Goal: Task Accomplishment & Management: Complete application form

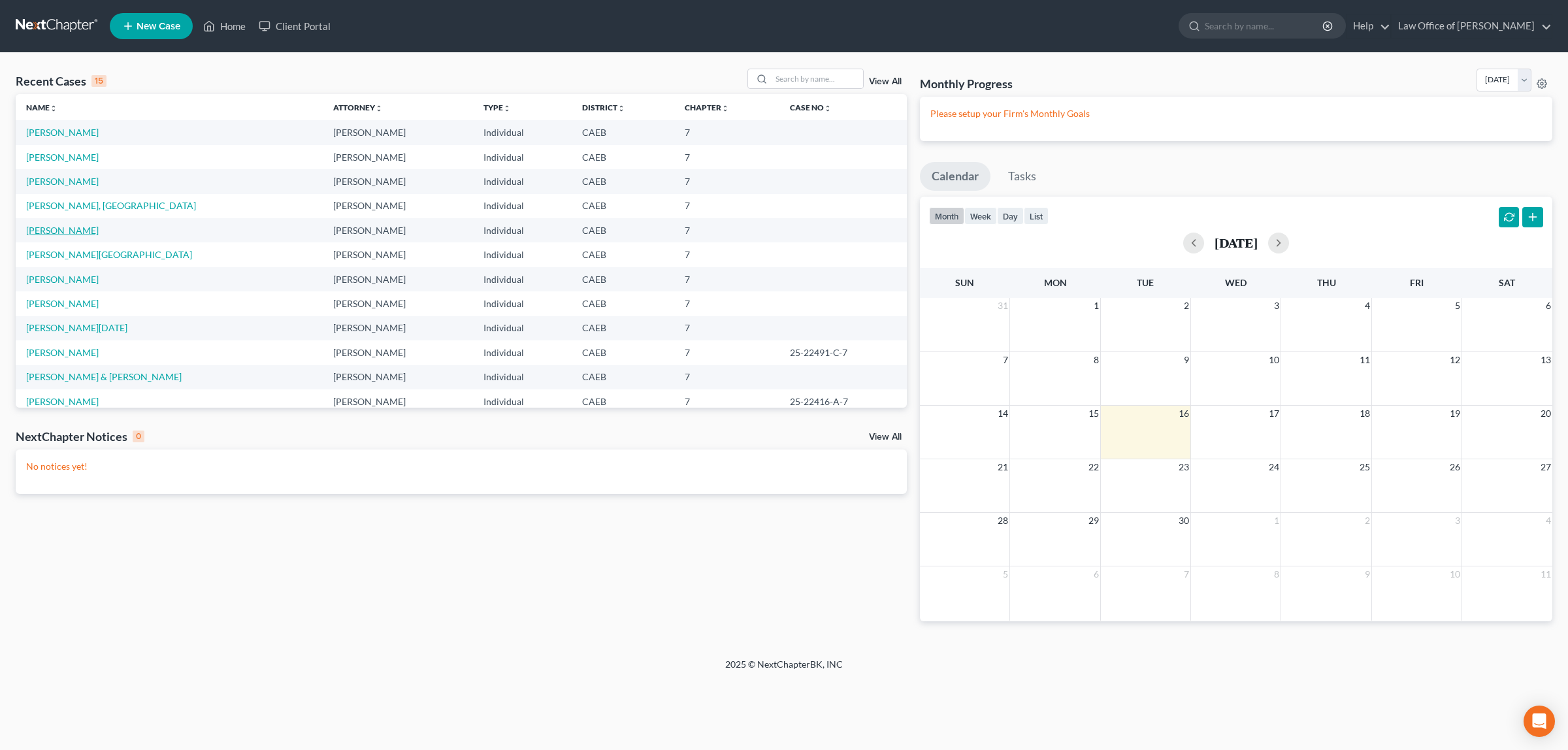
click at [52, 226] on link "[PERSON_NAME]" at bounding box center [62, 230] width 72 height 11
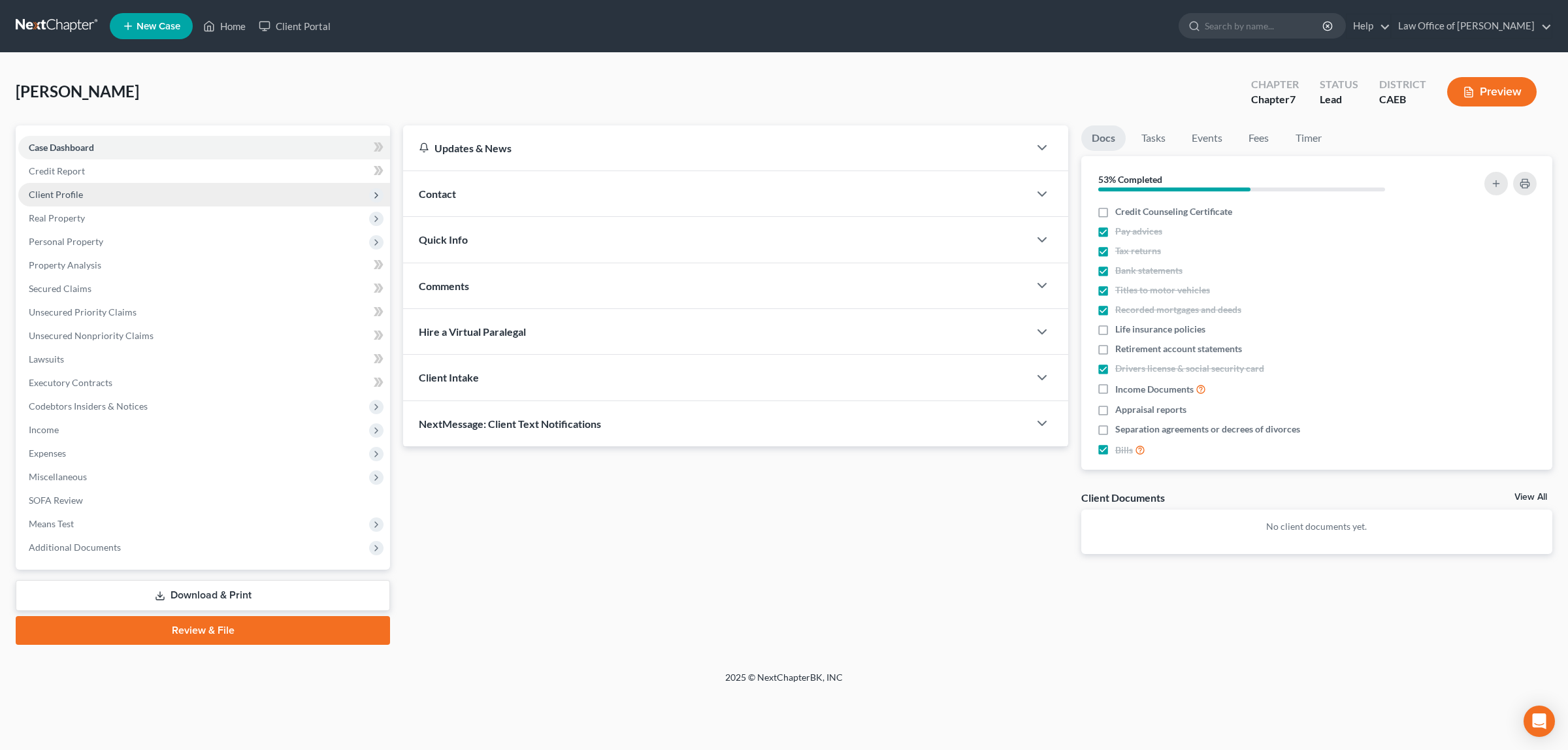
click at [96, 190] on span "Client Profile" at bounding box center [204, 194] width 372 height 23
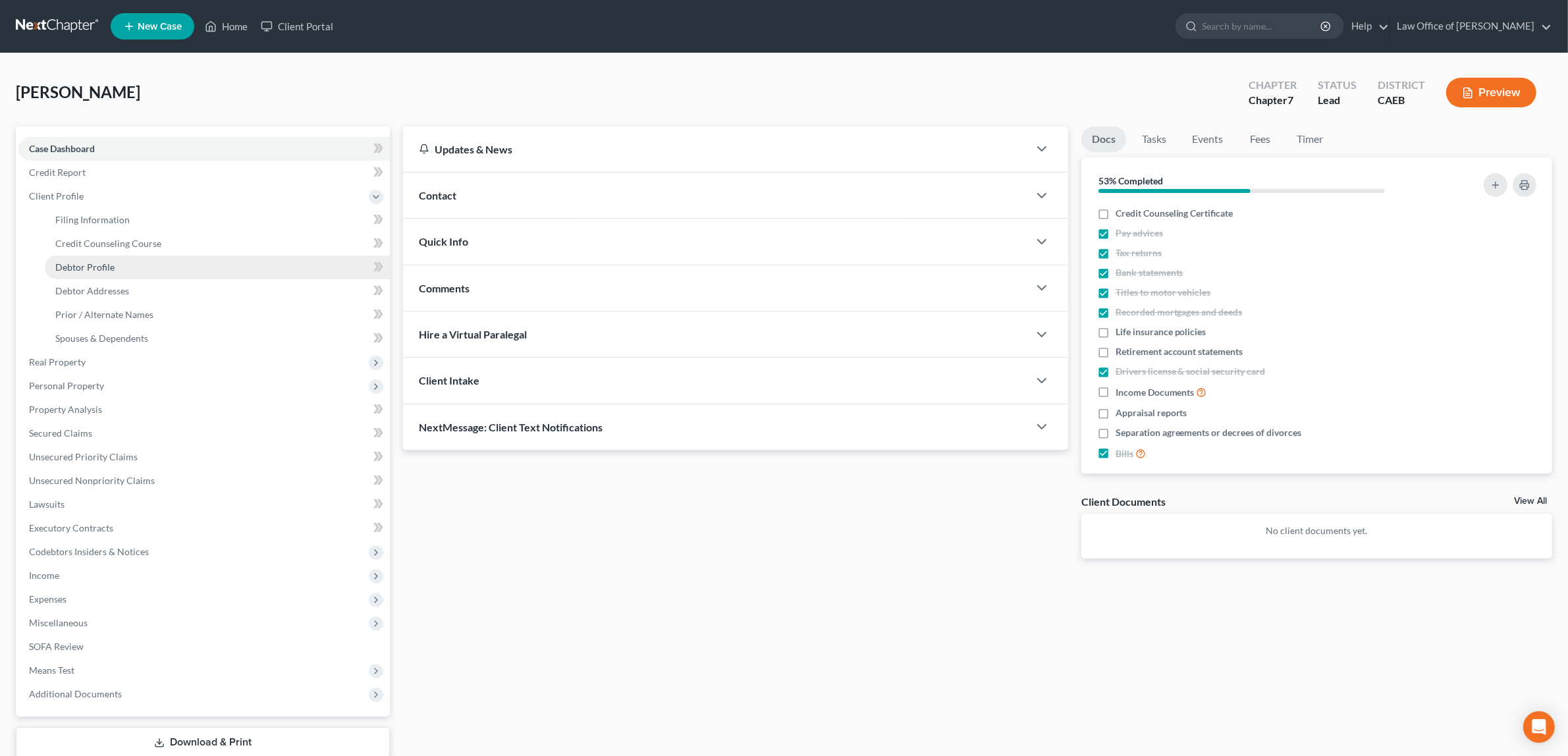
click at [116, 264] on link "Debtor Profile" at bounding box center [218, 267] width 345 height 23
select select "0"
select select "3"
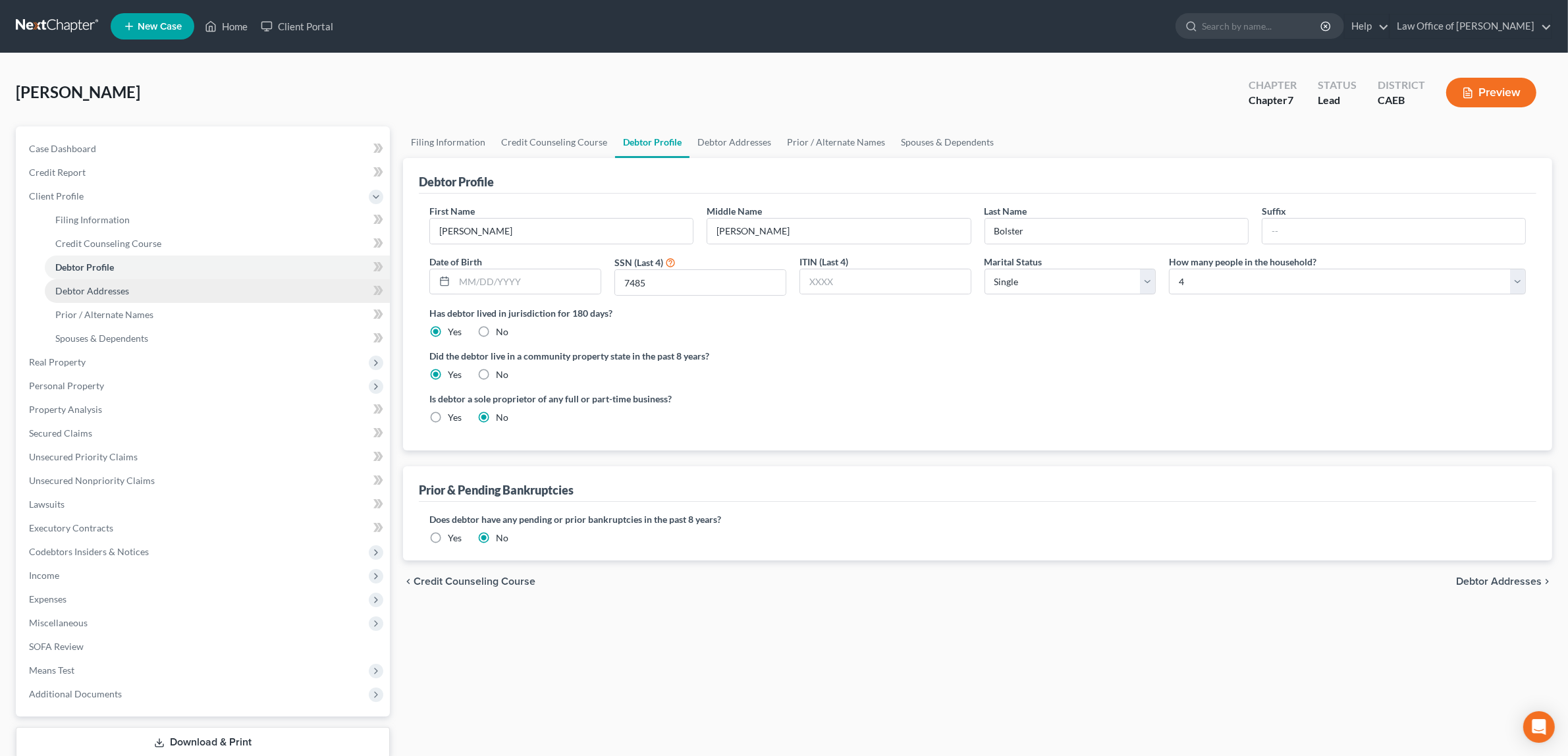
click at [120, 285] on span "Debtor Addresses" at bounding box center [92, 290] width 74 height 11
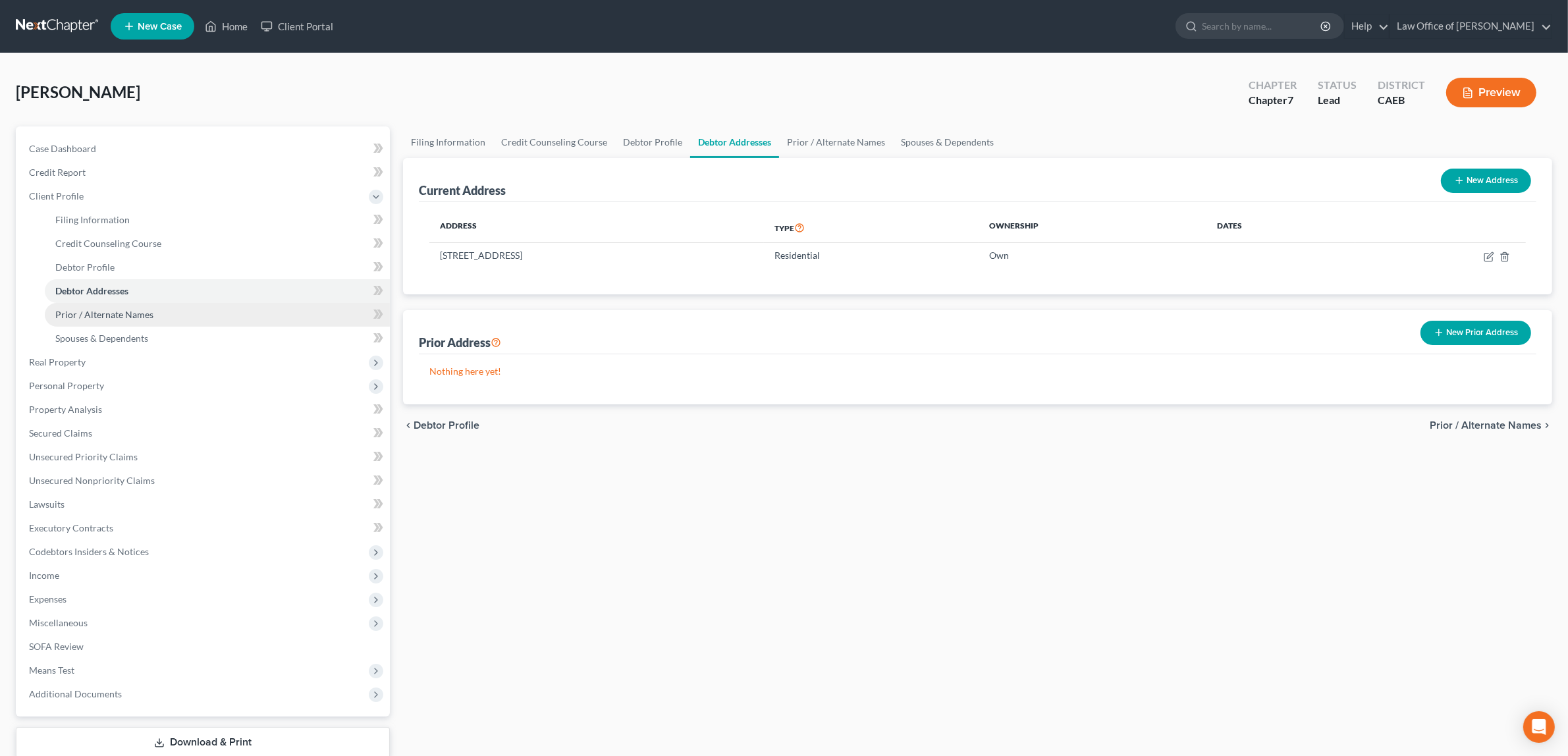
click at [123, 309] on span "Prior / Alternate Names" at bounding box center [104, 314] width 98 height 11
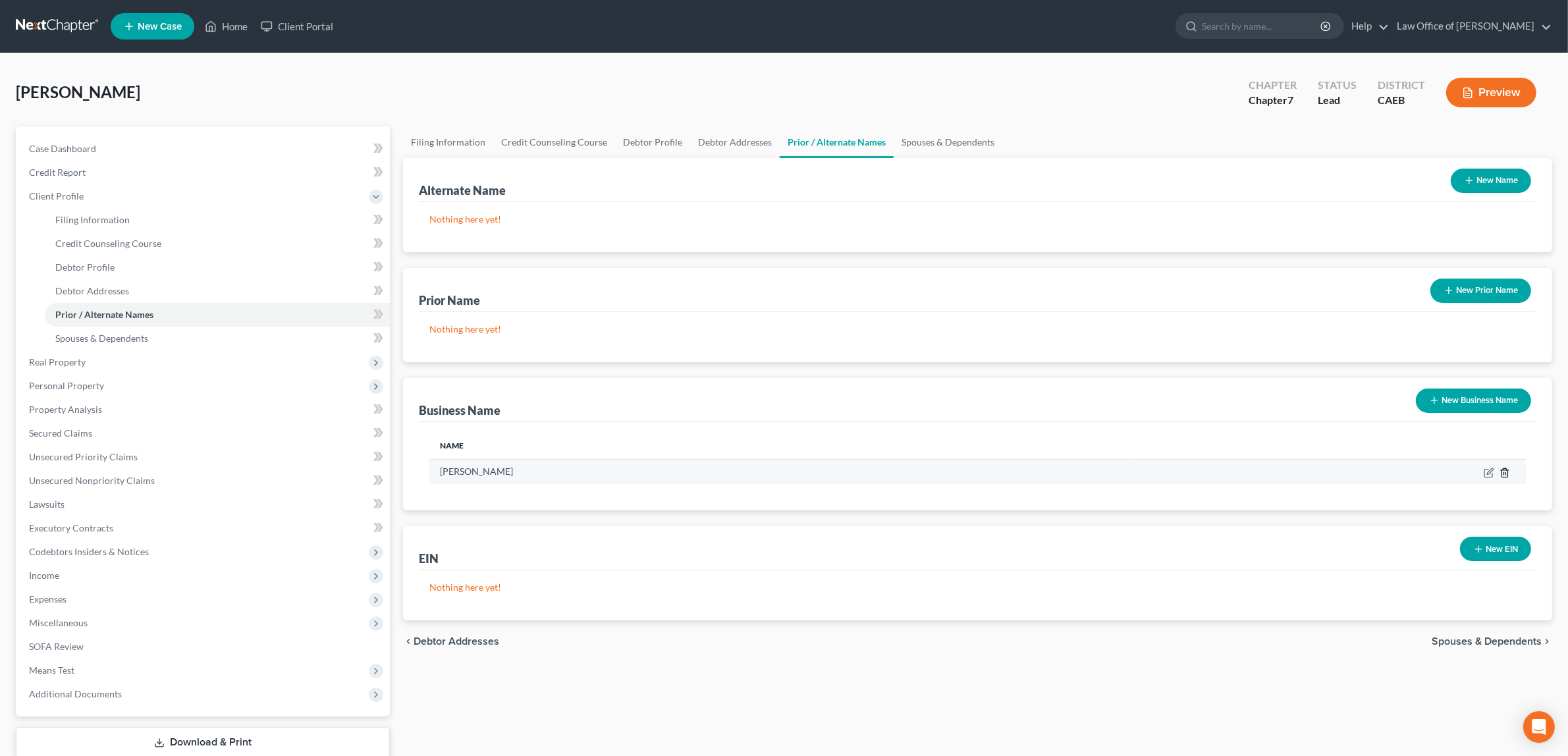
click at [1501, 468] on icon "button" at bounding box center [1505, 472] width 10 height 10
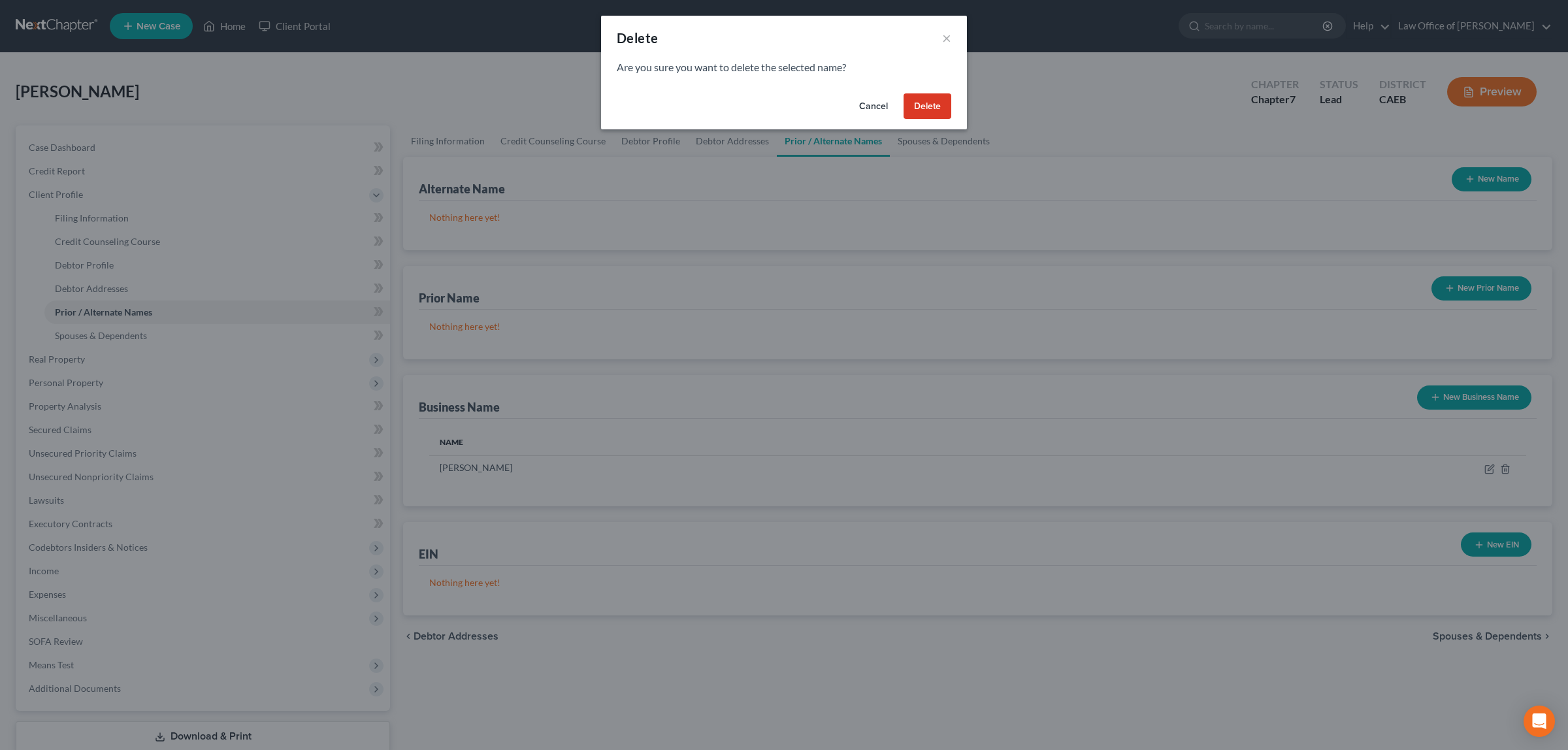
click at [929, 105] on button "Delete" at bounding box center [927, 107] width 47 height 26
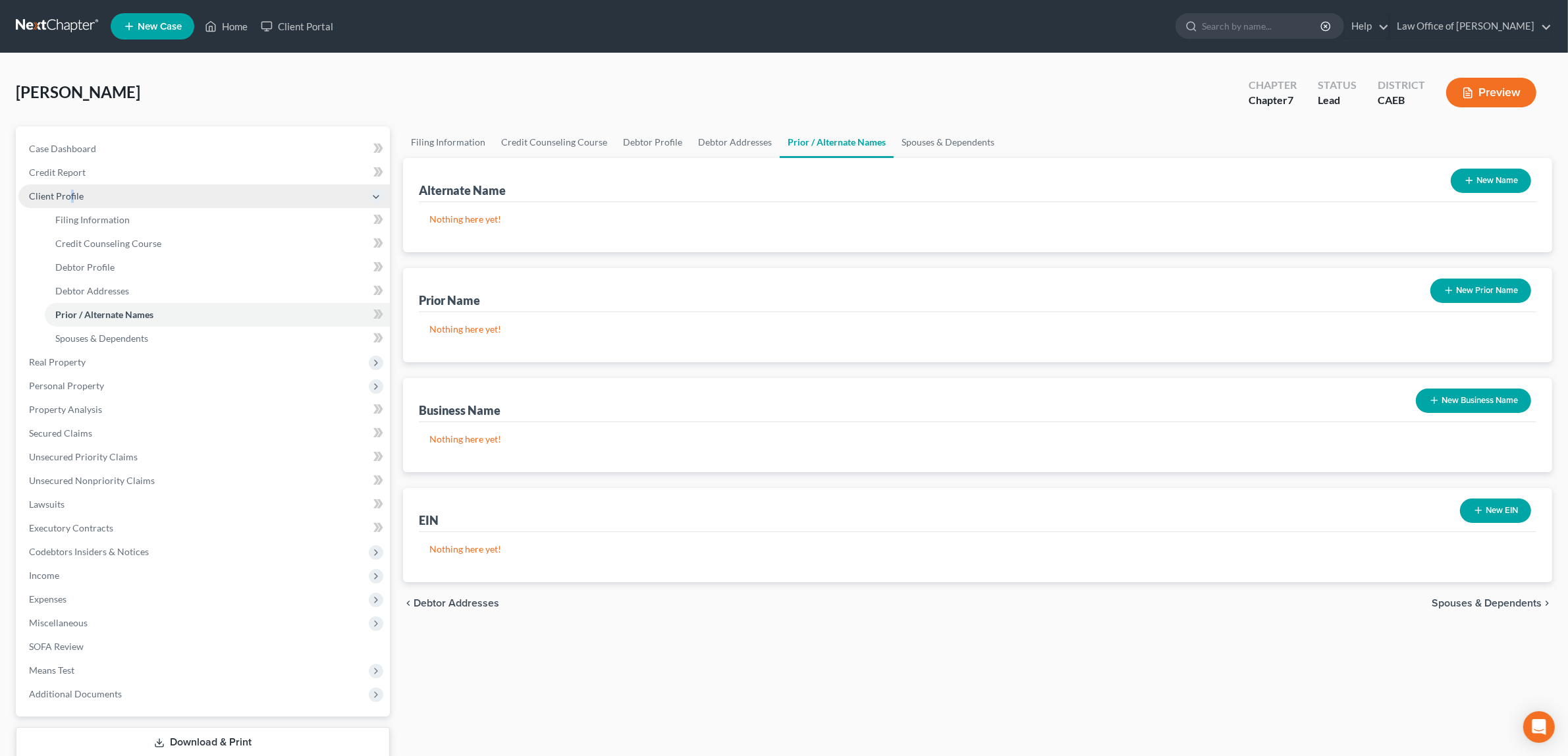
click at [73, 191] on span "Client Profile" at bounding box center [56, 195] width 55 height 11
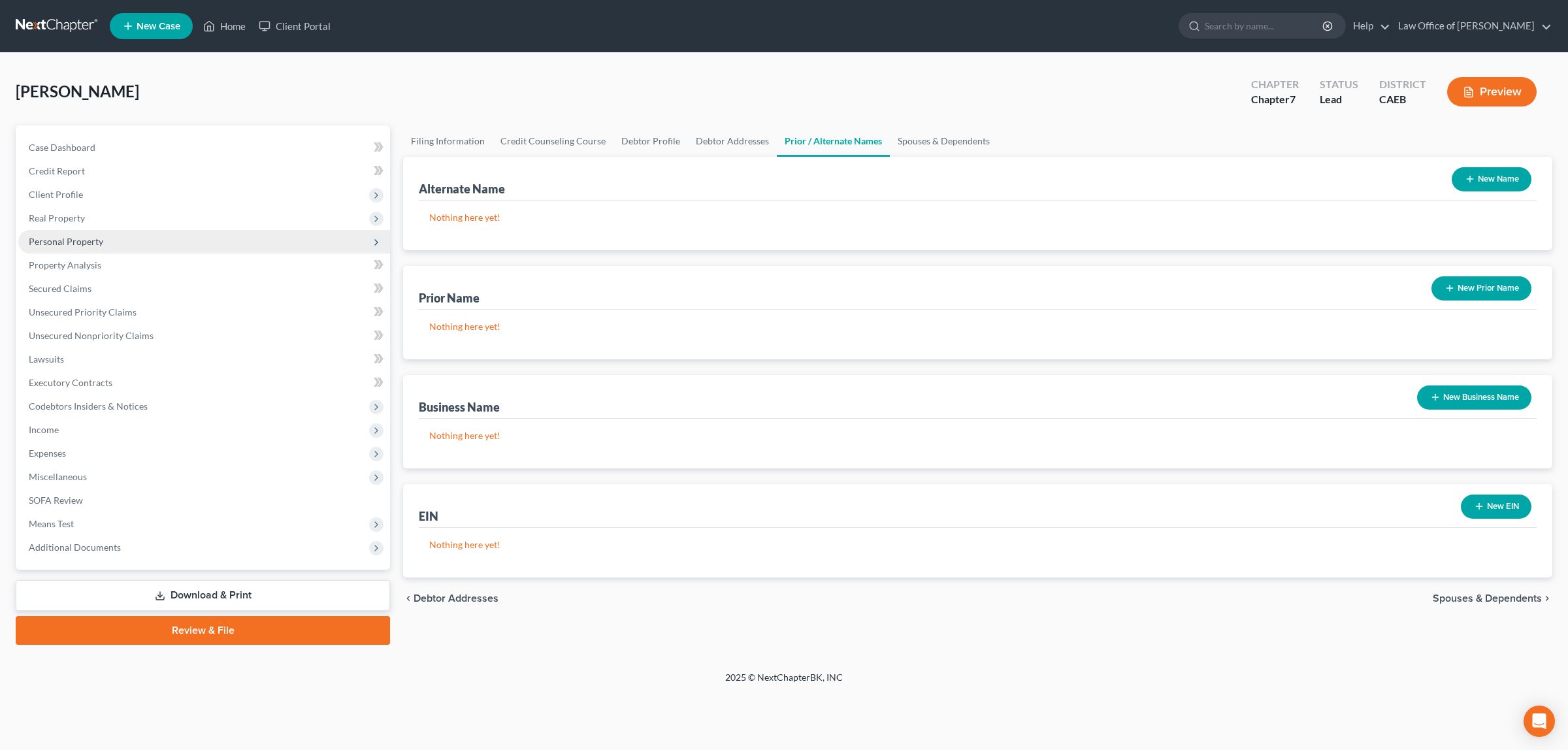
click at [70, 237] on span "Personal Property" at bounding box center [65, 241] width 75 height 11
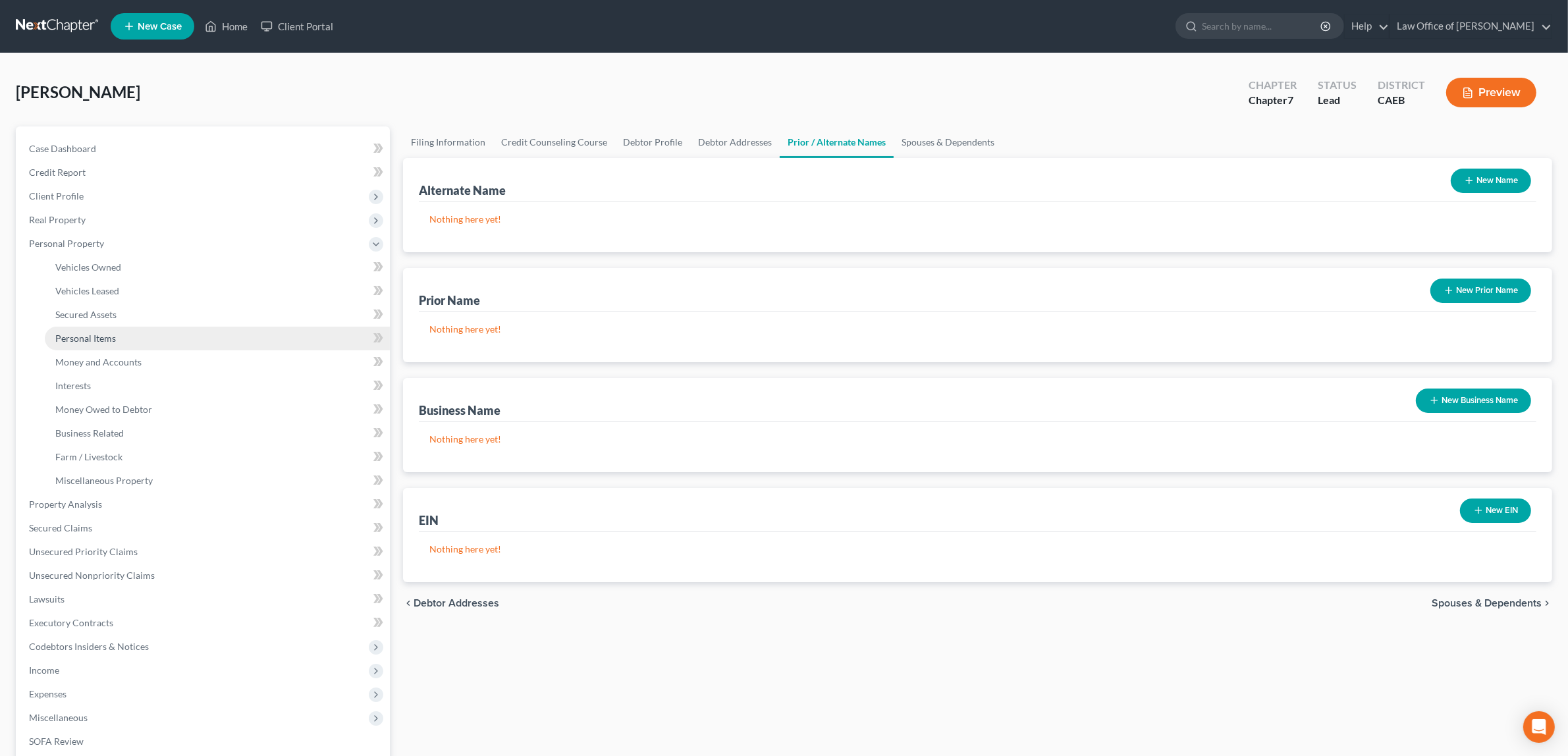
click at [102, 333] on span "Personal Items" at bounding box center [86, 337] width 61 height 11
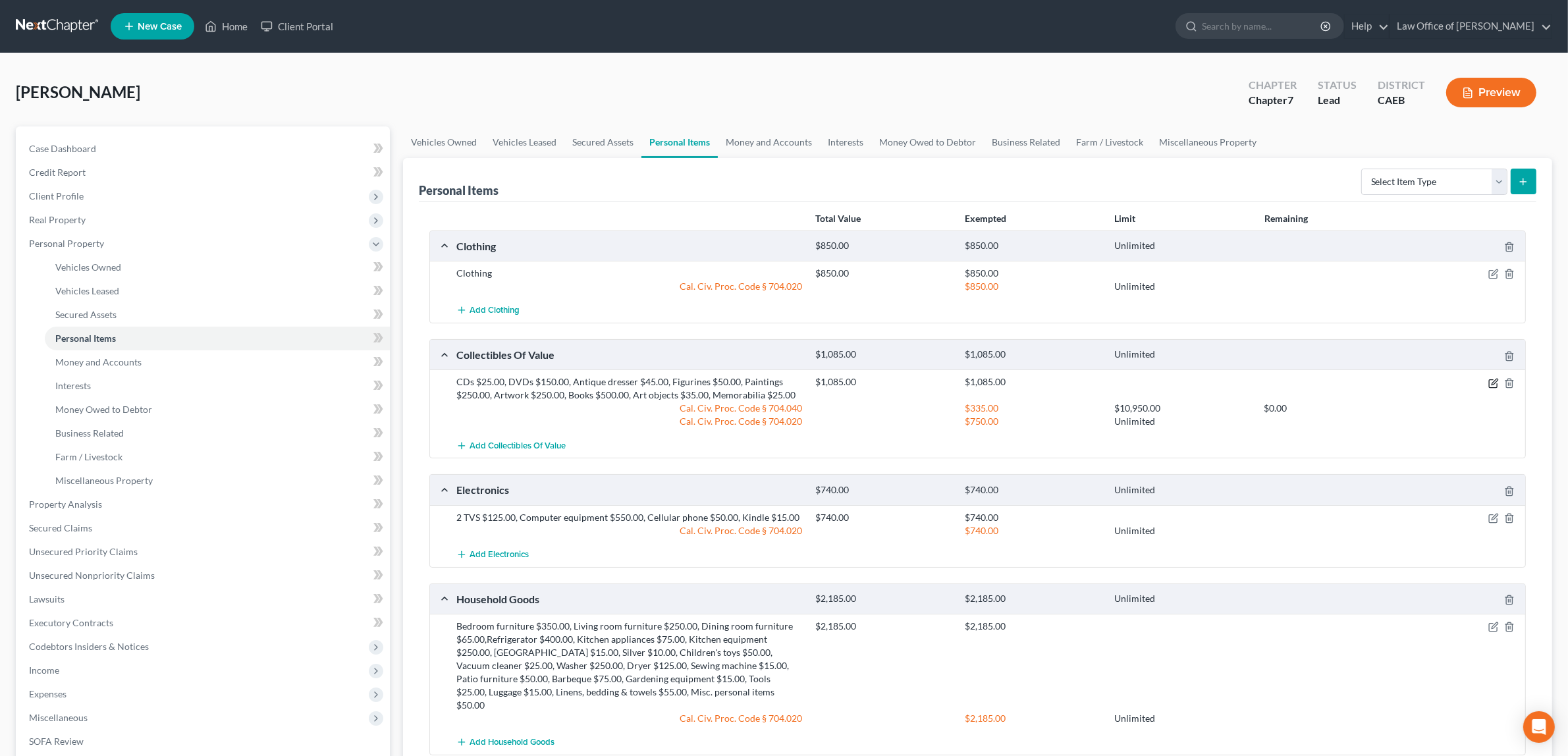
click at [1492, 381] on icon "button" at bounding box center [1493, 383] width 10 height 10
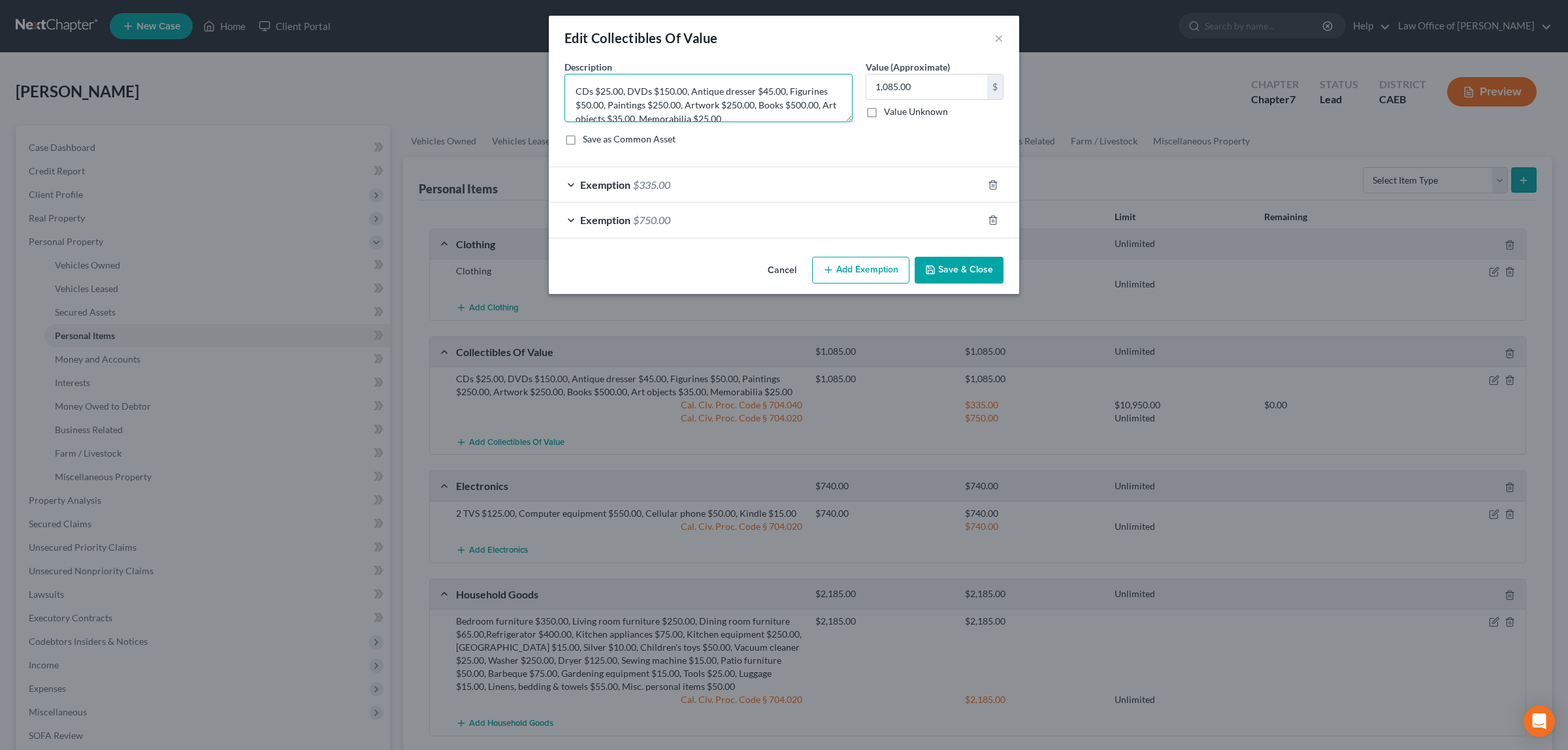
click at [782, 89] on textarea "CDs $25.00, DVDs $150.00, Antique dresser $45.00, Figurines $50.00, Paintings $…" at bounding box center [708, 98] width 288 height 48
click at [763, 90] on textarea "CDs $25.00, DVDs $150.00, Figurines $50.00, Paintings $250.00, Artwork $250.00,…" at bounding box center [708, 98] width 288 height 48
click at [762, 92] on textarea "CDs $25.00, DVDs $150.00, Figurines $50.00, Paintings $250.00, Artwork $250.00,…" at bounding box center [708, 98] width 288 height 48
click at [660, 103] on textarea "CDs $25.00, DVDs $150.00, Figurines $50.00, 2 Paintings $250.00, Artwork $250.0…" at bounding box center [708, 98] width 288 height 48
type textarea "CDs $25.00, DVDs $150.00, Figurines $50.00, 2 Paintings $250.00, Artwork $50.00…"
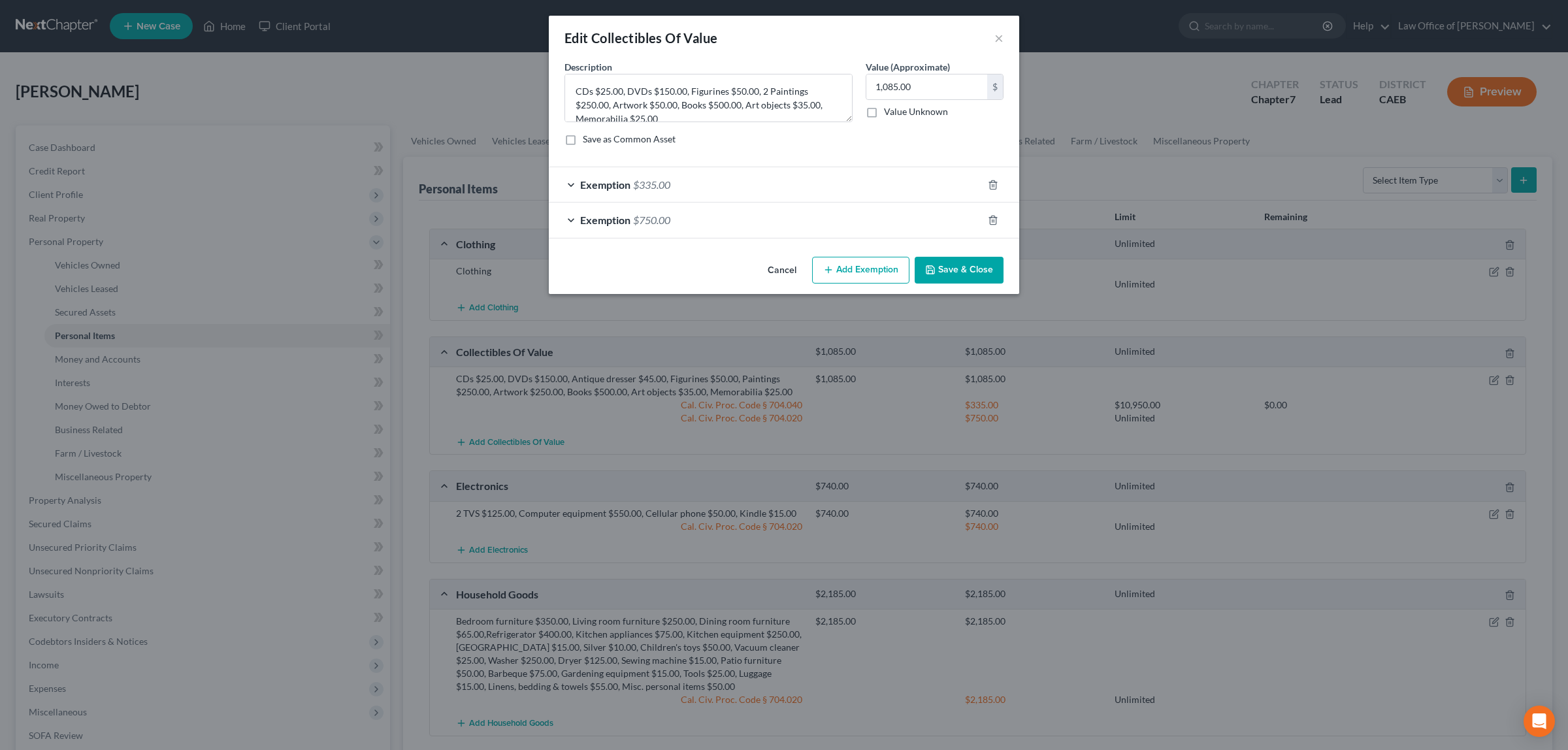
click at [941, 256] on div "Cancel Add Exemption Save & Close" at bounding box center [784, 273] width 471 height 43
click at [959, 268] on button "Save & Close" at bounding box center [959, 270] width 89 height 28
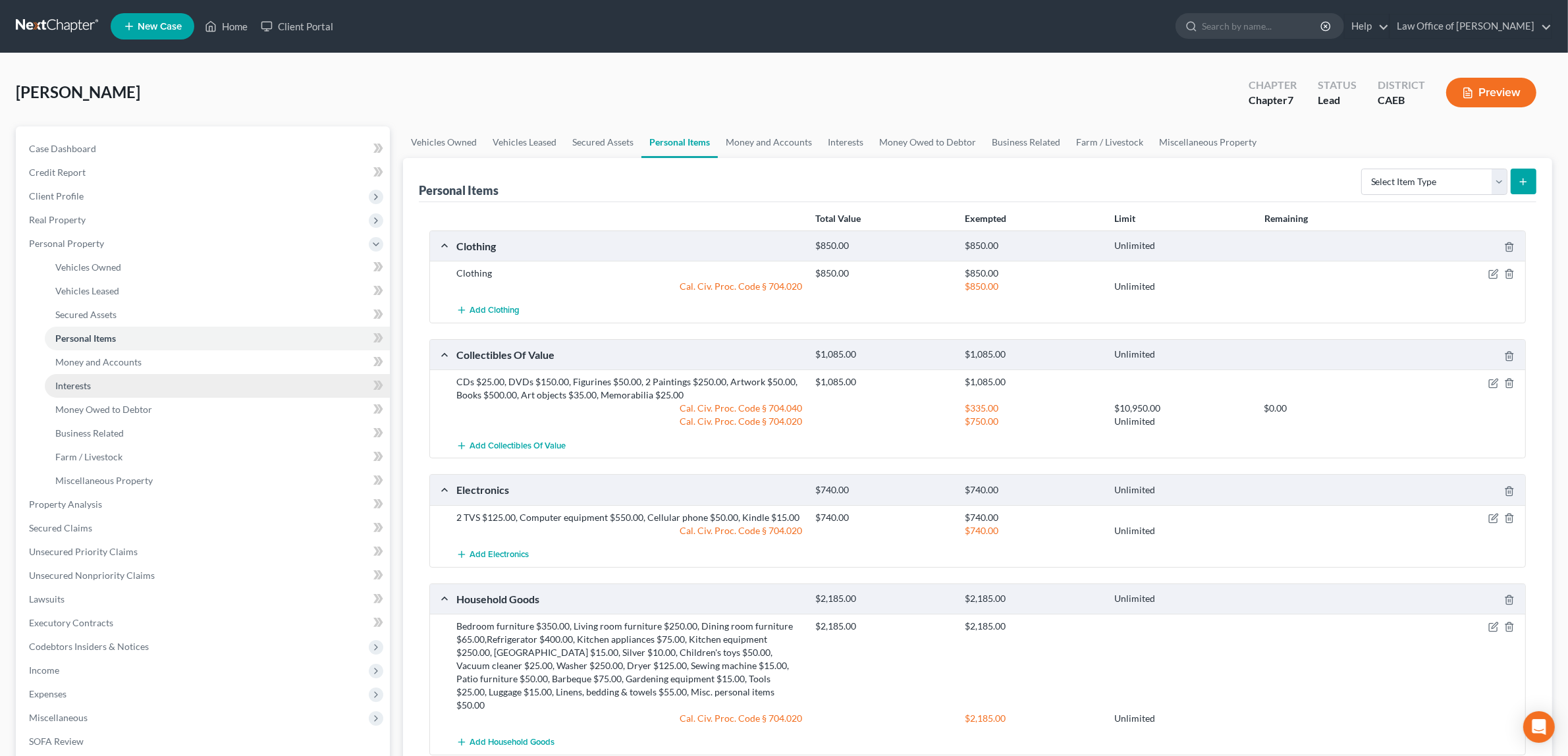
click at [110, 379] on link "Interests" at bounding box center [218, 385] width 345 height 23
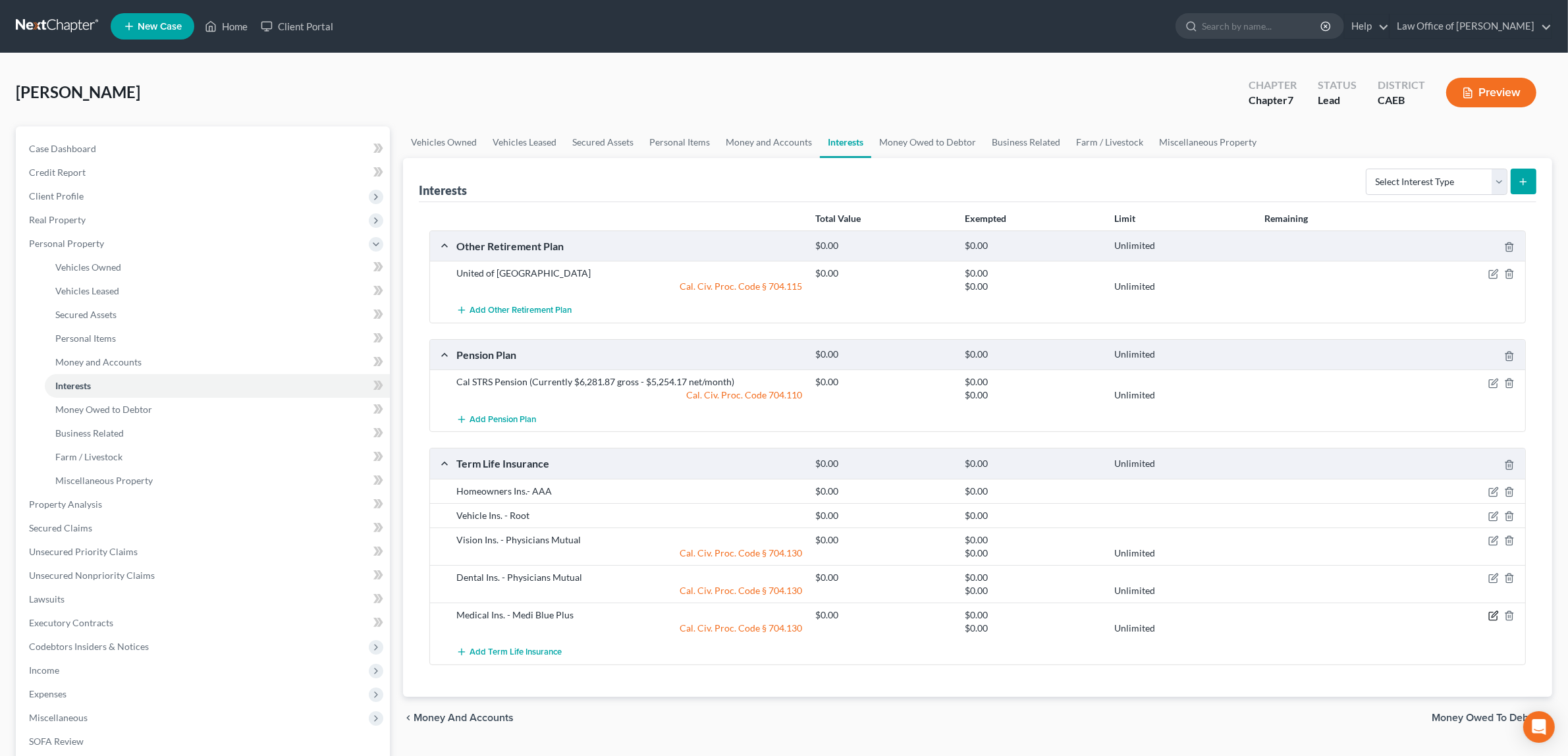
click at [1489, 611] on div at bounding box center [1467, 614] width 120 height 13
click at [1489, 611] on icon "button" at bounding box center [1493, 616] width 10 height 10
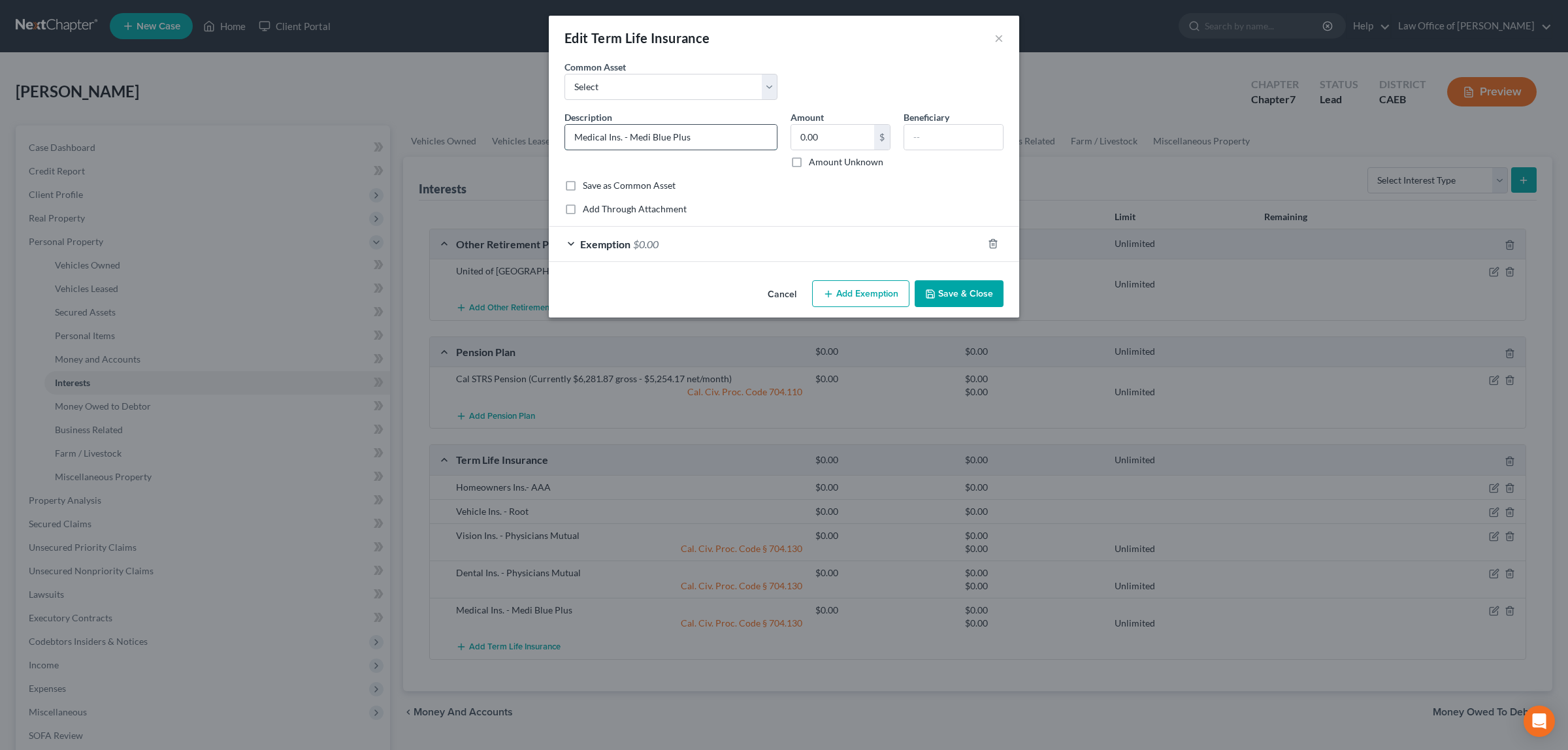
click at [629, 134] on input "Medical Ins. - Medi Blue Plus" at bounding box center [671, 137] width 212 height 25
type input "Medical Ins. - Anthem Medi Blue Plus"
click at [932, 289] on icon "button" at bounding box center [930, 294] width 10 height 10
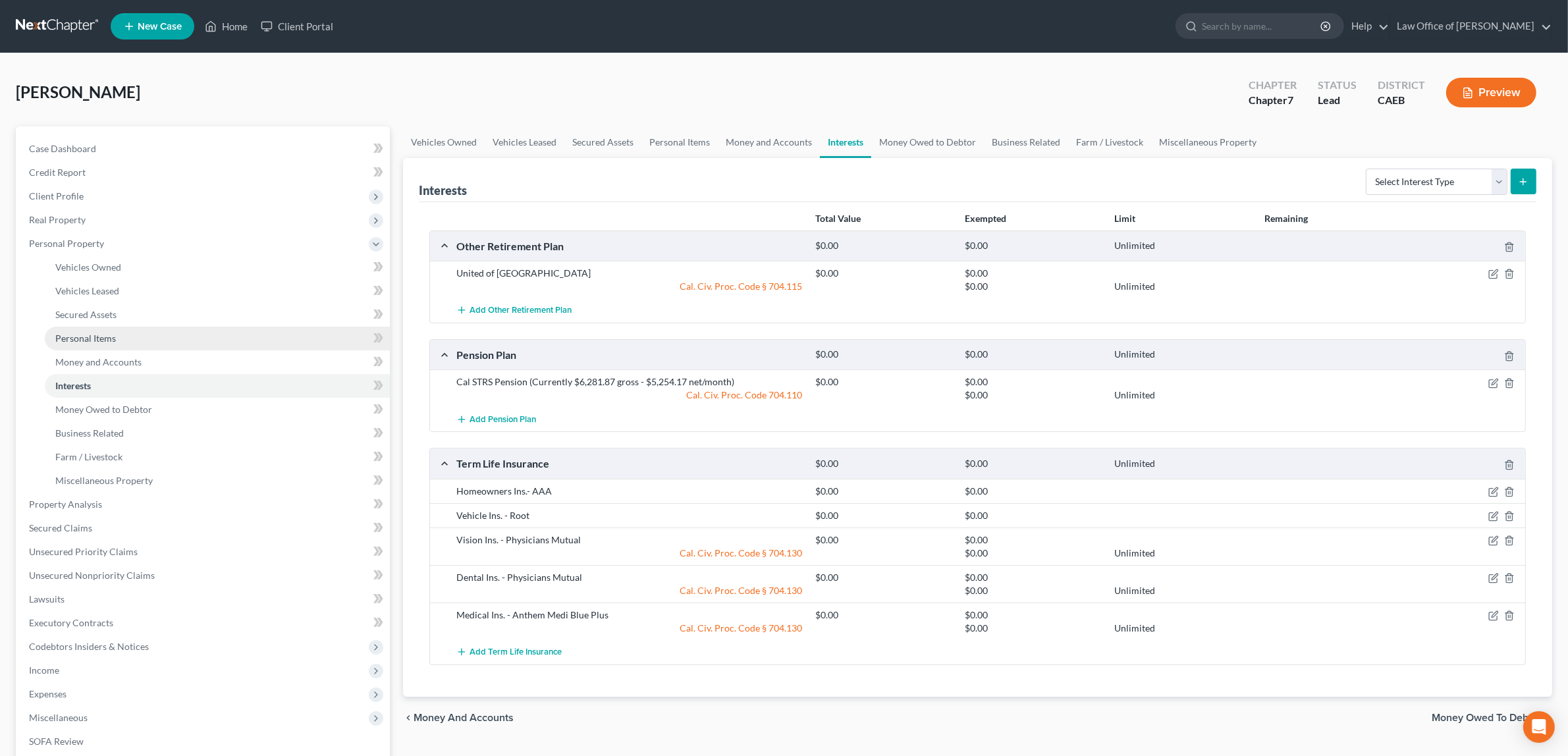
click at [100, 333] on span "Personal Items" at bounding box center [86, 337] width 61 height 11
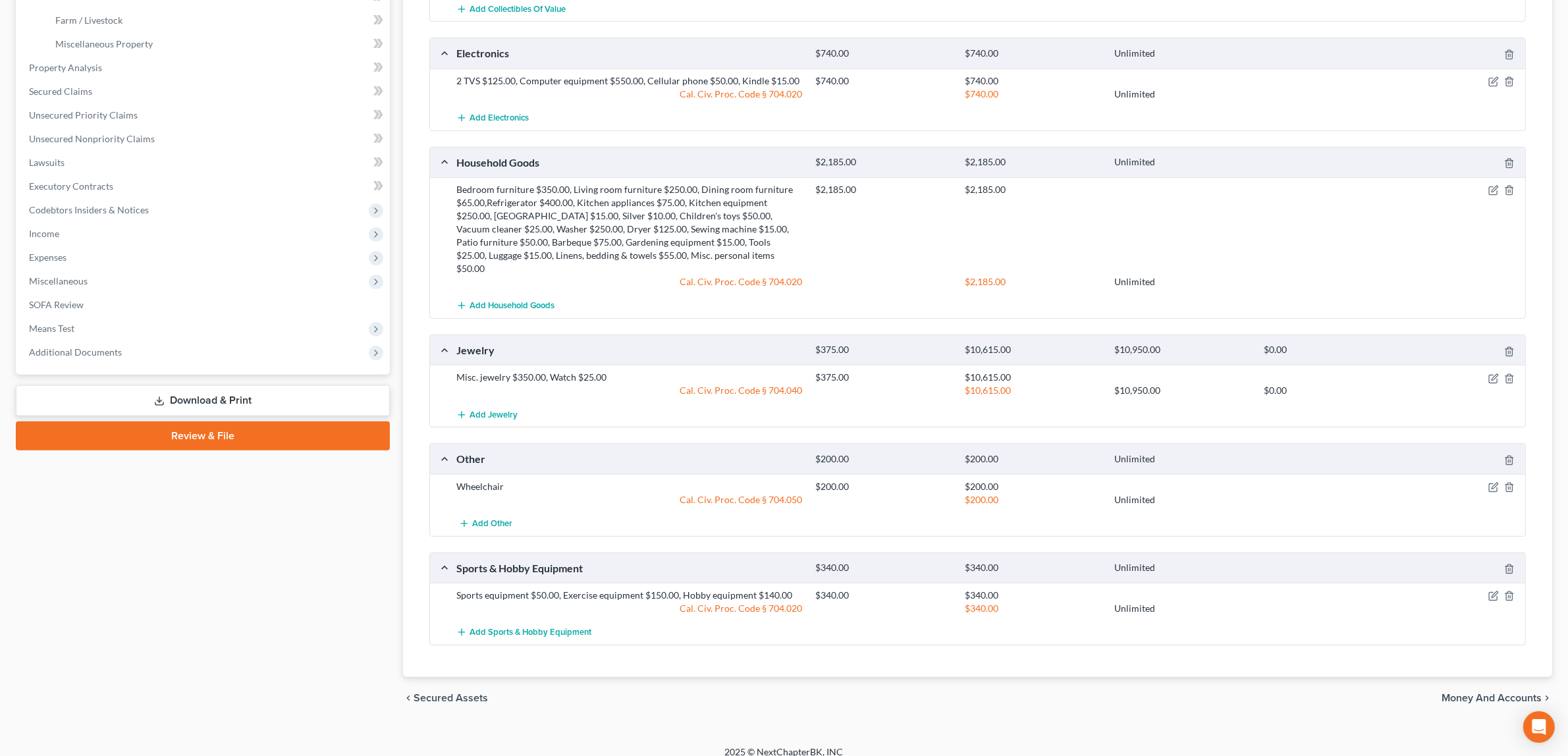
scroll to position [439, 0]
click at [1489, 479] on icon "button" at bounding box center [1493, 485] width 10 height 10
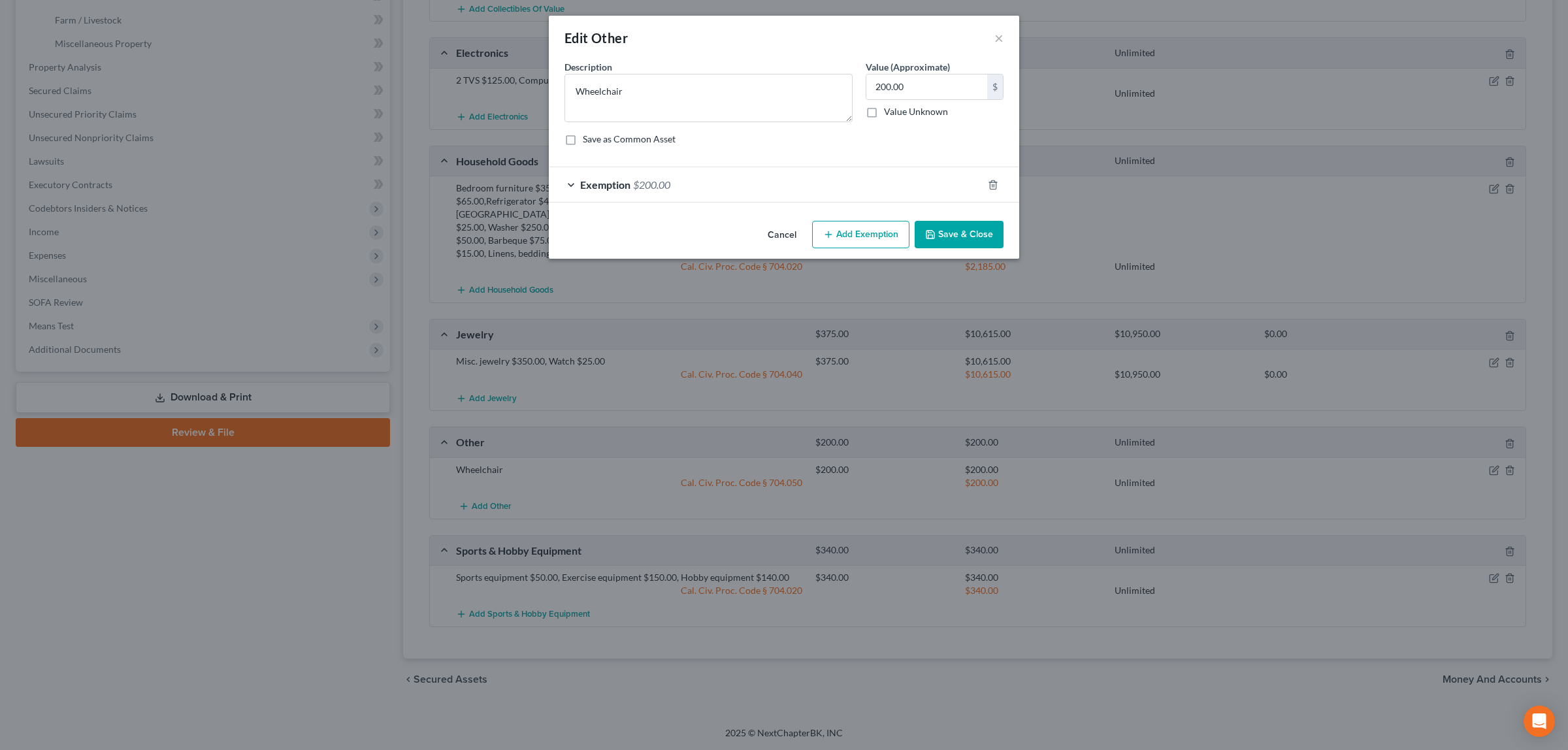
click at [647, 180] on span "$200.00" at bounding box center [651, 184] width 37 height 12
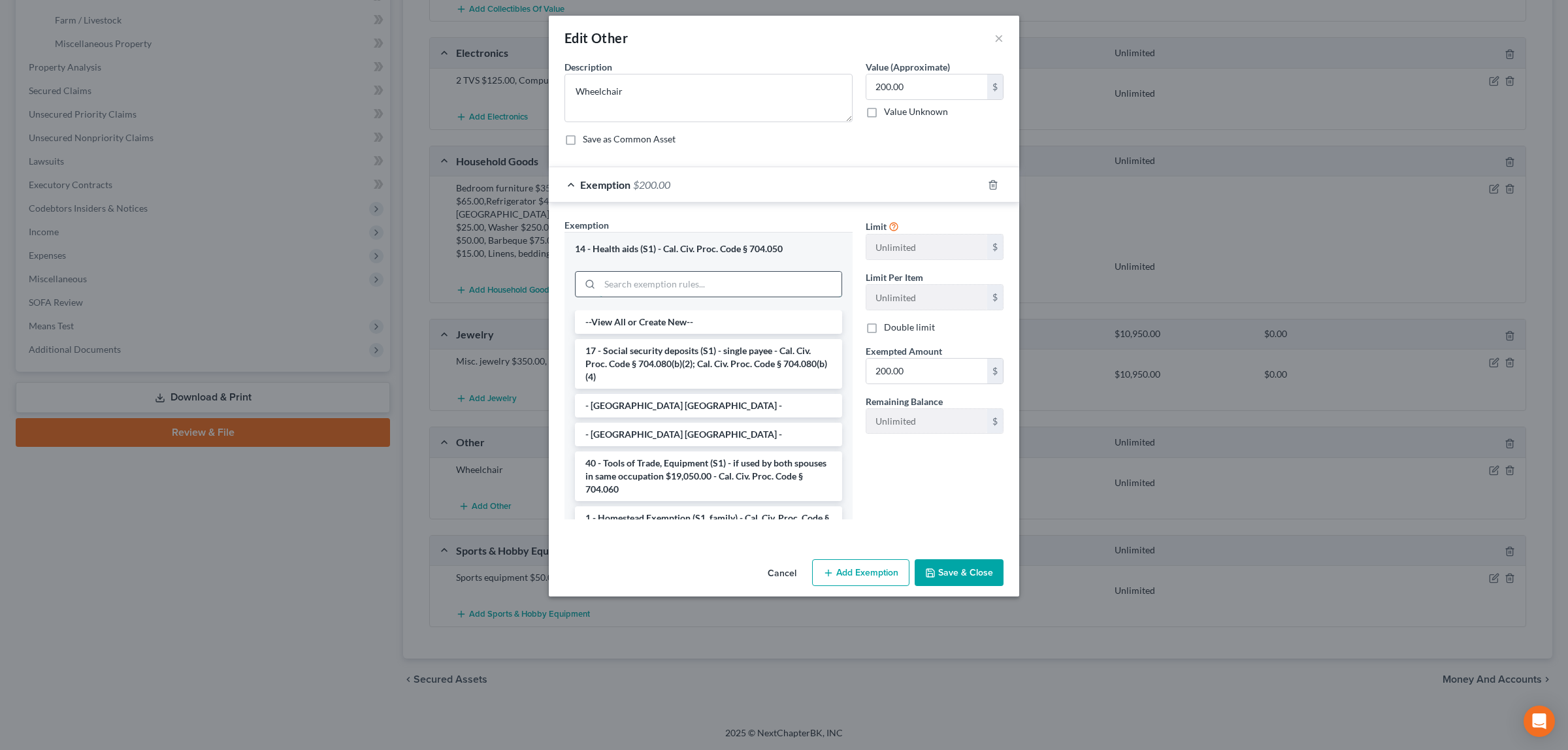
click at [677, 280] on input "search" at bounding box center [720, 284] width 242 height 25
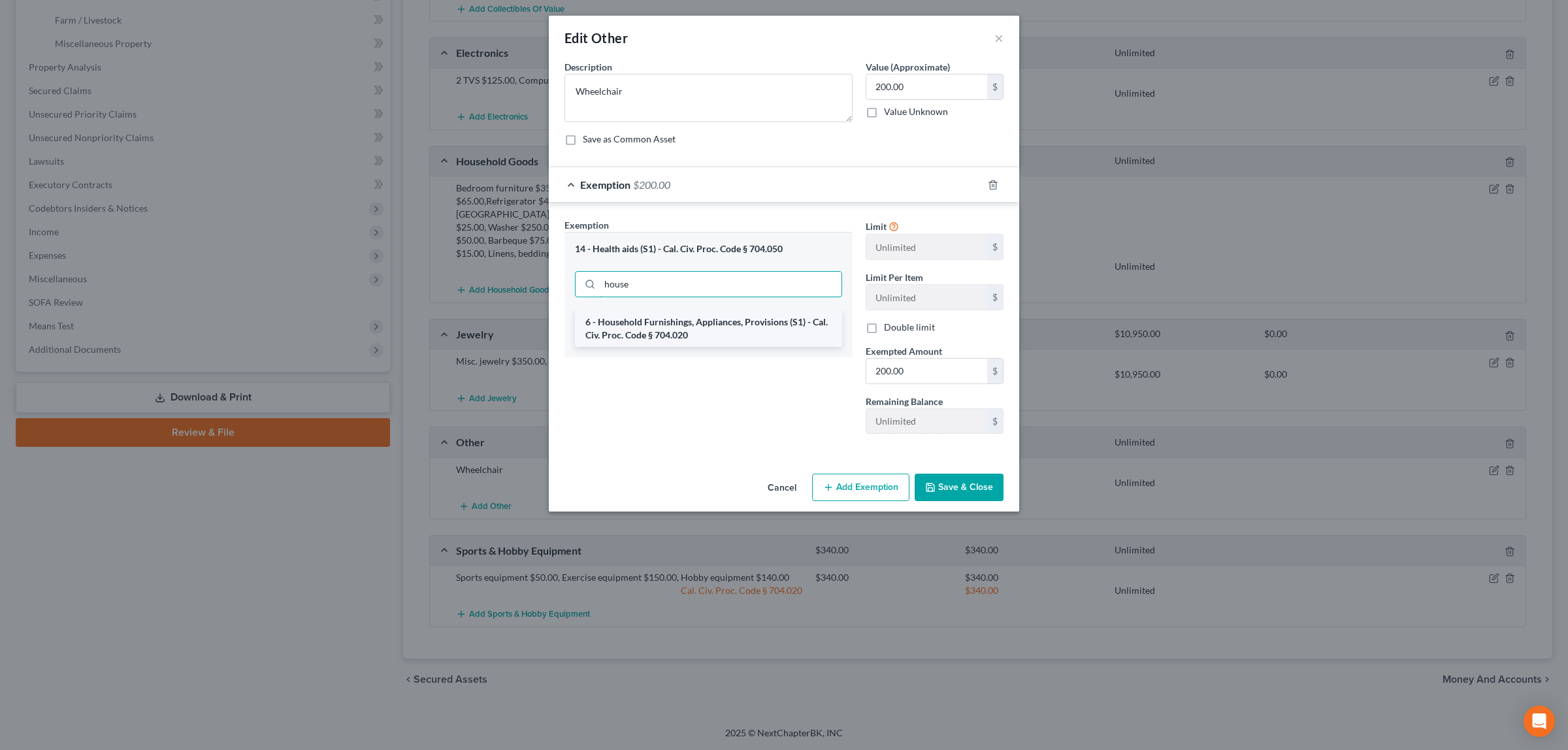
type input "house"
click at [666, 322] on li "6 - Household Furnishings, Appliances, Provisions (S1) - Cal. Civ. Proc. Code §…" at bounding box center [708, 329] width 268 height 37
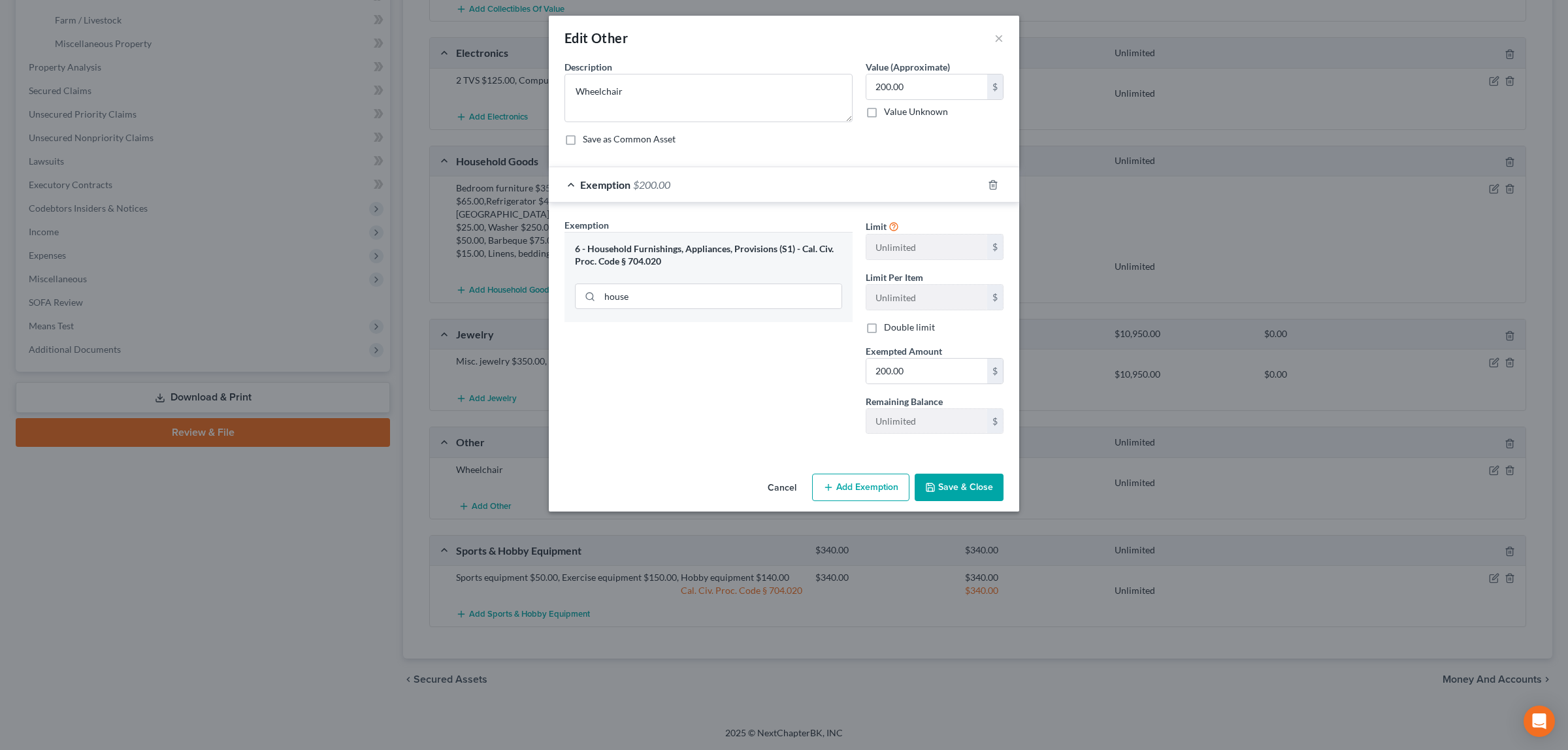
click at [941, 482] on button "Save & Close" at bounding box center [959, 487] width 89 height 28
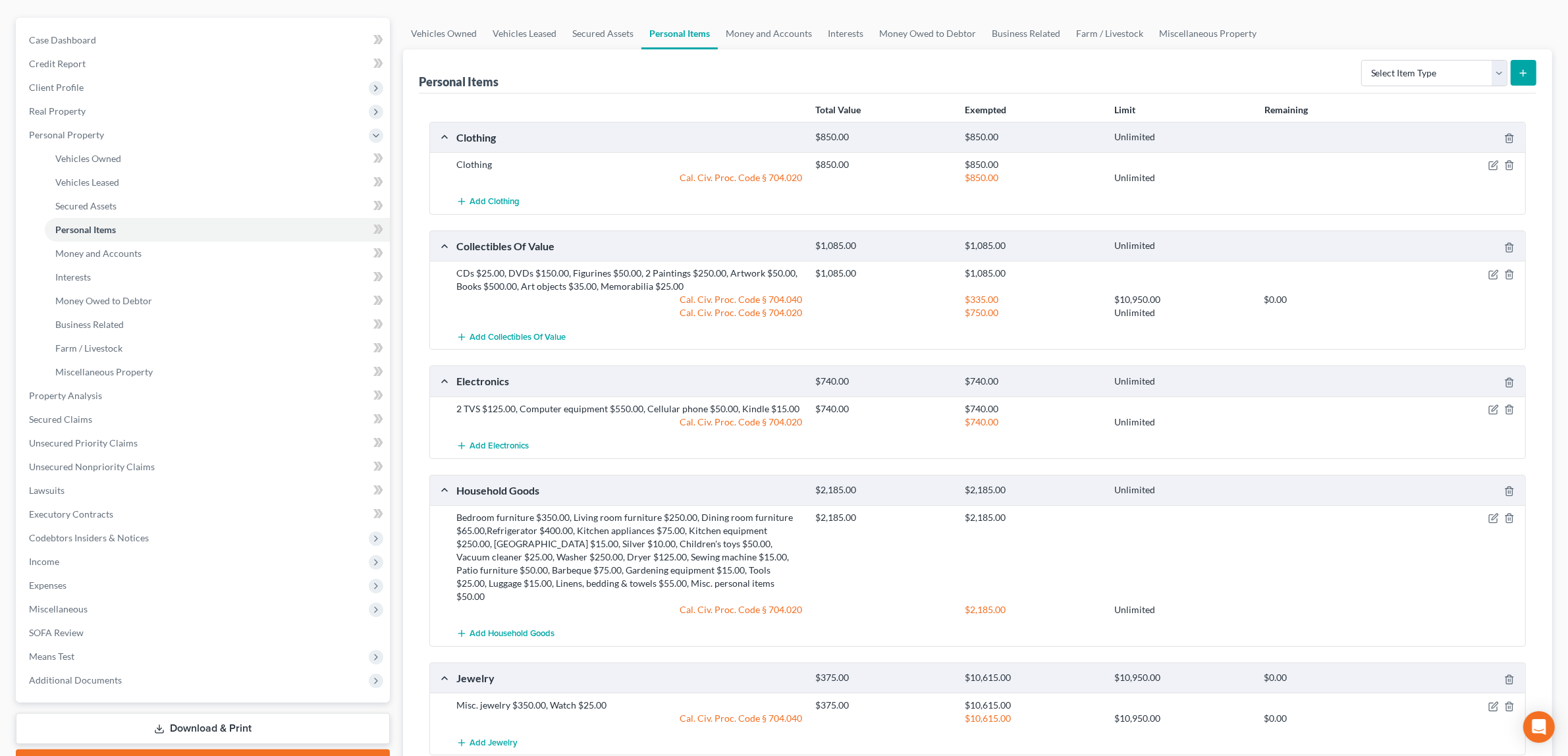
scroll to position [63, 0]
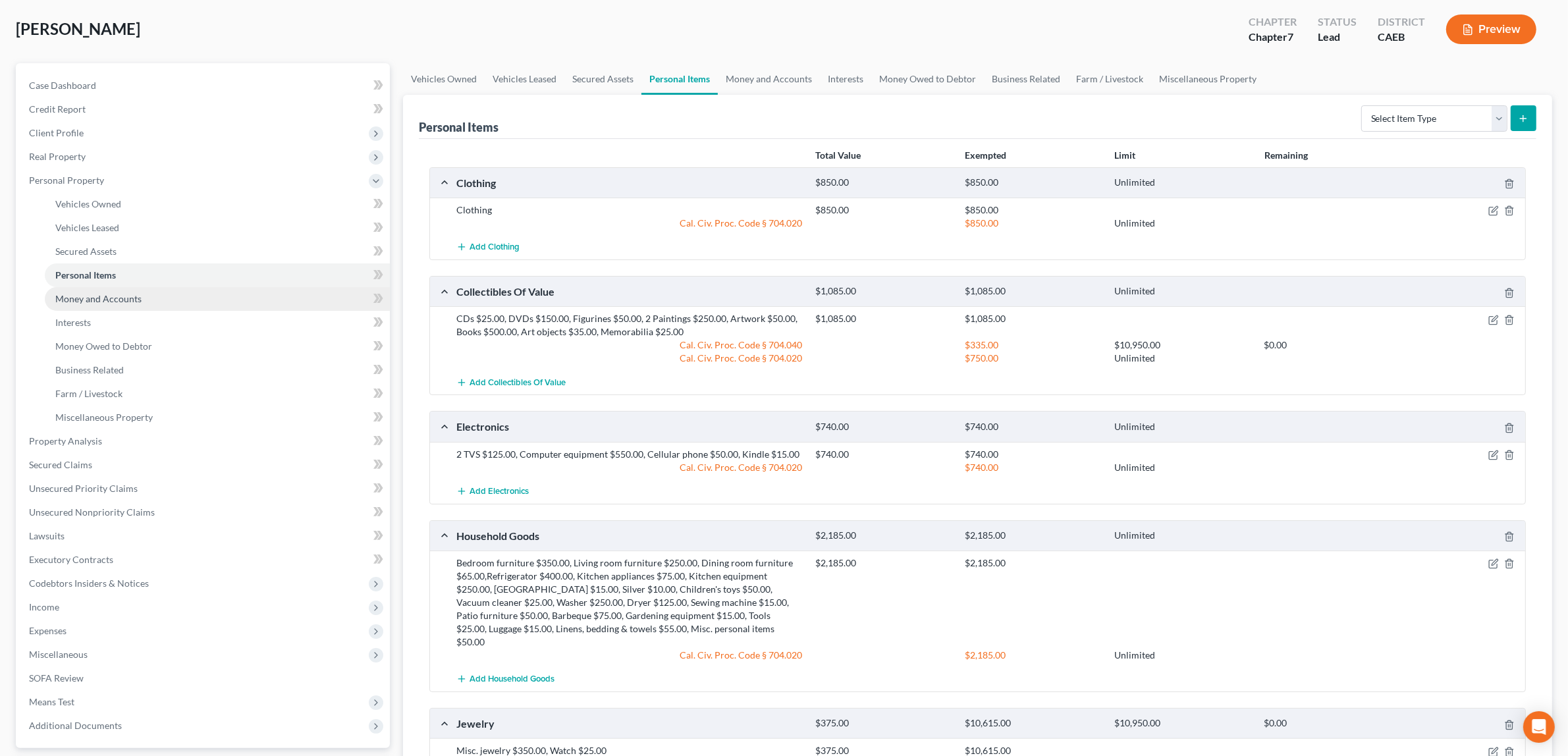
click at [117, 293] on span "Money and Accounts" at bounding box center [98, 298] width 86 height 11
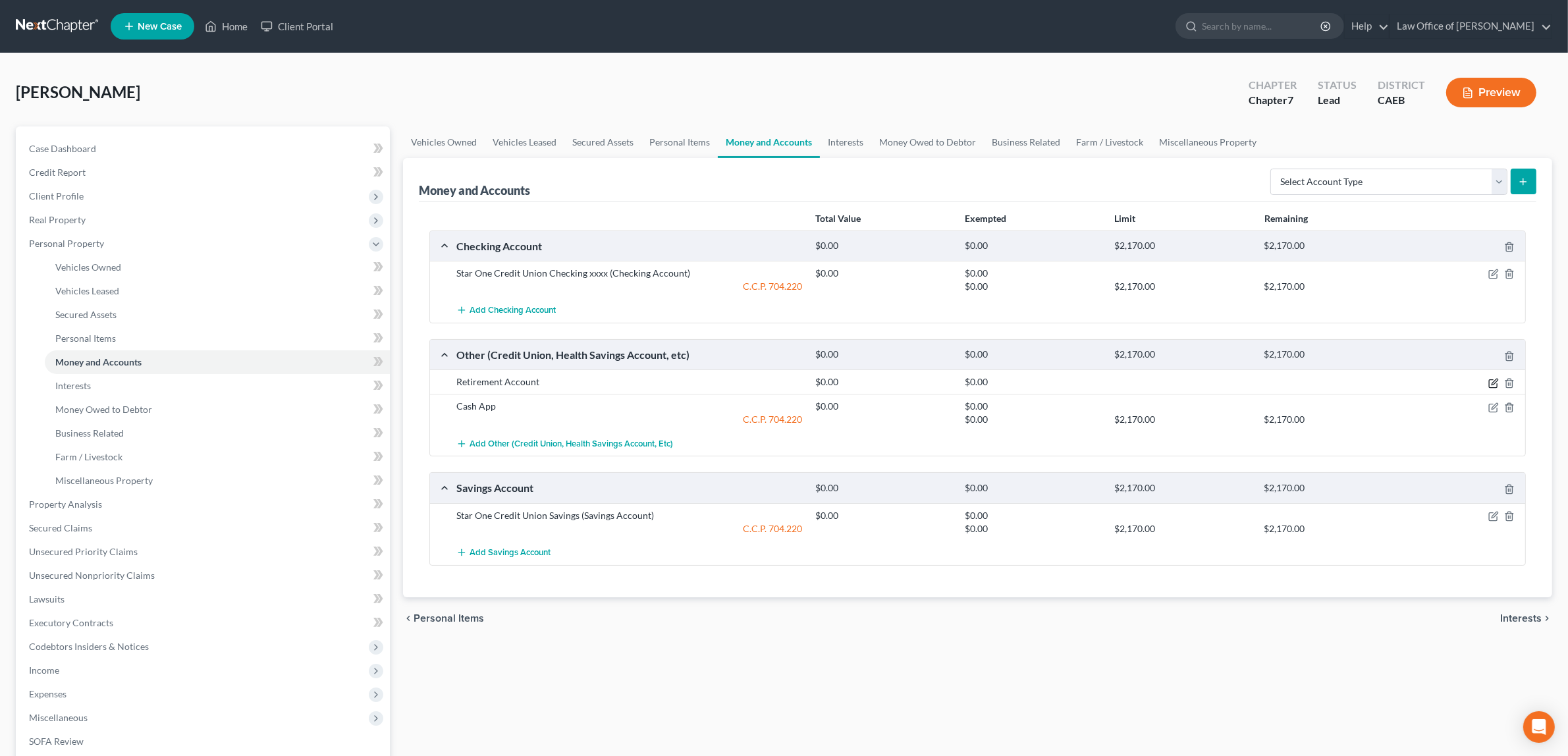
click at [1490, 382] on icon "button" at bounding box center [1493, 383] width 10 height 10
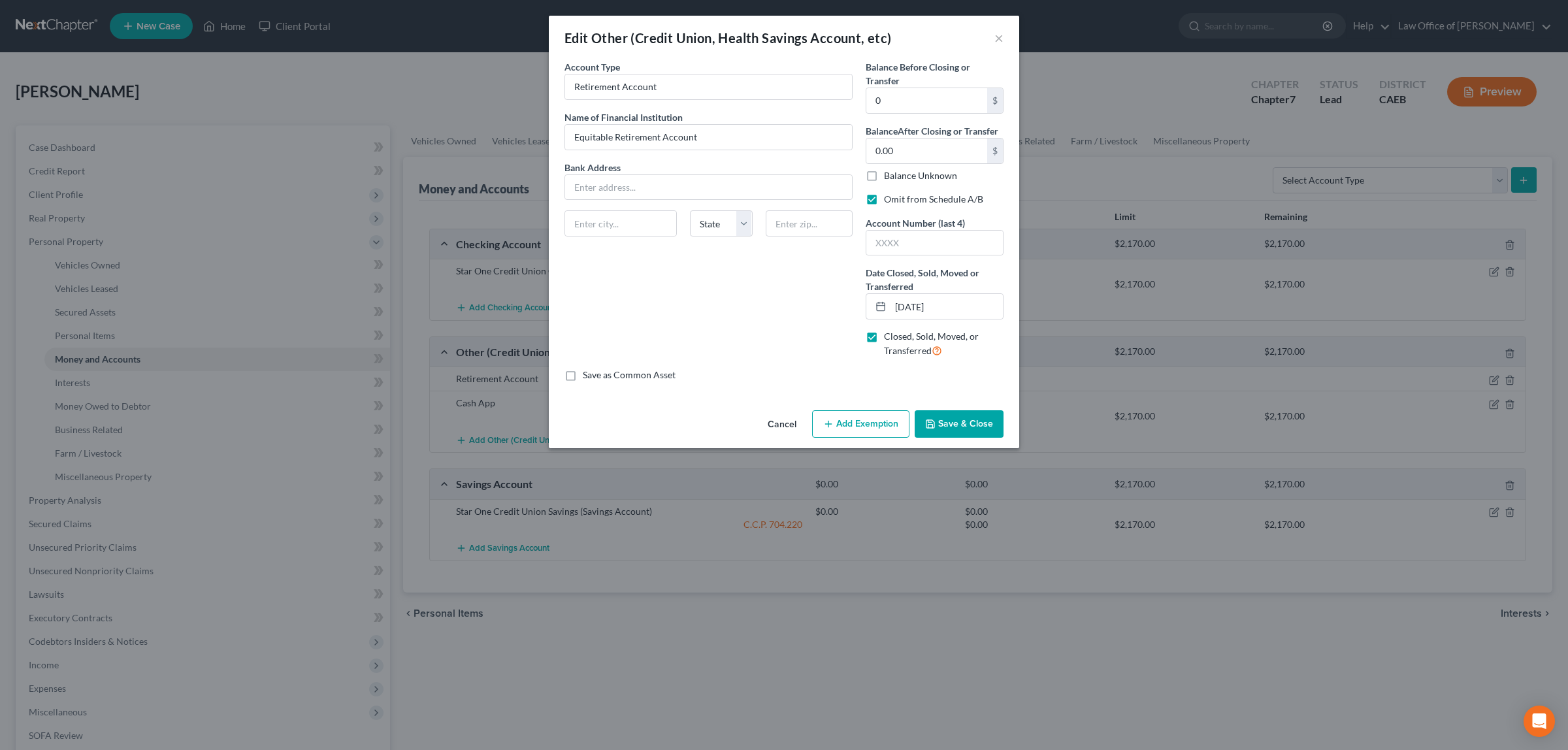
click at [941, 421] on button "Save & Close" at bounding box center [959, 424] width 89 height 28
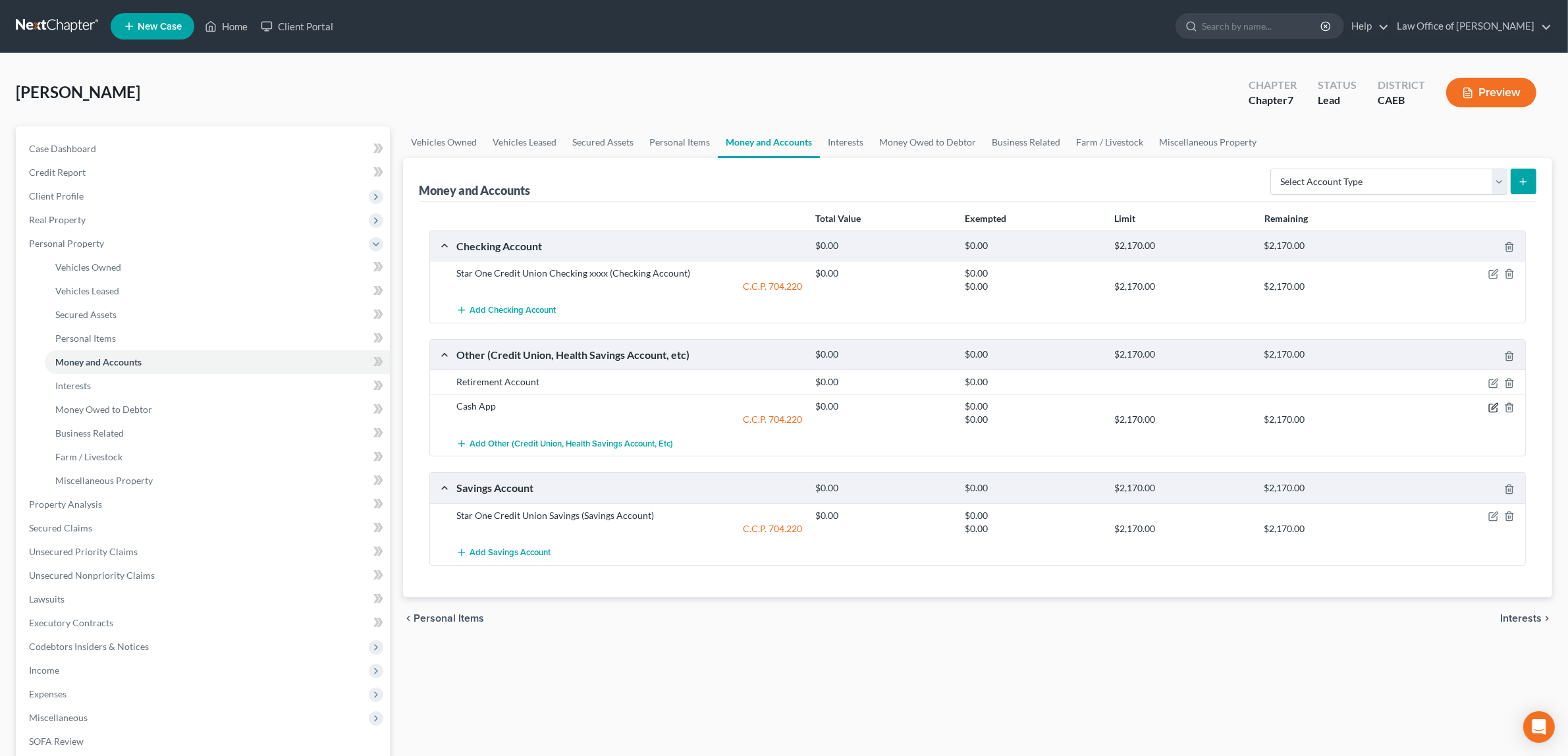
click at [1494, 407] on icon "button" at bounding box center [1493, 407] width 10 height 10
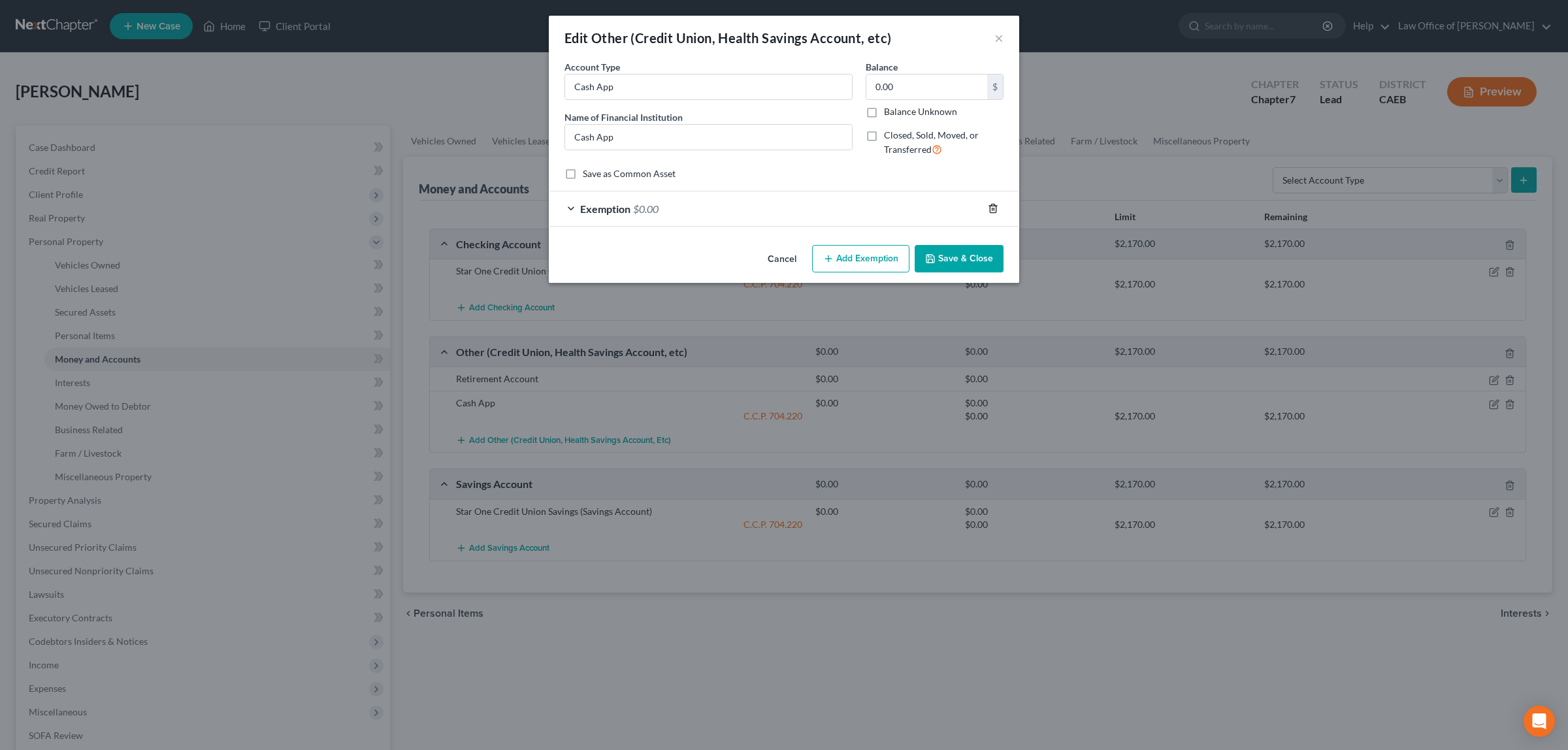
click at [994, 203] on icon "button" at bounding box center [993, 208] width 10 height 10
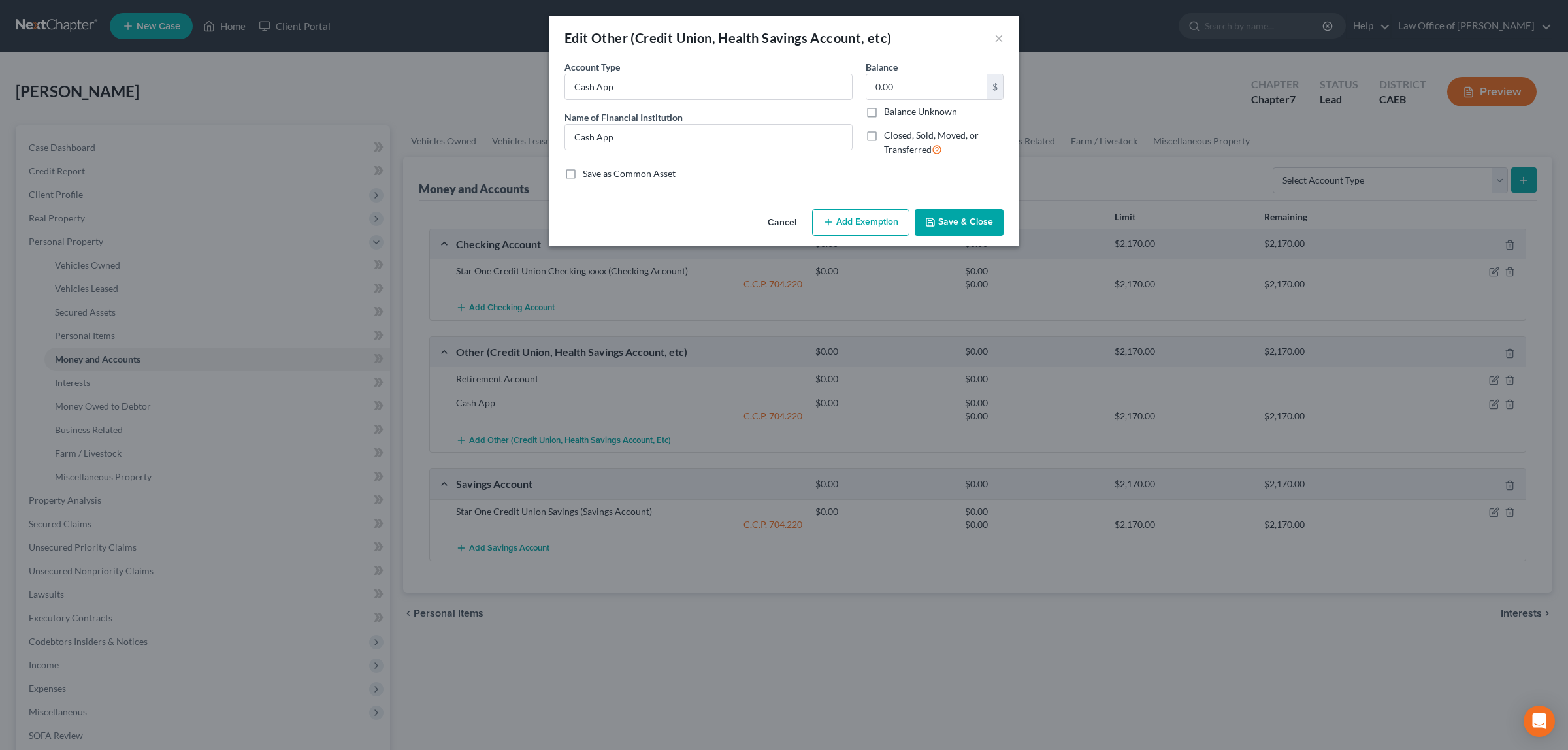
click at [969, 220] on button "Save & Close" at bounding box center [959, 223] width 89 height 28
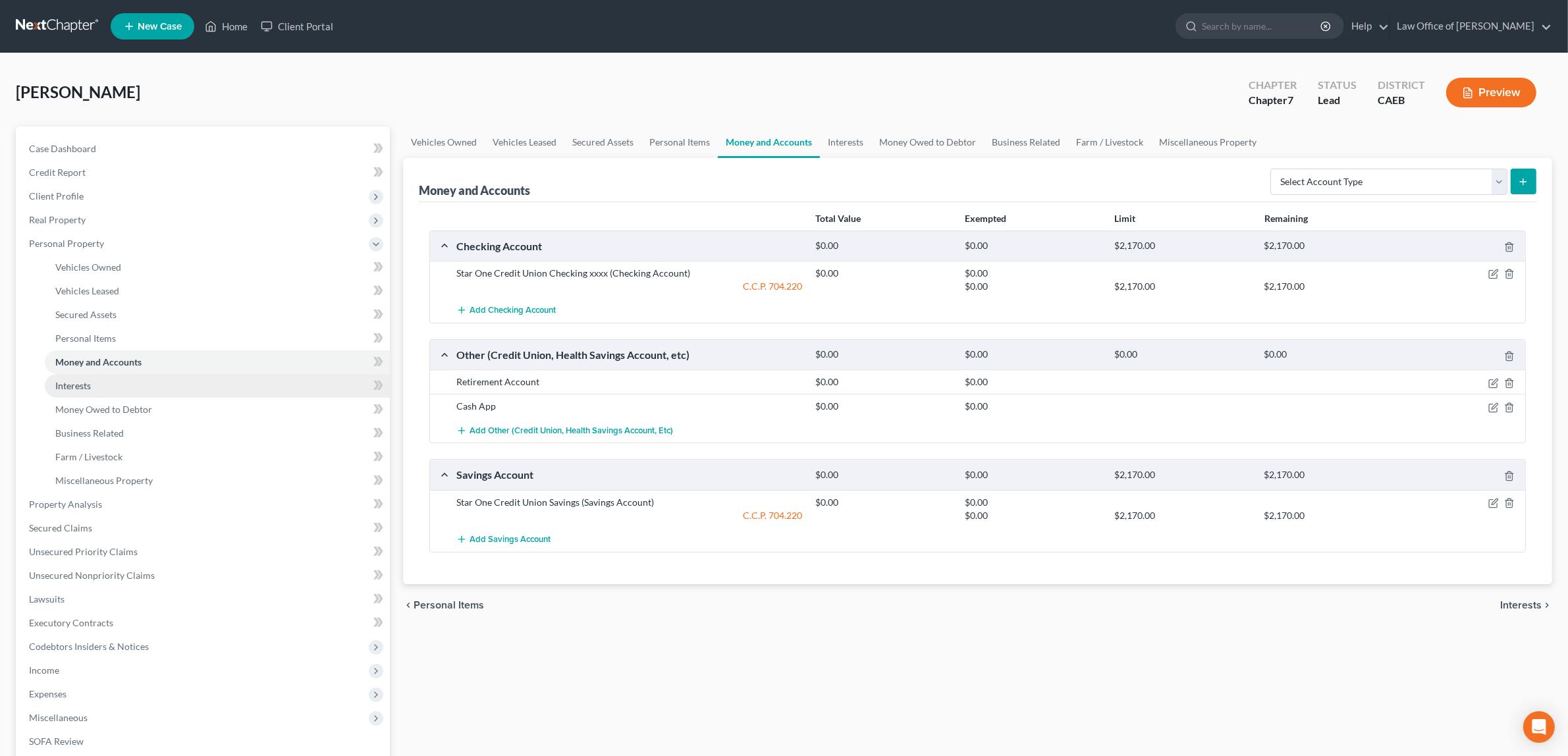
click at [138, 384] on link "Interests" at bounding box center [218, 385] width 345 height 23
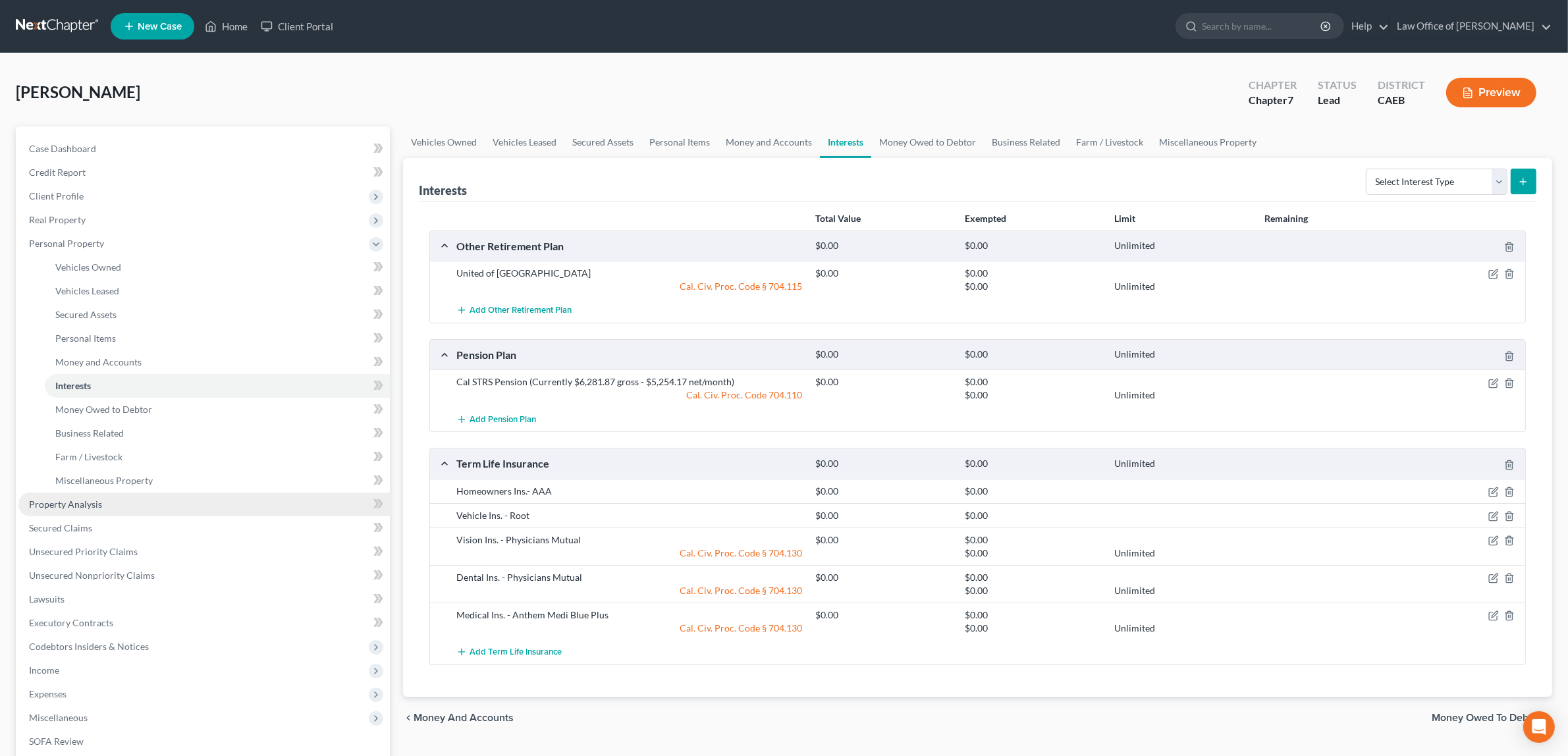
click at [70, 499] on span "Property Analysis" at bounding box center [65, 504] width 73 height 11
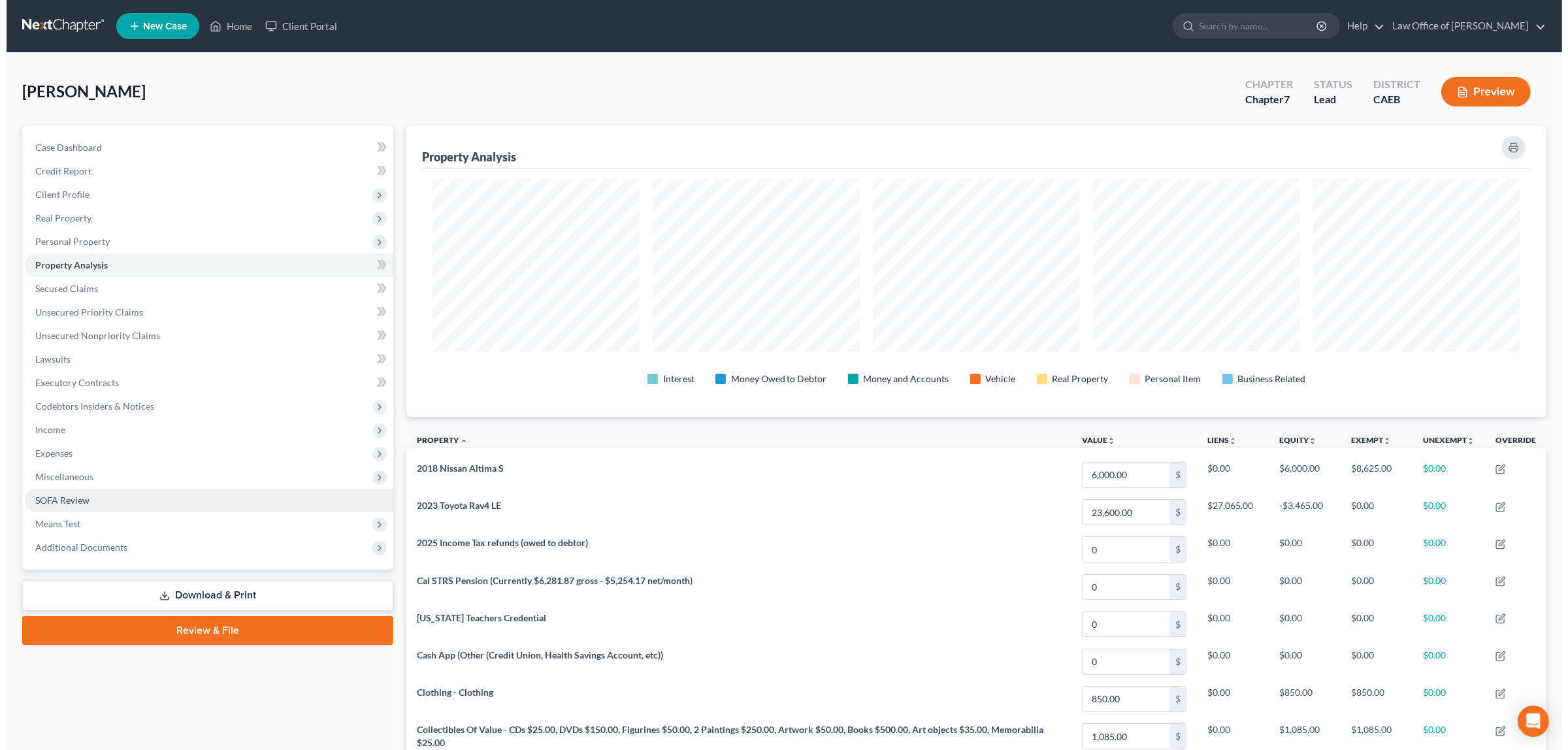
scroll to position [292, 1140]
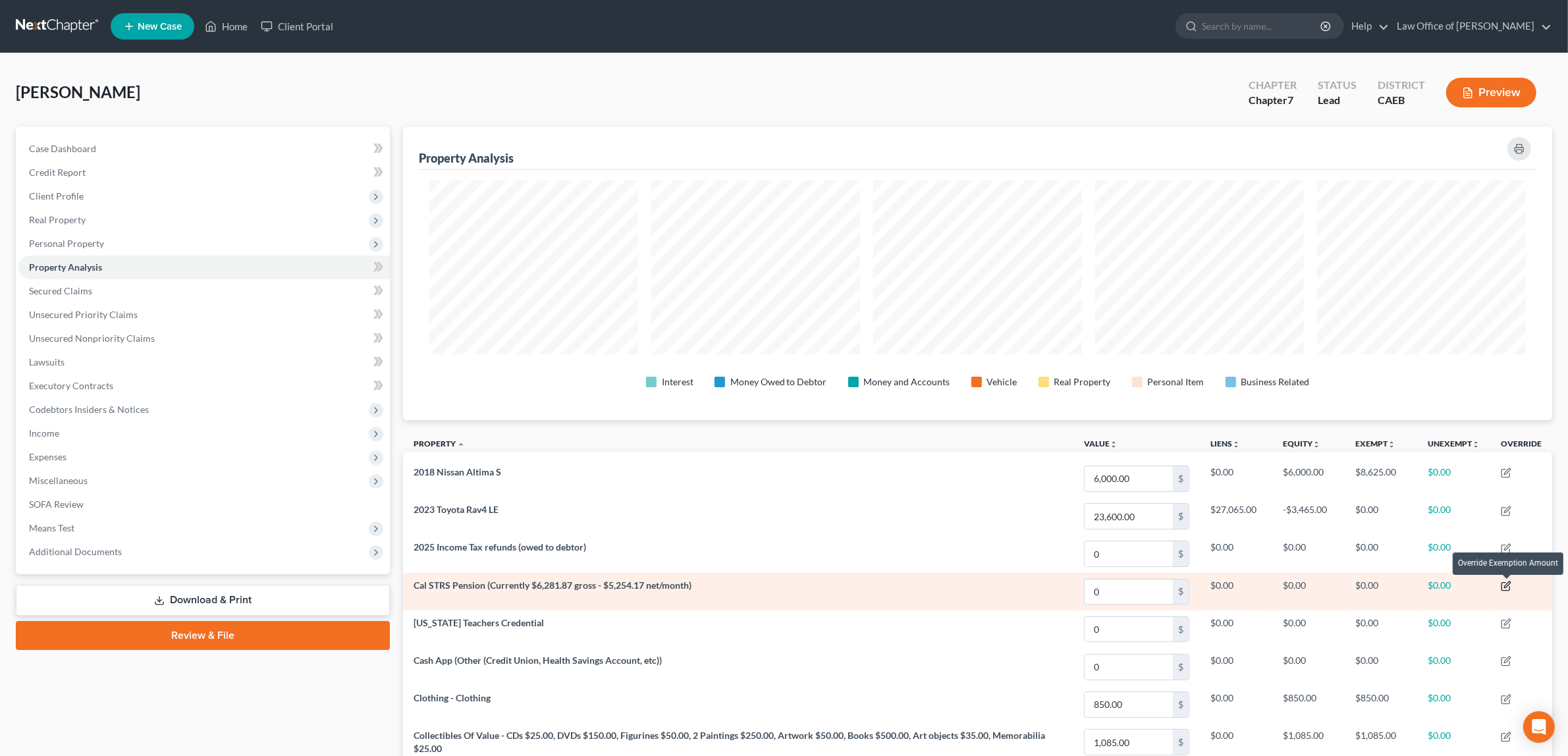
click at [1506, 586] on icon "button" at bounding box center [1506, 586] width 10 height 10
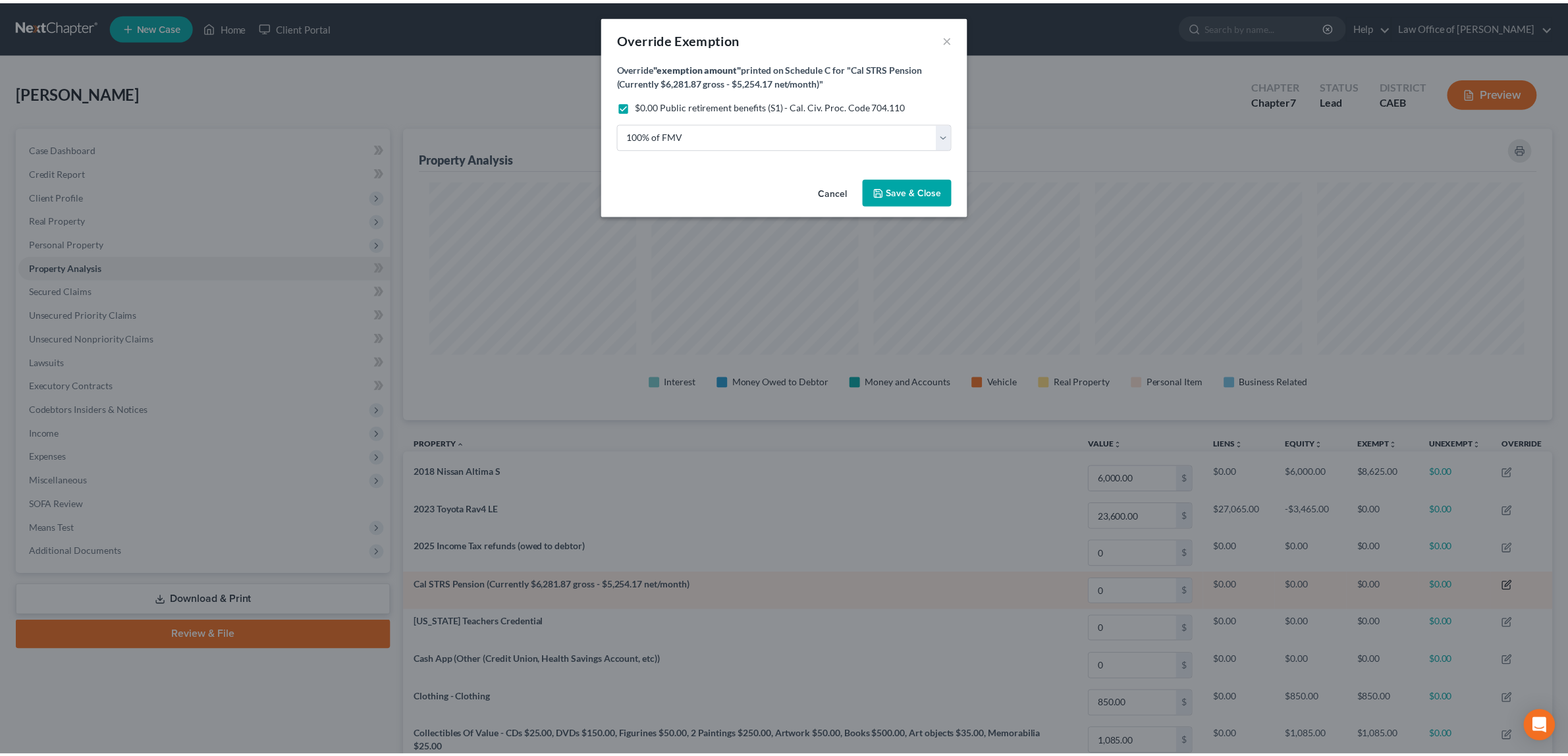
scroll to position [294, 1158]
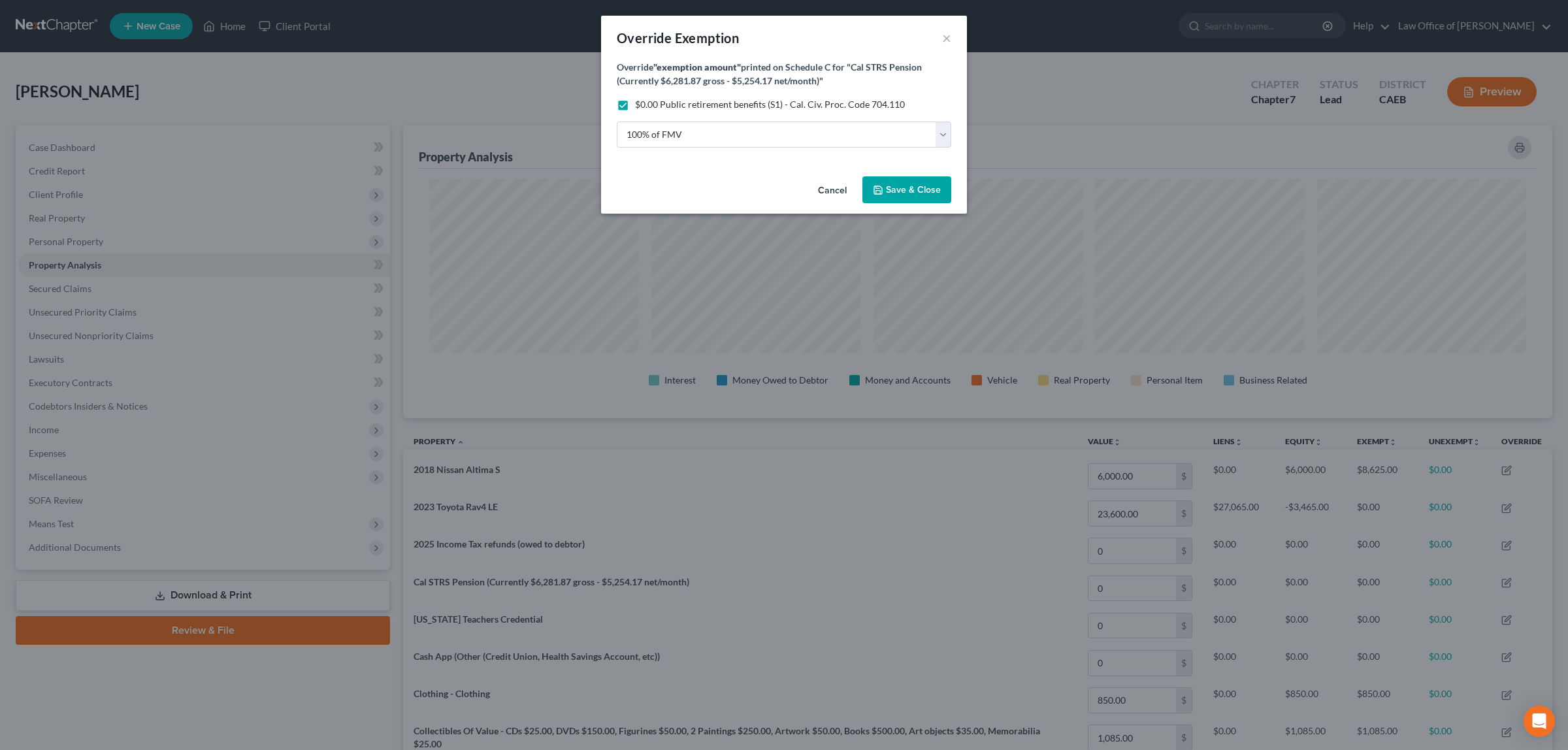
click at [919, 188] on span "Save & Close" at bounding box center [913, 189] width 55 height 11
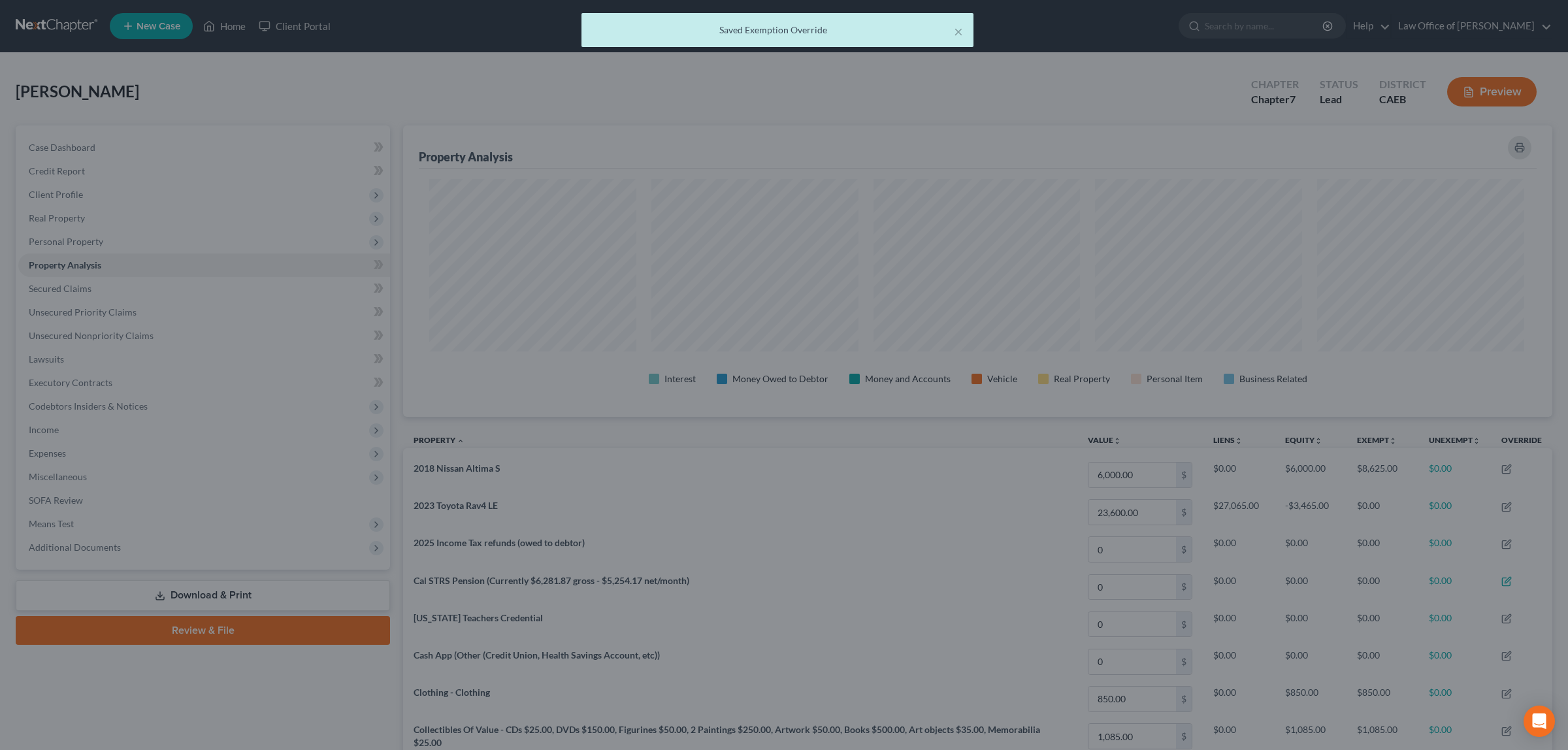
scroll to position [652675, 652207]
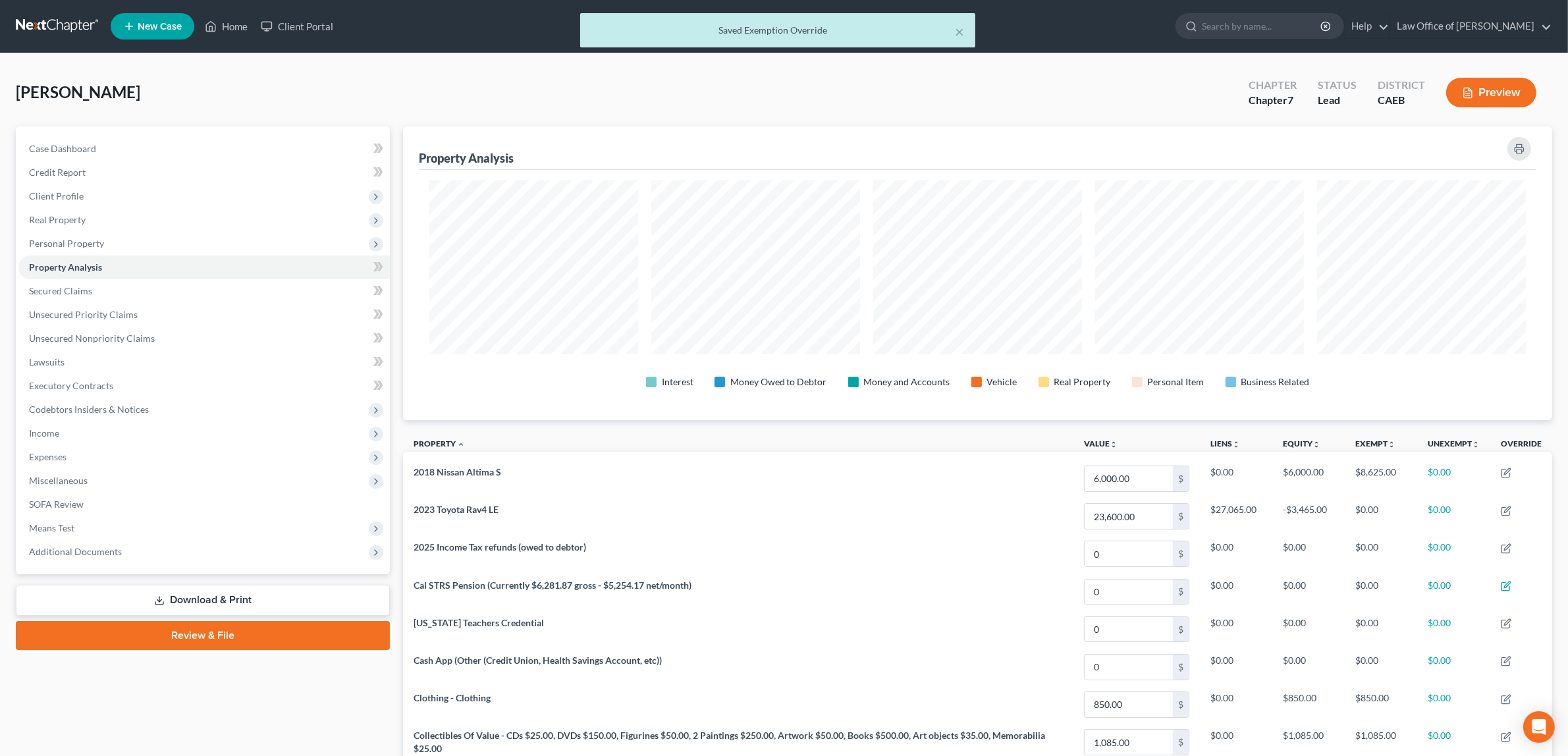
click at [1488, 89] on button "Preview" at bounding box center [1491, 93] width 90 height 29
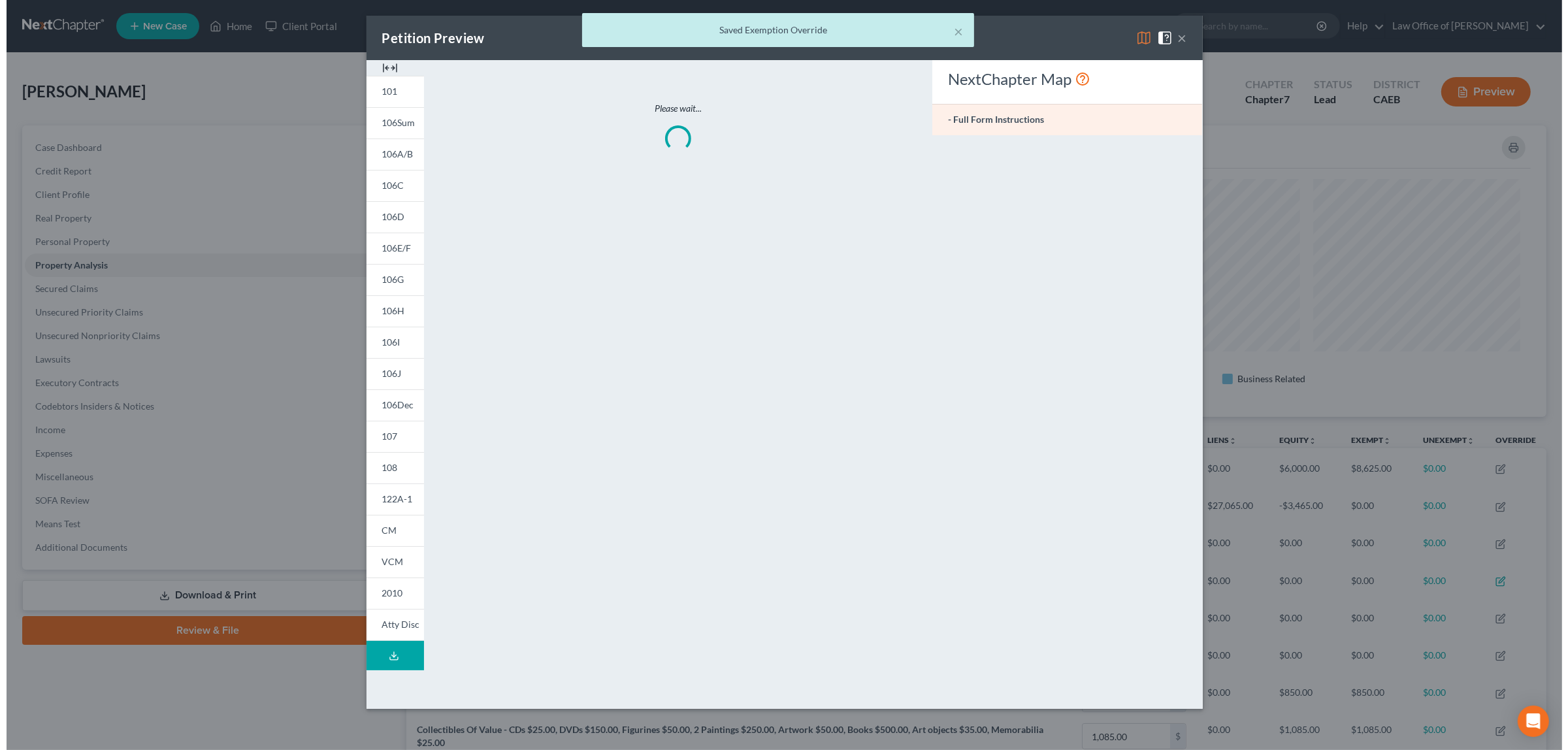
scroll to position [0, 0]
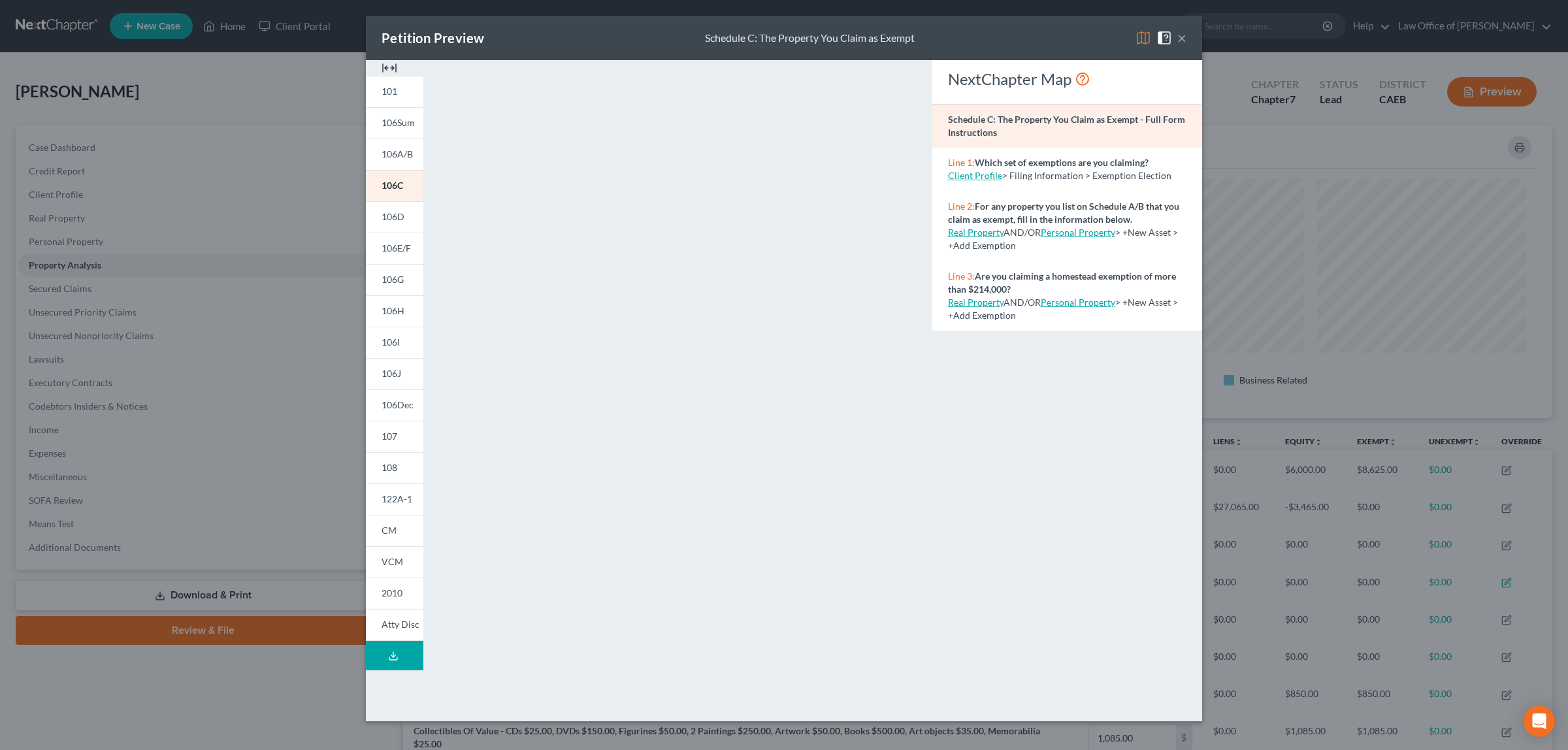
click at [1182, 36] on button "×" at bounding box center [1182, 38] width 9 height 15
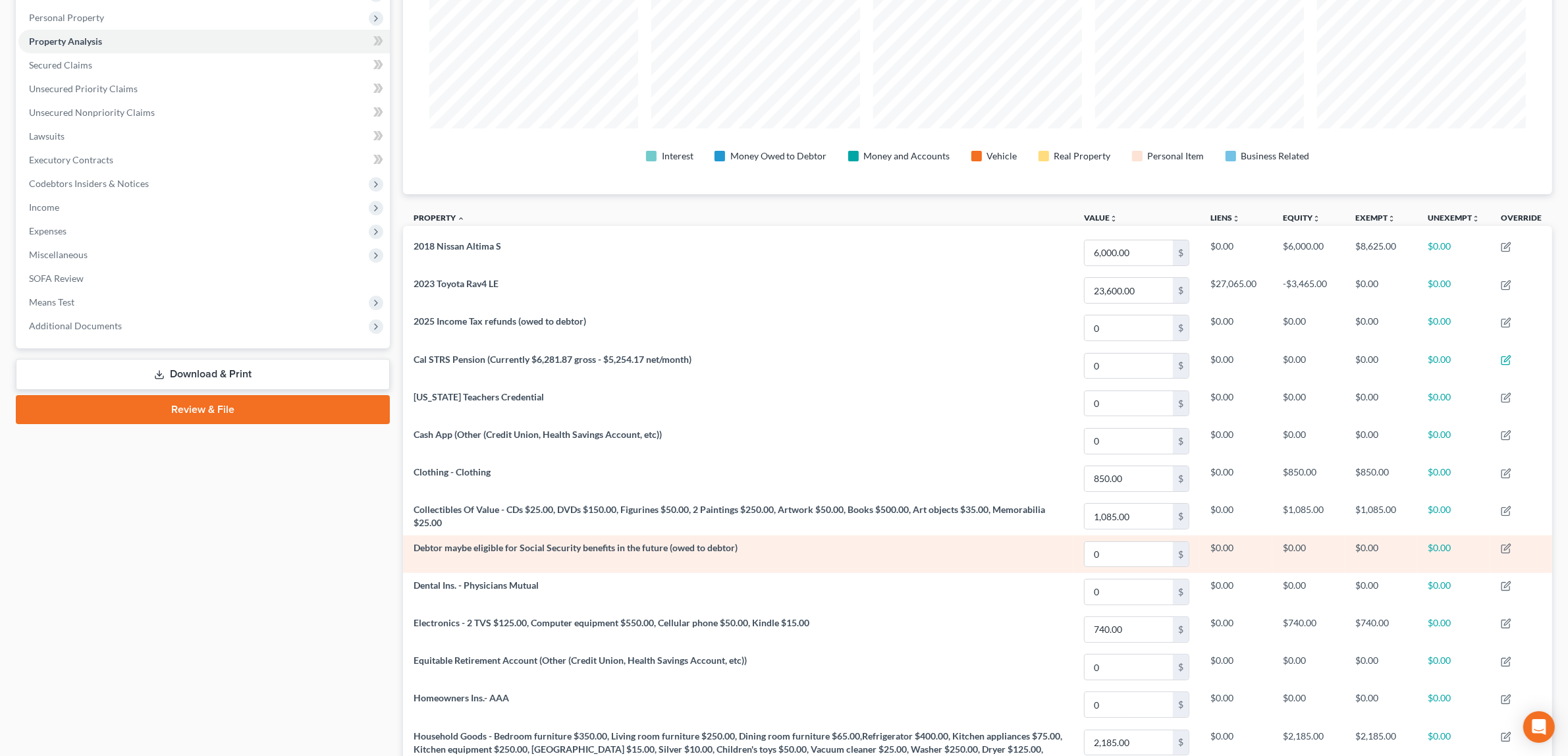
click at [700, 548] on span "Debtor maybe eligible for Social Security benefits in the future (owed to debto…" at bounding box center [576, 547] width 324 height 11
click at [1502, 547] on icon "button" at bounding box center [1505, 549] width 8 height 8
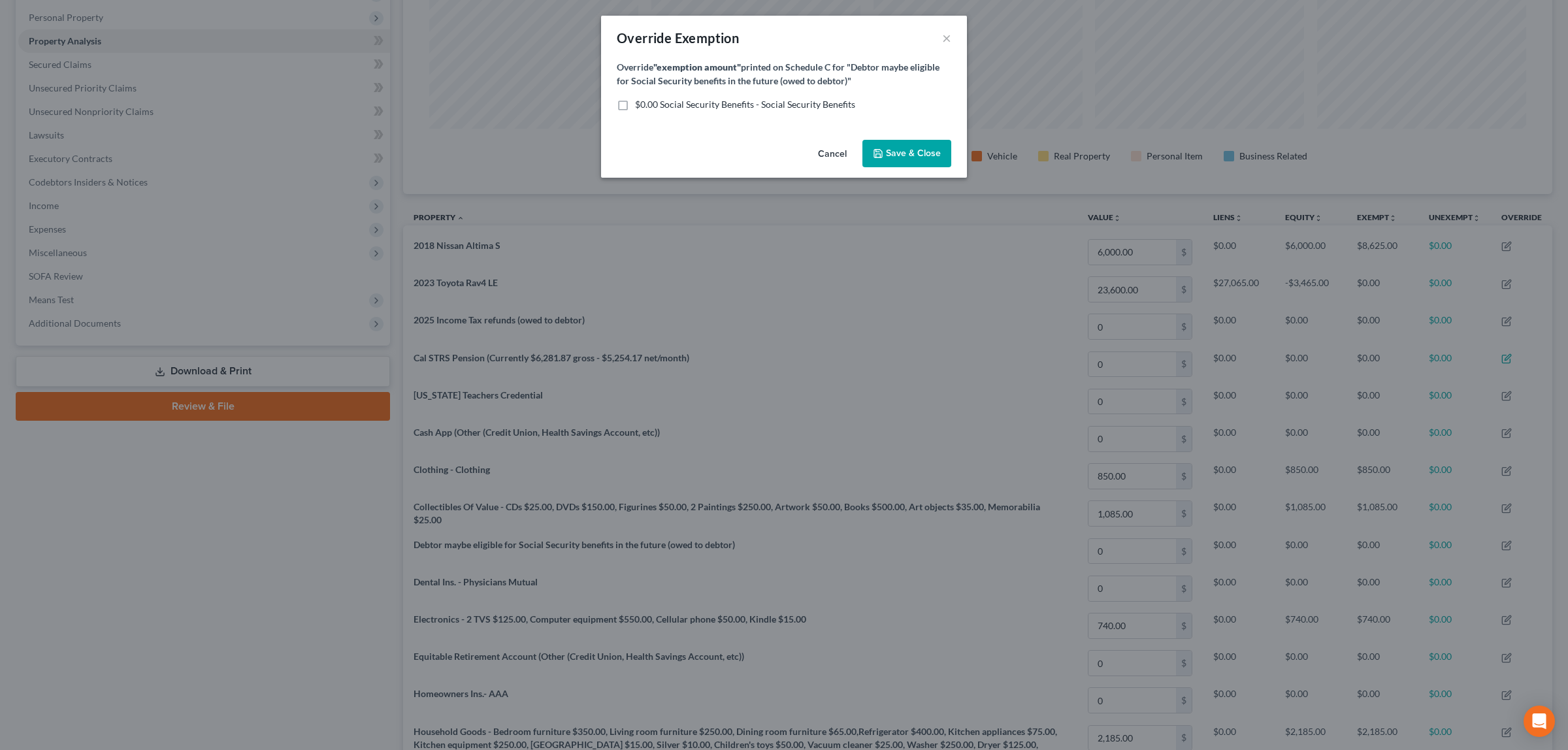
click at [635, 107] on label "$0.00 Social Security Benefits - Social Security Benefits" at bounding box center [745, 104] width 220 height 13
click at [640, 107] on input "$0.00 Social Security Benefits - Social Security Benefits" at bounding box center [645, 102] width 9 height 9
checkbox input "true"
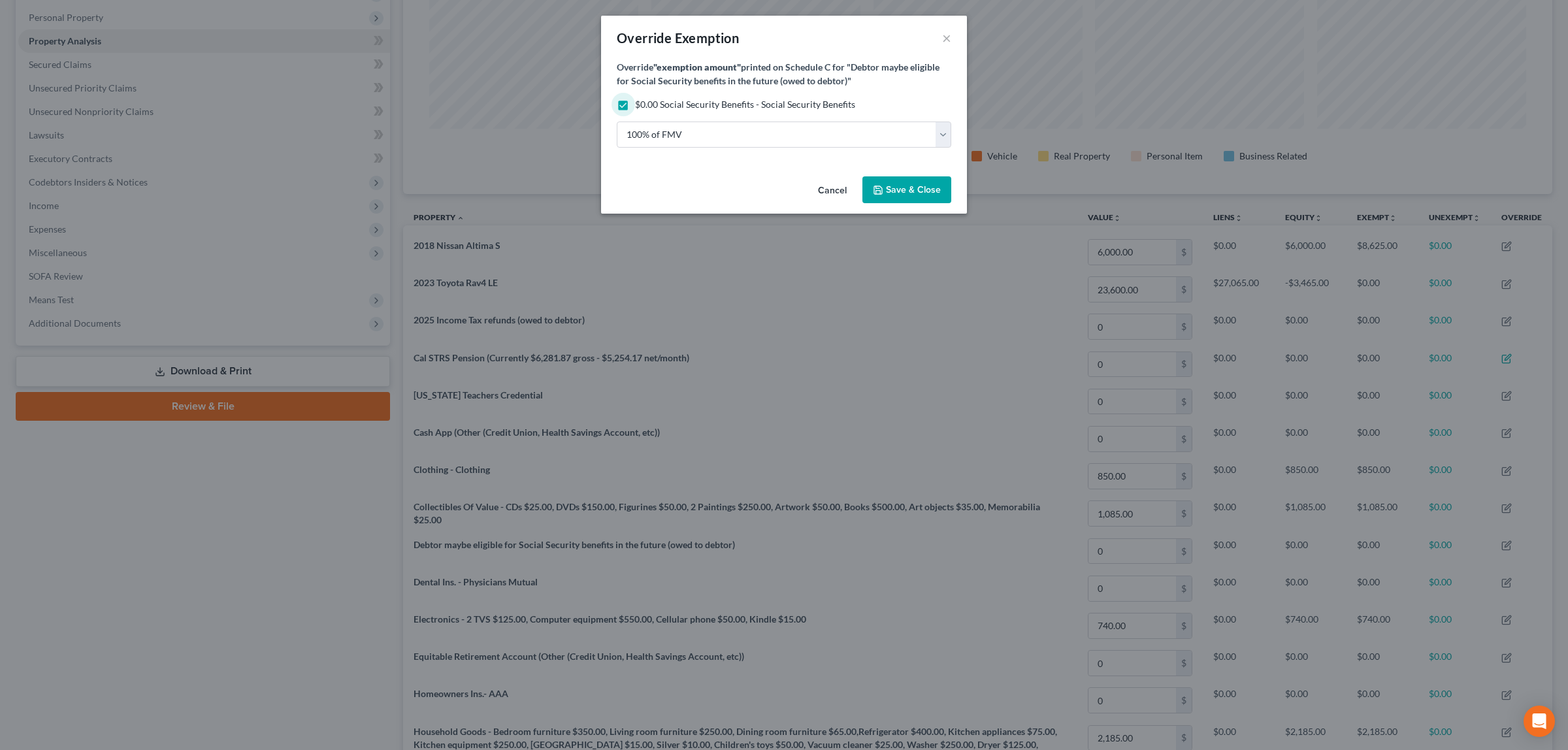
click at [912, 188] on span "Save & Close" at bounding box center [913, 189] width 55 height 11
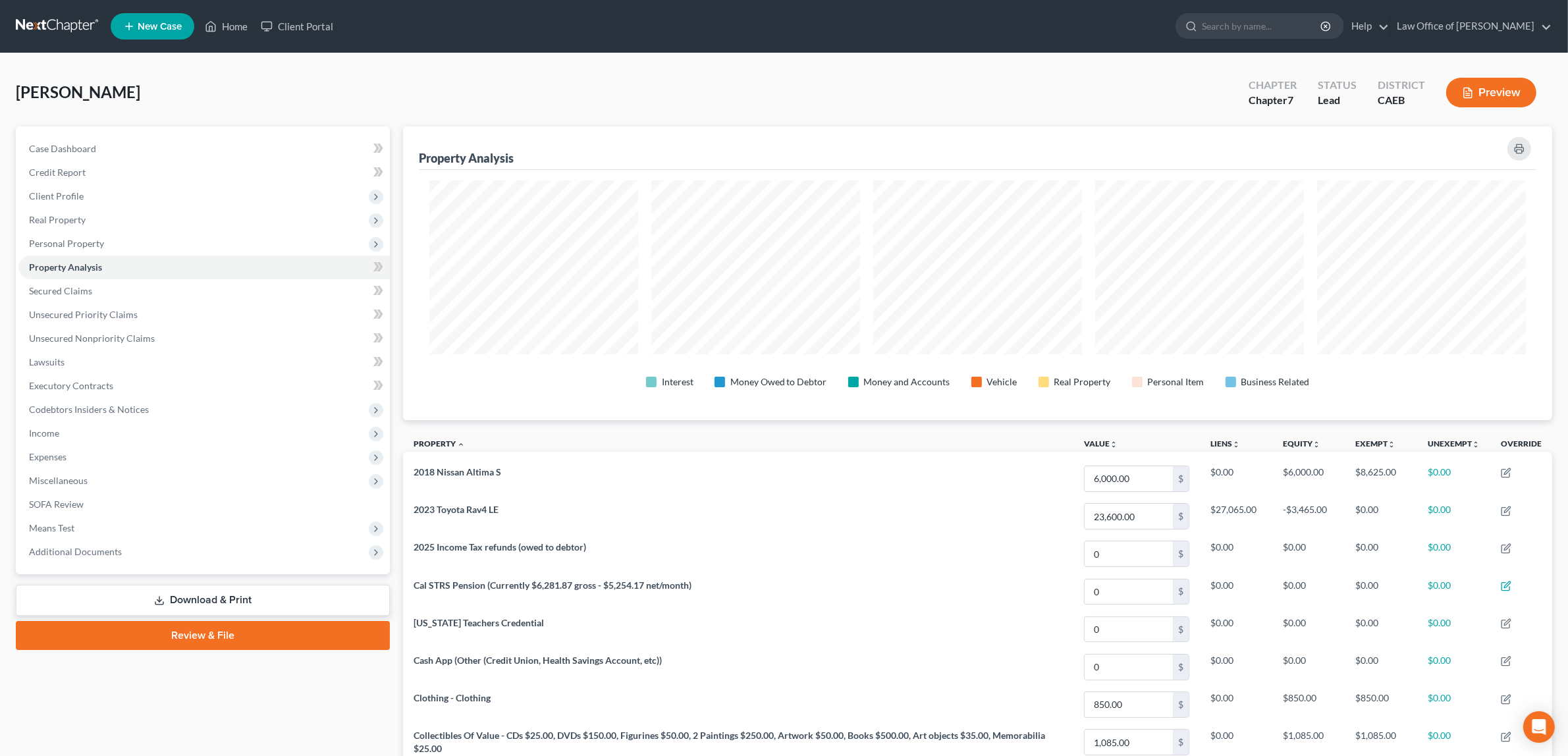
click at [1483, 83] on button "Preview" at bounding box center [1491, 93] width 90 height 29
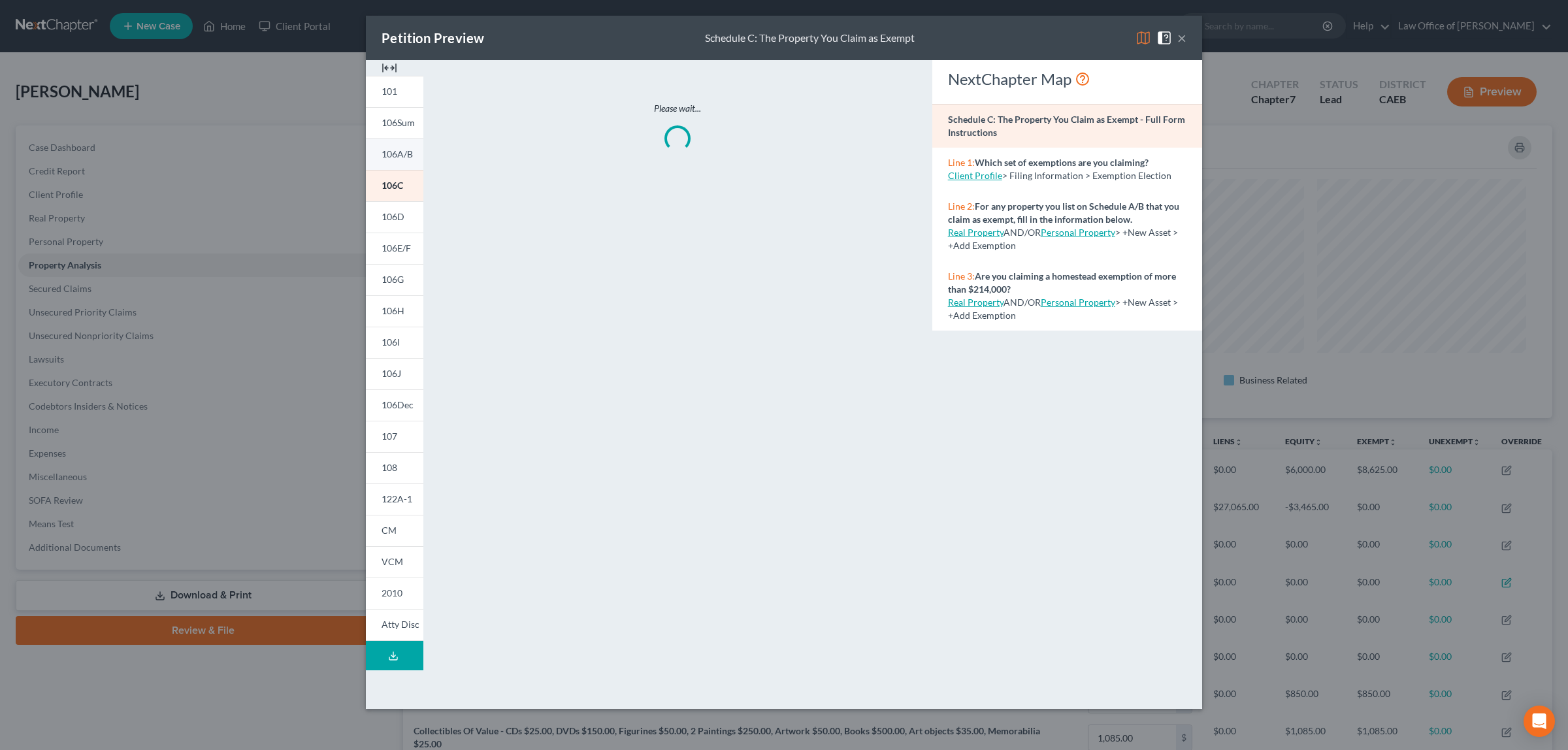
click at [403, 148] on span "106A/B" at bounding box center [397, 153] width 31 height 11
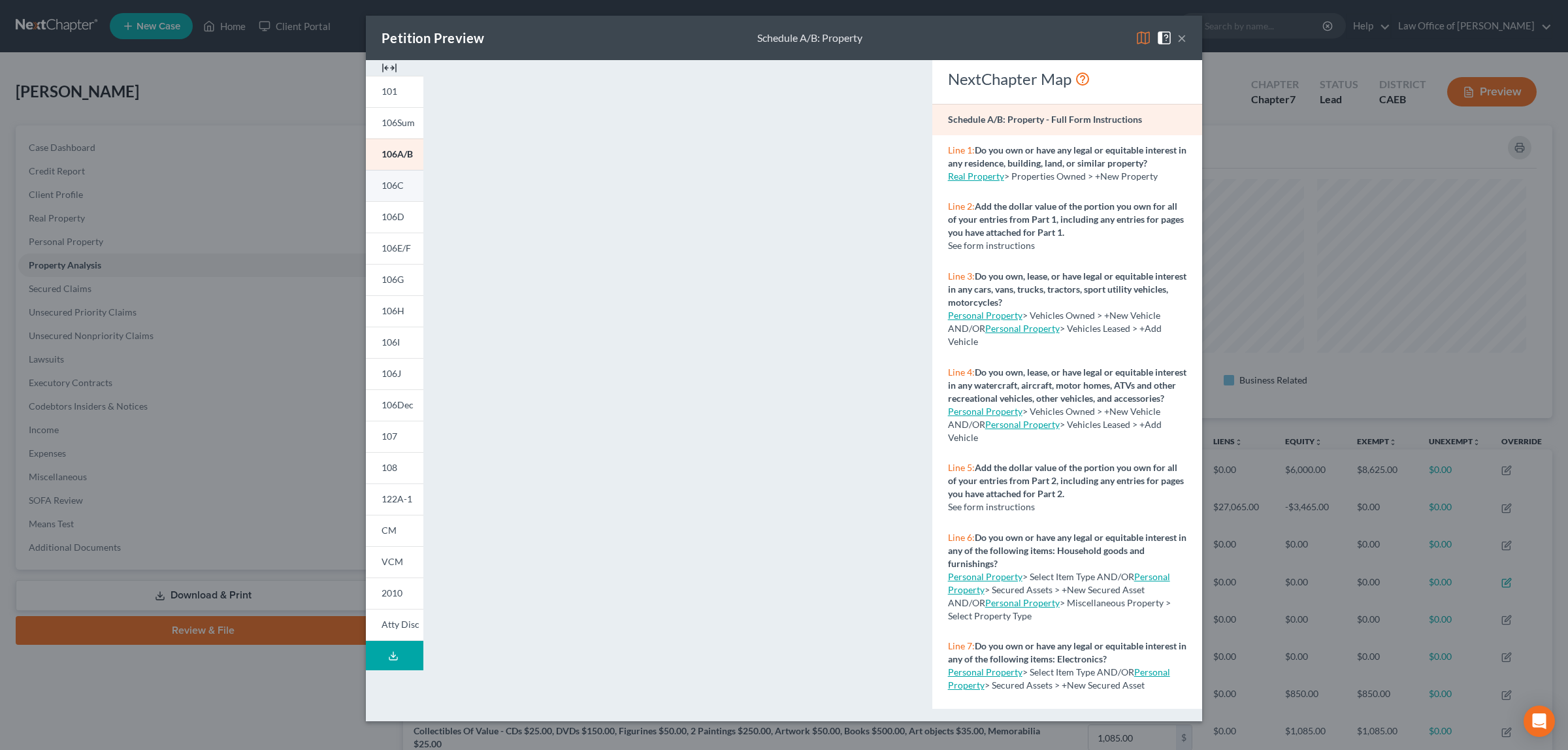
click at [392, 181] on span "106C" at bounding box center [392, 185] width 22 height 11
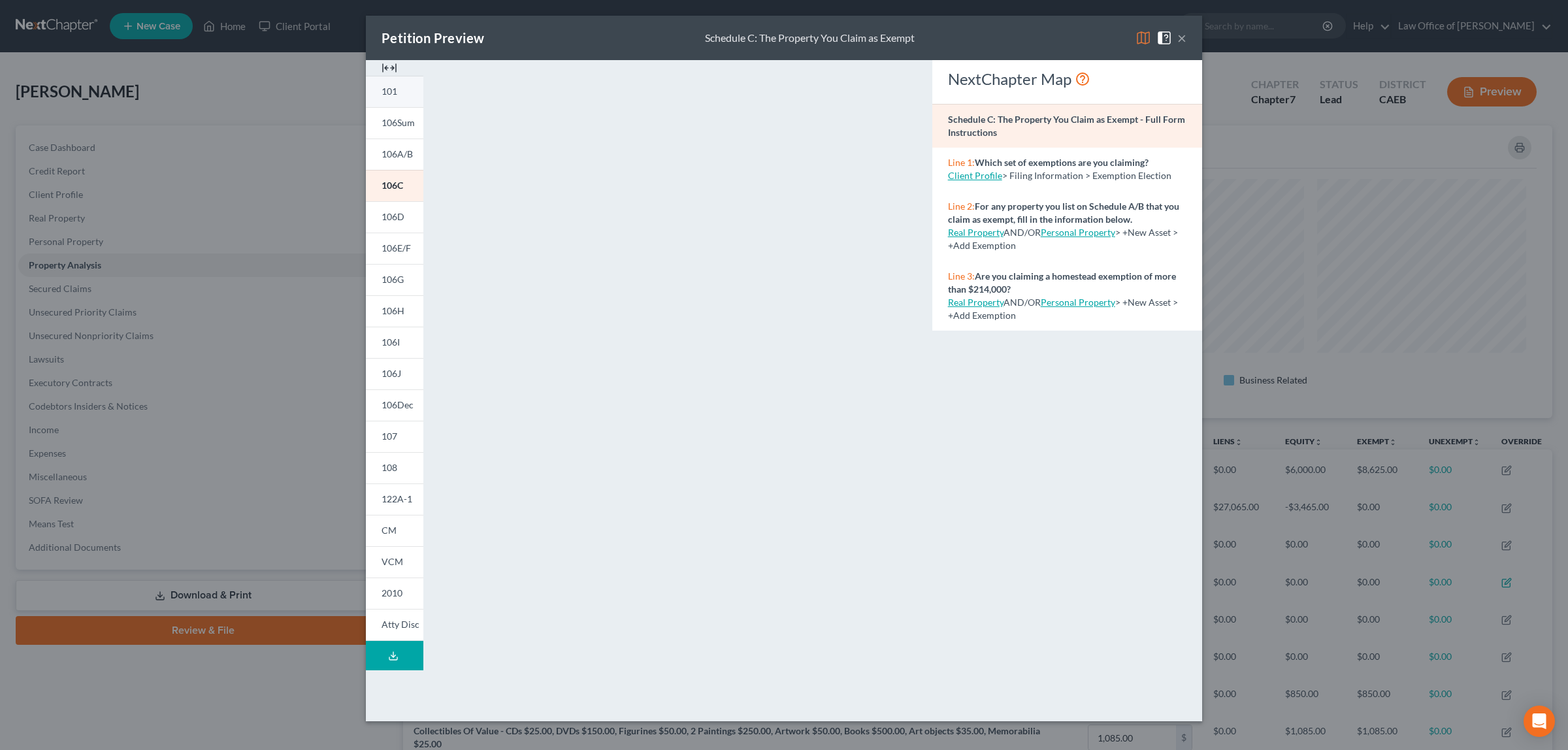
click at [393, 89] on span "101" at bounding box center [389, 90] width 15 height 11
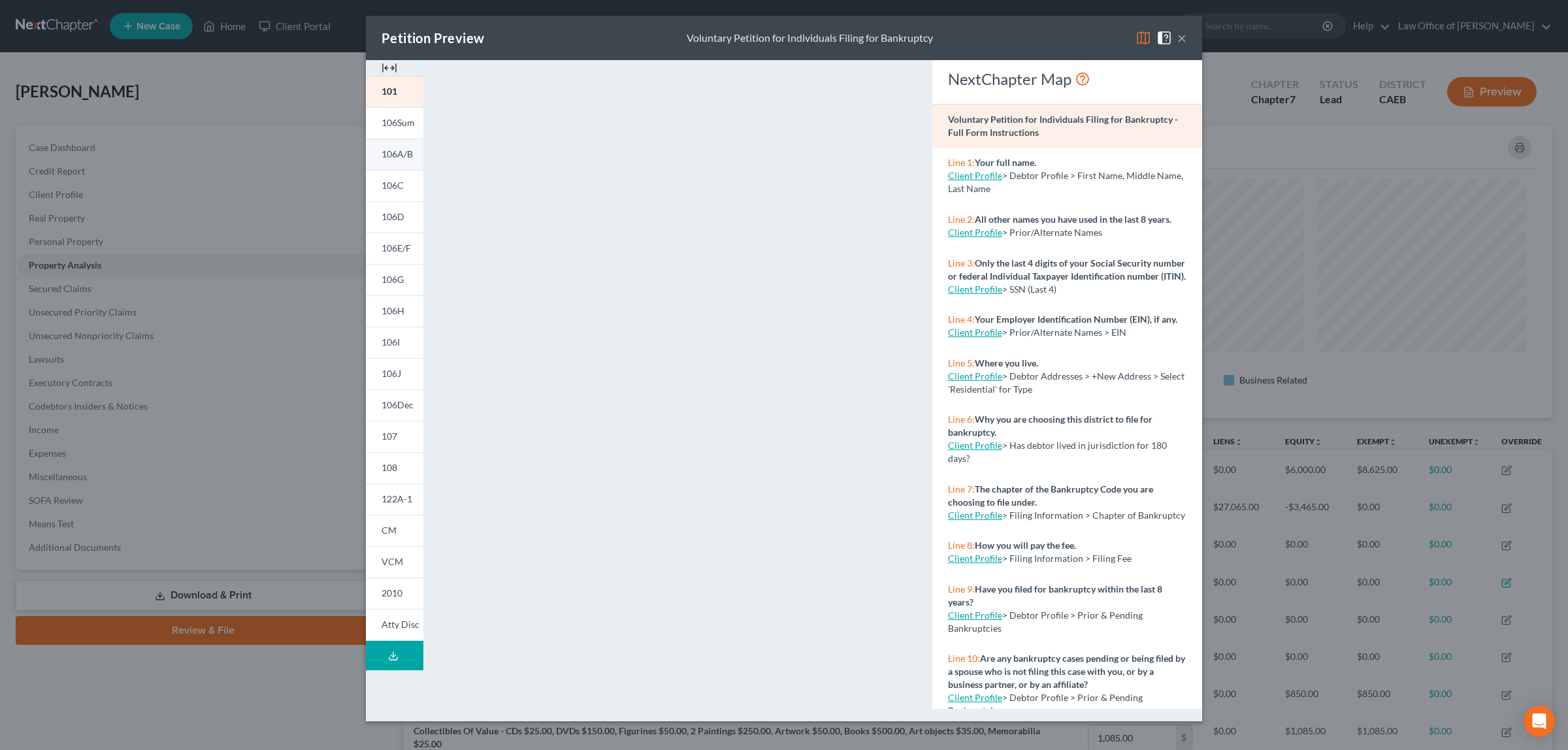
click at [392, 148] on span "106A/B" at bounding box center [397, 153] width 31 height 11
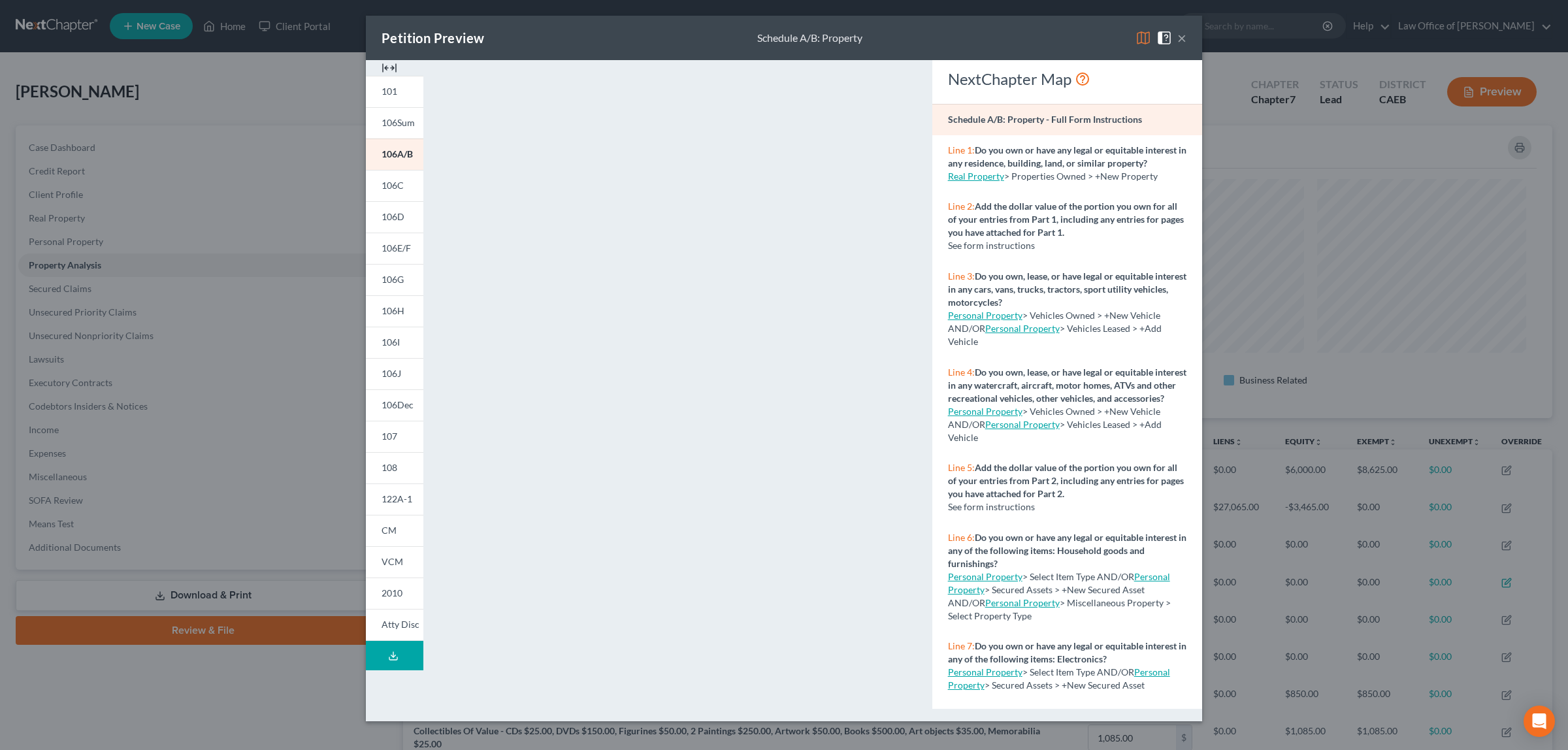
click at [1183, 40] on button "×" at bounding box center [1182, 38] width 9 height 15
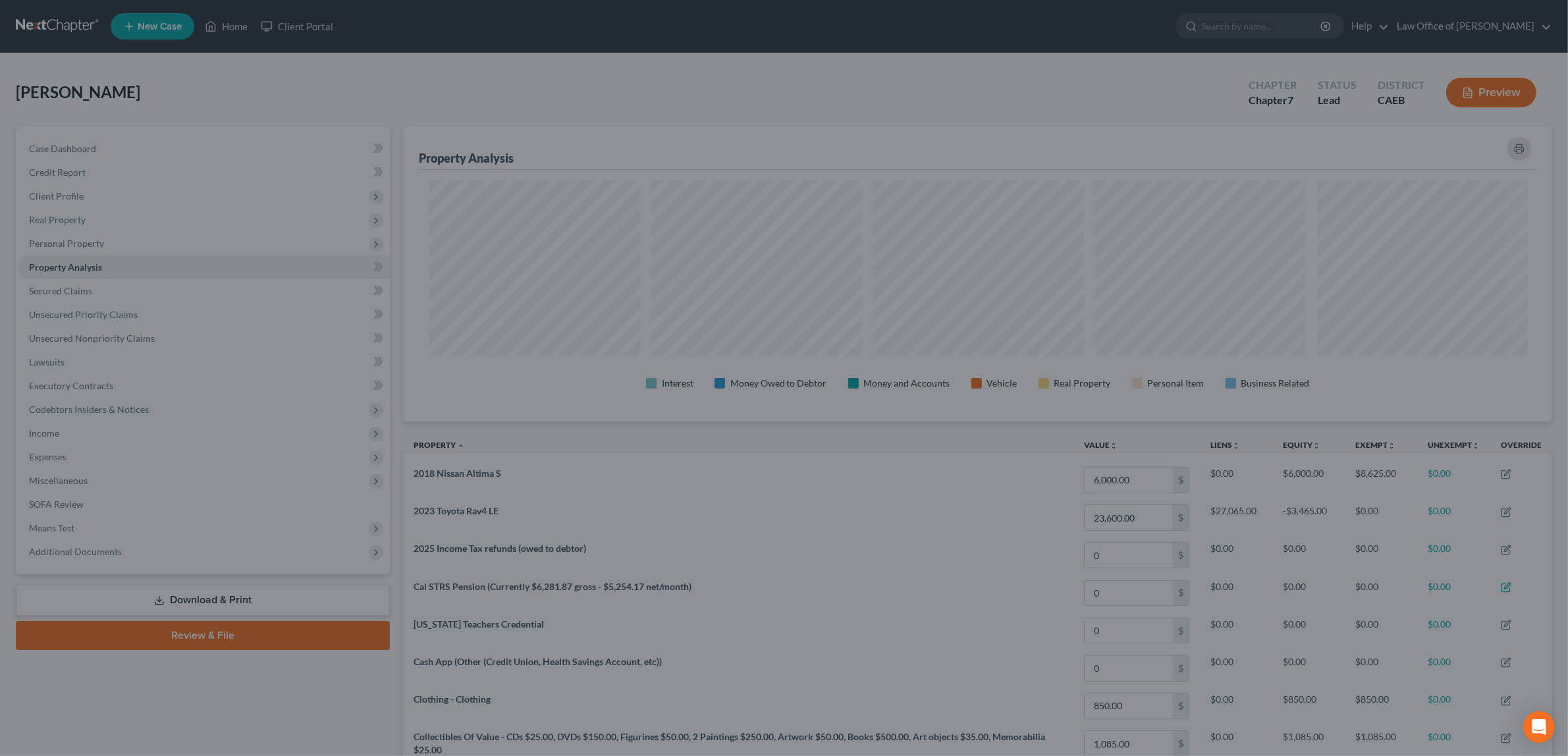
scroll to position [657897, 657257]
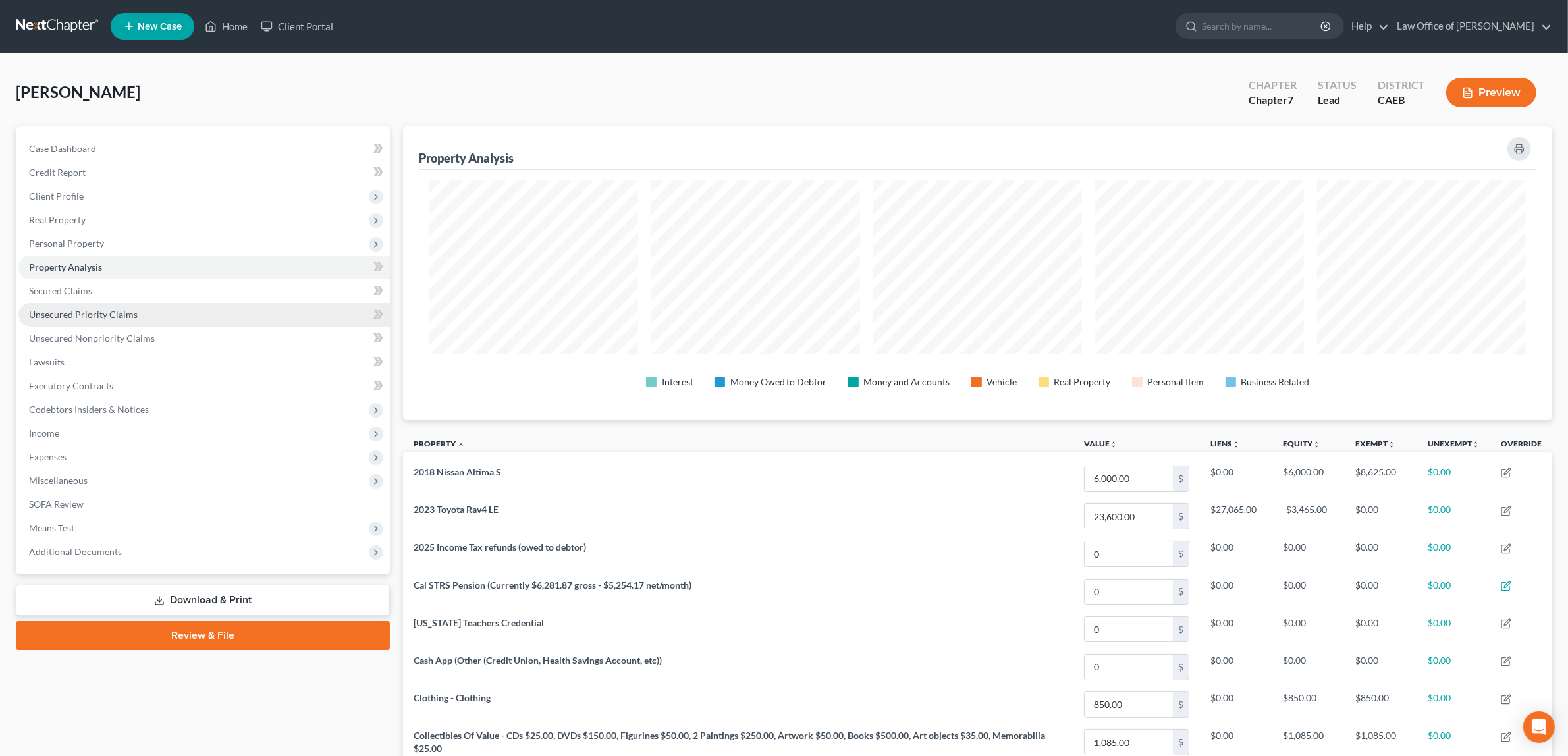
click at [93, 309] on span "Unsecured Priority Claims" at bounding box center [82, 314] width 108 height 11
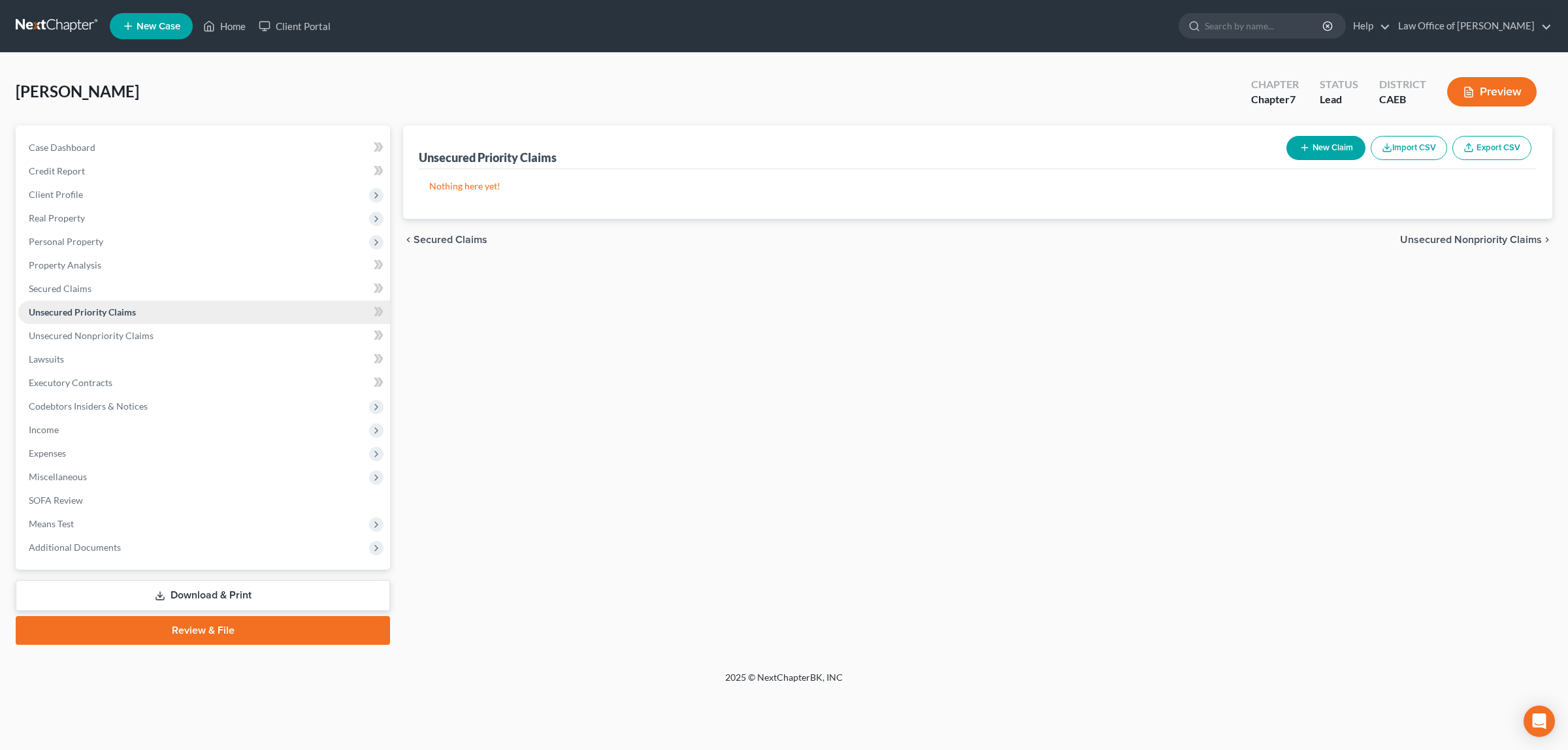
click at [89, 322] on link "Unsecured Priority Claims" at bounding box center [204, 311] width 372 height 23
click at [91, 332] on span "Unsecured Nonpriority Claims" at bounding box center [90, 335] width 125 height 11
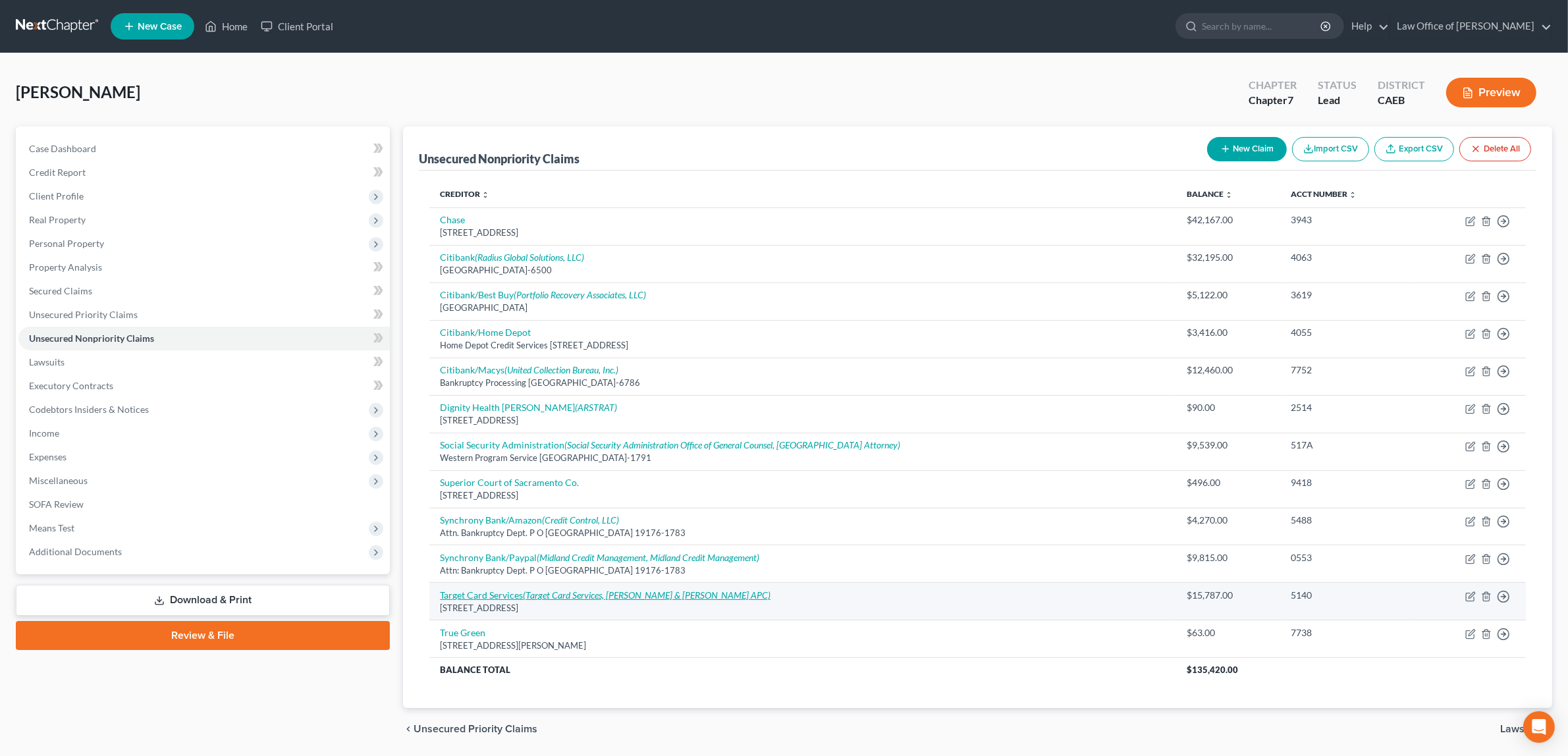
click at [498, 596] on link "Target Card Services (Target Card Services, [PERSON_NAME] & [PERSON_NAME] APC)" at bounding box center [604, 594] width 330 height 11
select select "24"
select select "2"
select select "0"
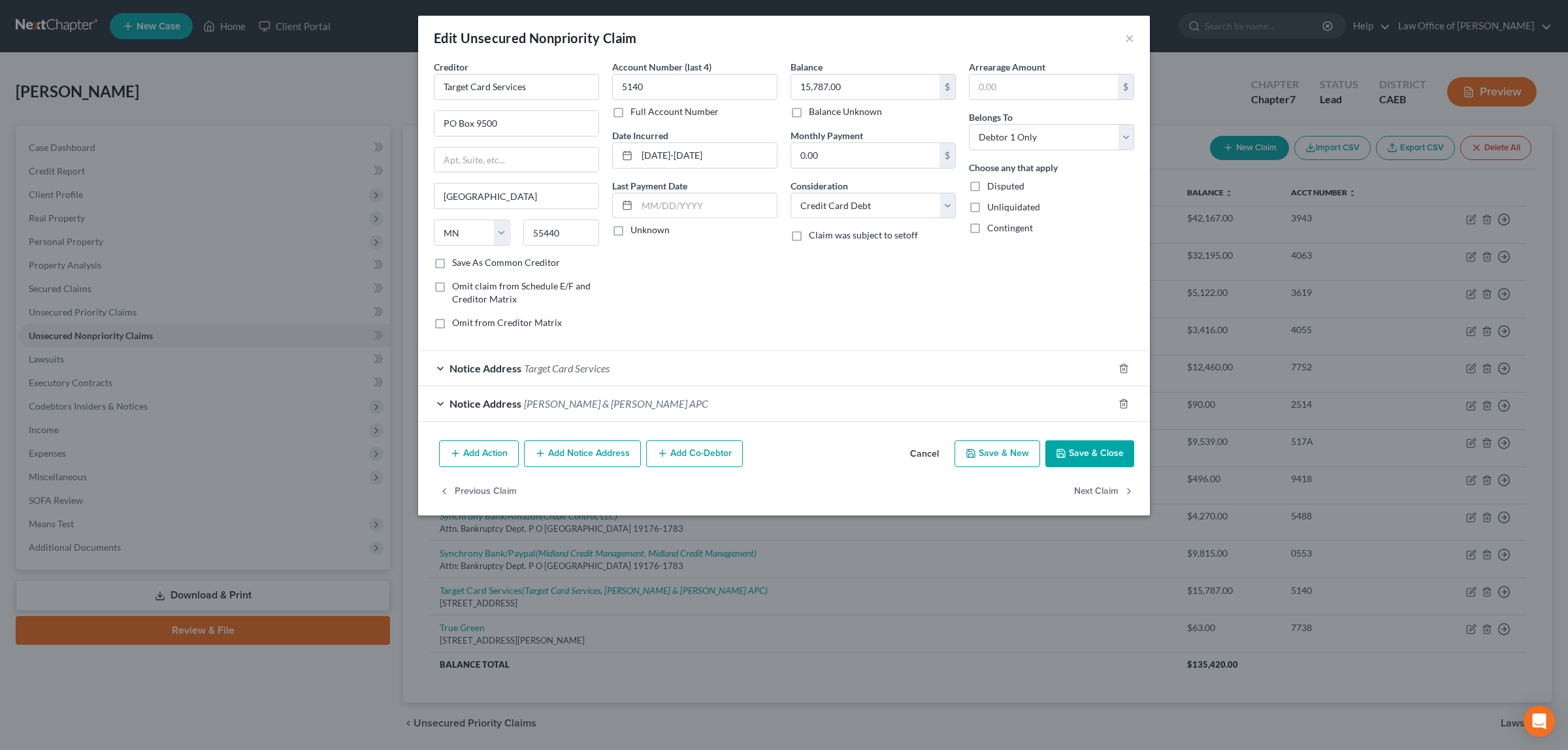
click at [593, 400] on span "[PERSON_NAME] & [PERSON_NAME] APC" at bounding box center [616, 403] width 184 height 12
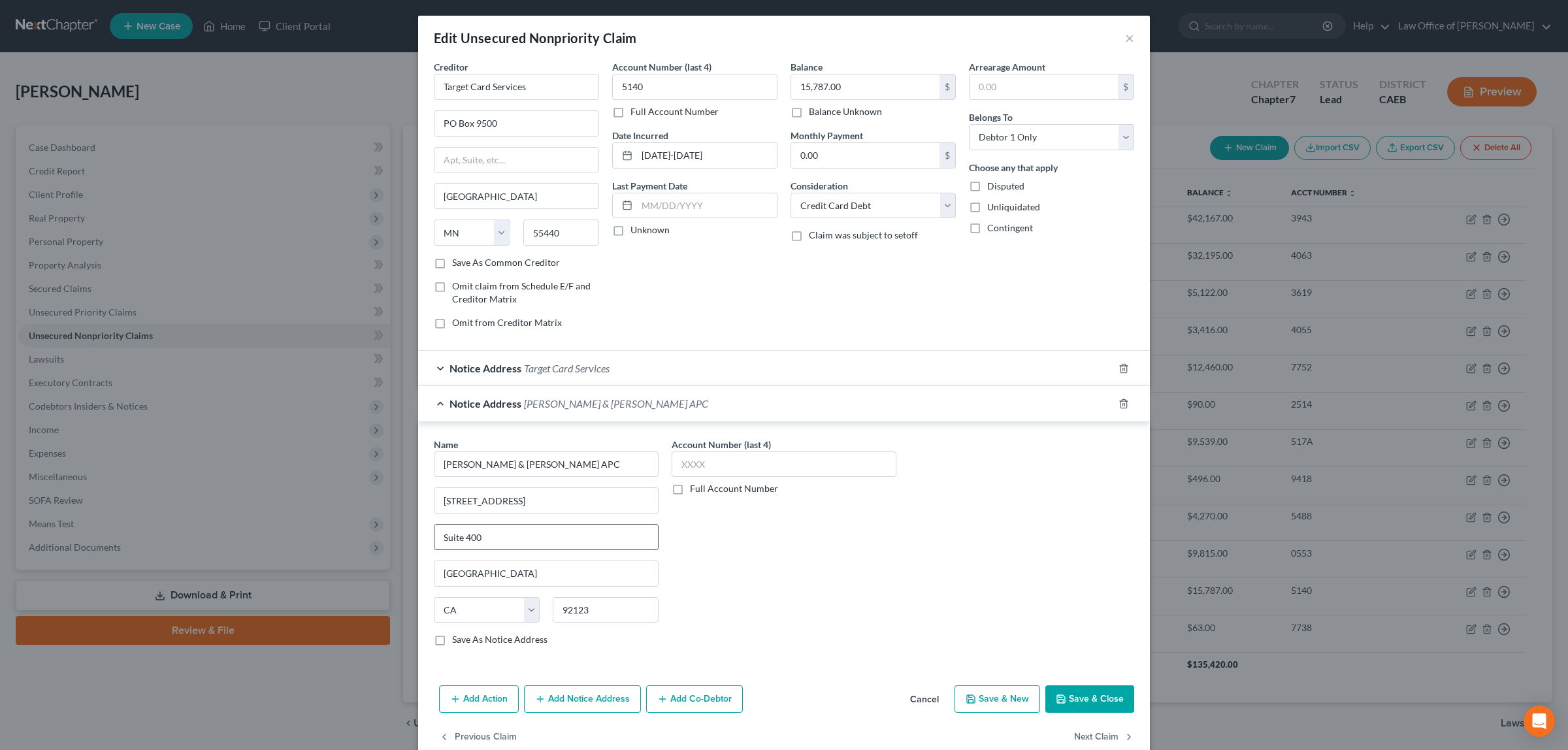
click at [467, 538] on input "Suite 400" at bounding box center [546, 537] width 224 height 25
type input "Suite 300"
click at [1076, 698] on button "Save & Close" at bounding box center [1090, 698] width 89 height 28
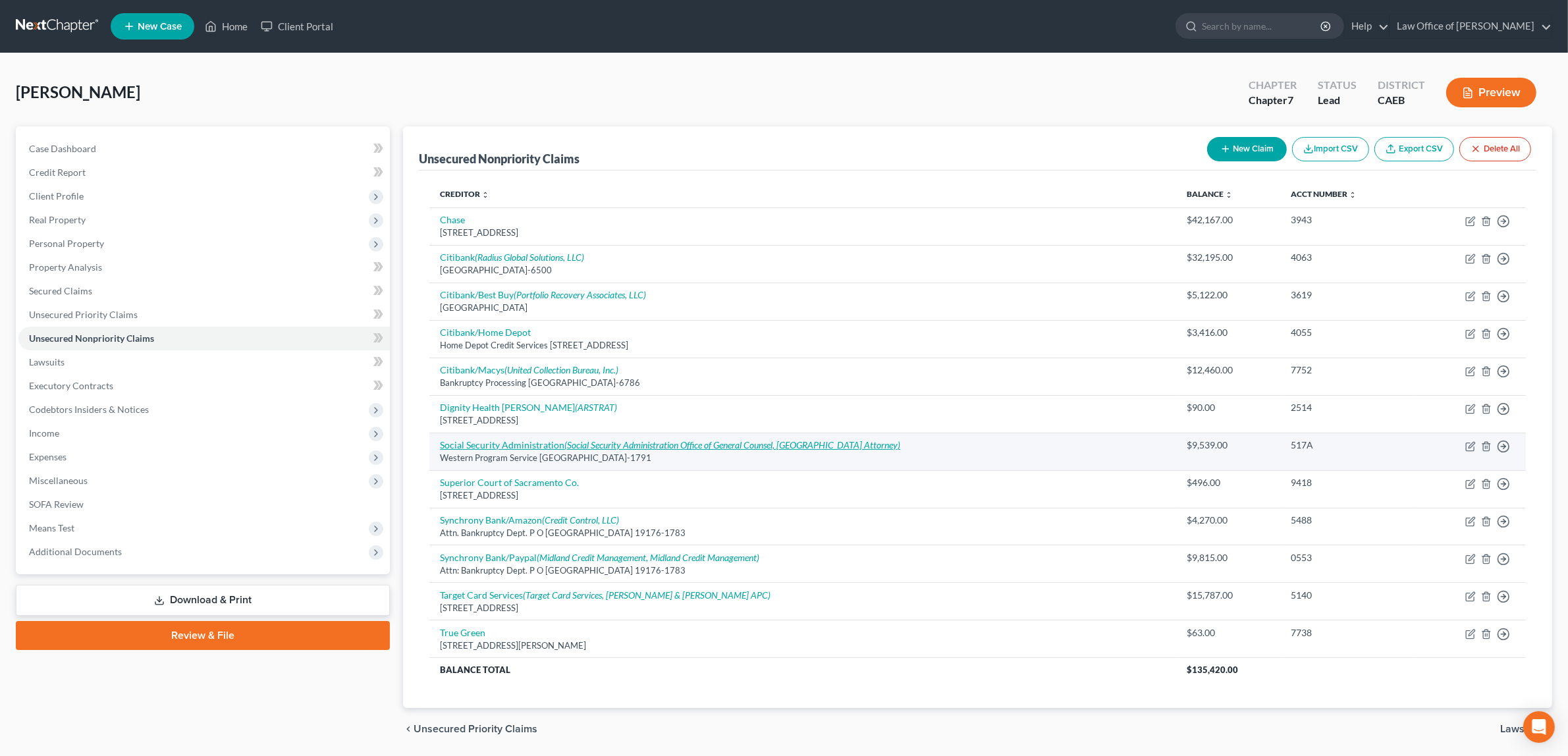
click at [488, 441] on link "Social Security Administration (Social Security Administration Office of Genera…" at bounding box center [670, 444] width 461 height 11
select select "4"
select select "14"
select select "0"
select select "4"
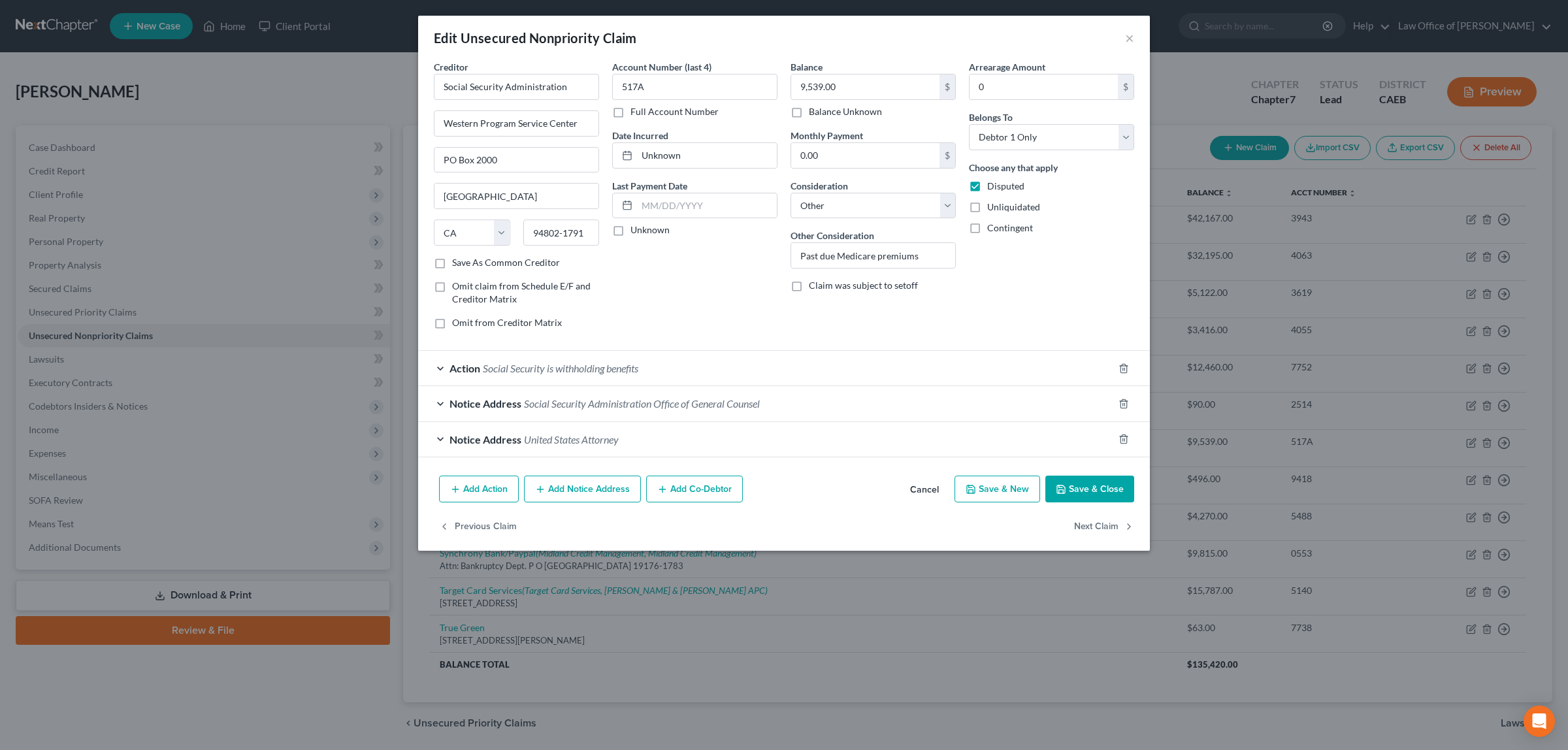
click at [565, 433] on div "Notice Address United States Attorney" at bounding box center [766, 439] width 695 height 34
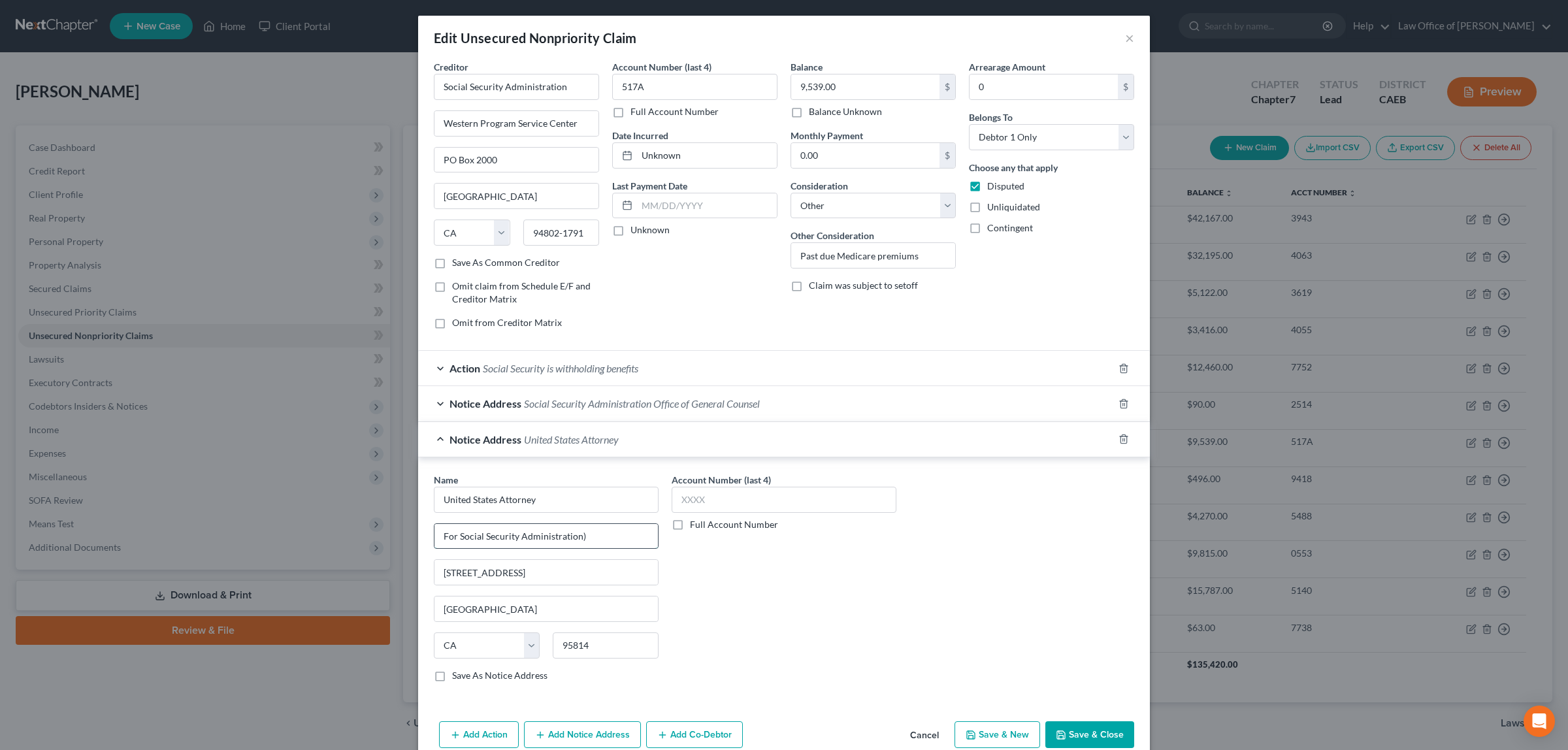
click at [439, 538] on input "For Social Security Administration)" at bounding box center [546, 536] width 224 height 25
type input "(For Social Security Administration)"
click at [1060, 732] on button "Save & Close" at bounding box center [1090, 735] width 89 height 28
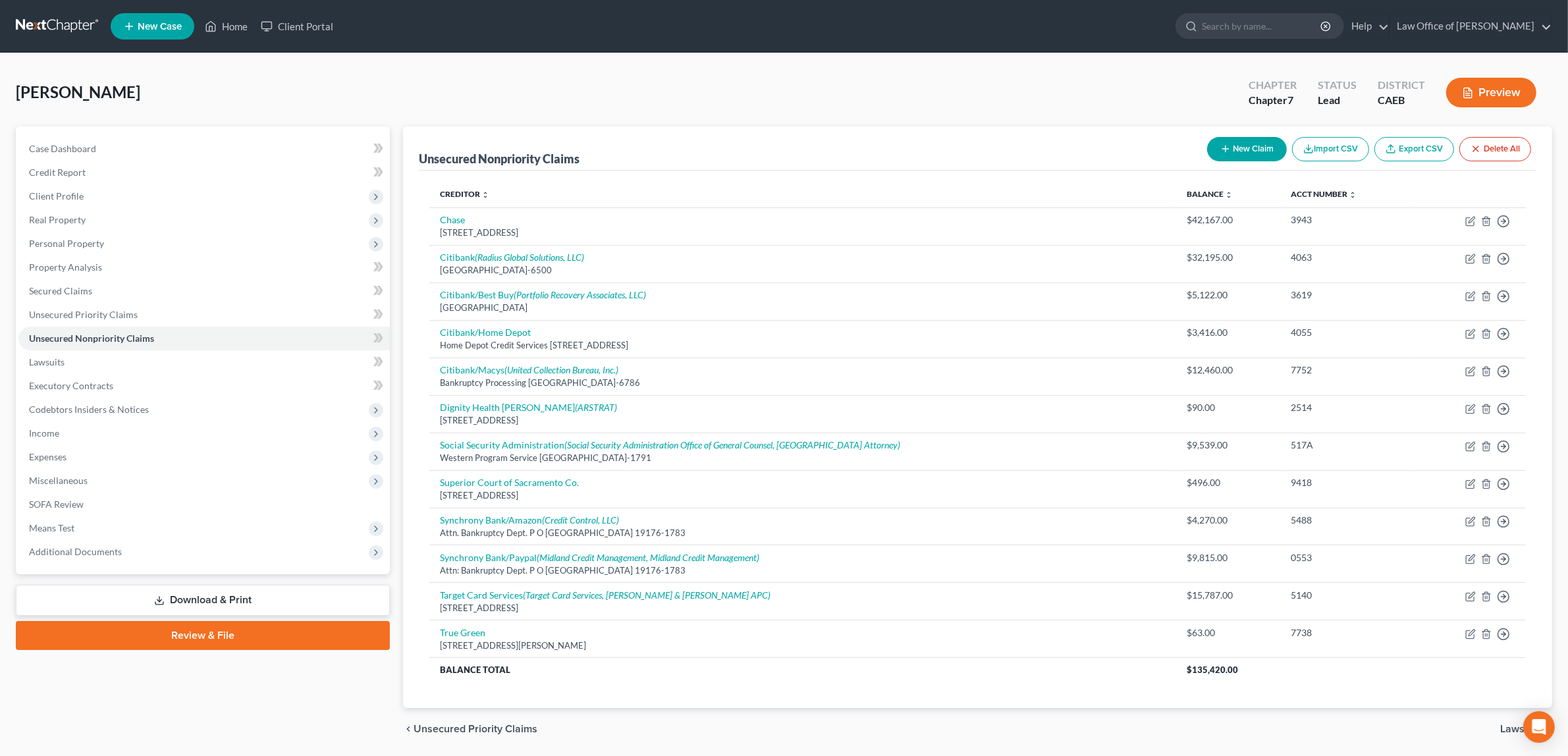
click at [1493, 86] on button "Preview" at bounding box center [1491, 93] width 90 height 29
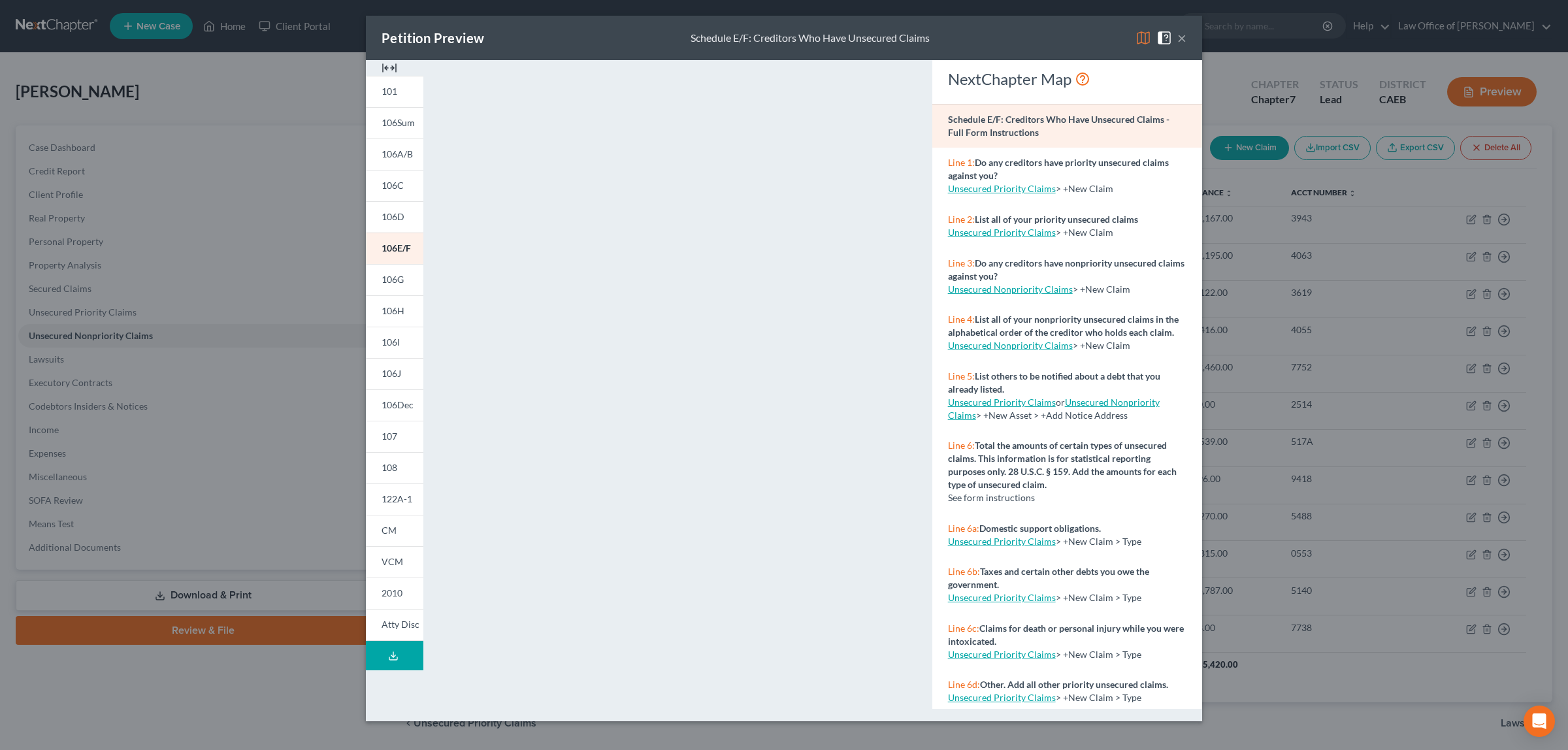
click at [1179, 37] on button "×" at bounding box center [1182, 38] width 9 height 15
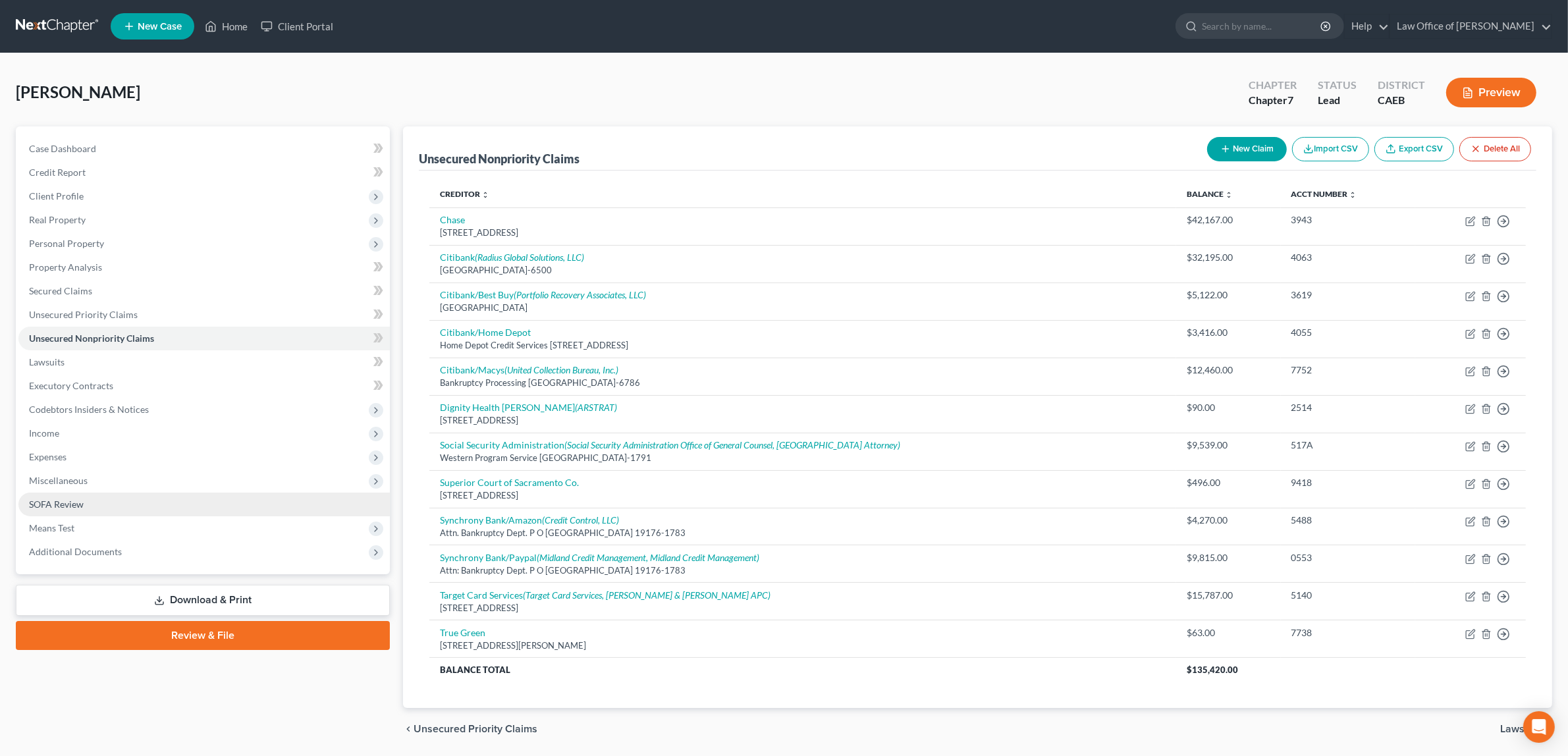
click at [107, 500] on link "SOFA Review" at bounding box center [204, 504] width 371 height 23
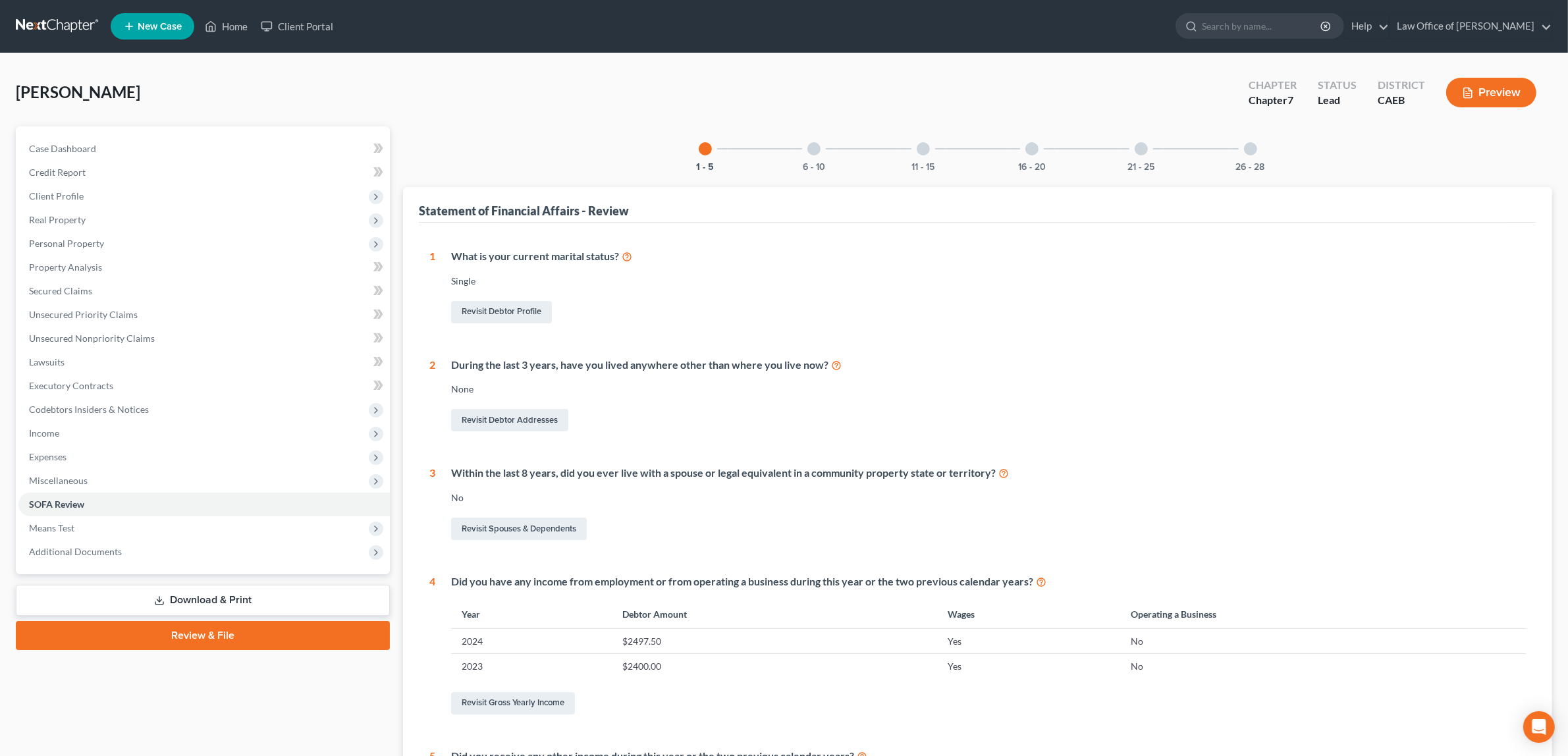
click at [1029, 148] on div at bounding box center [1031, 148] width 13 height 13
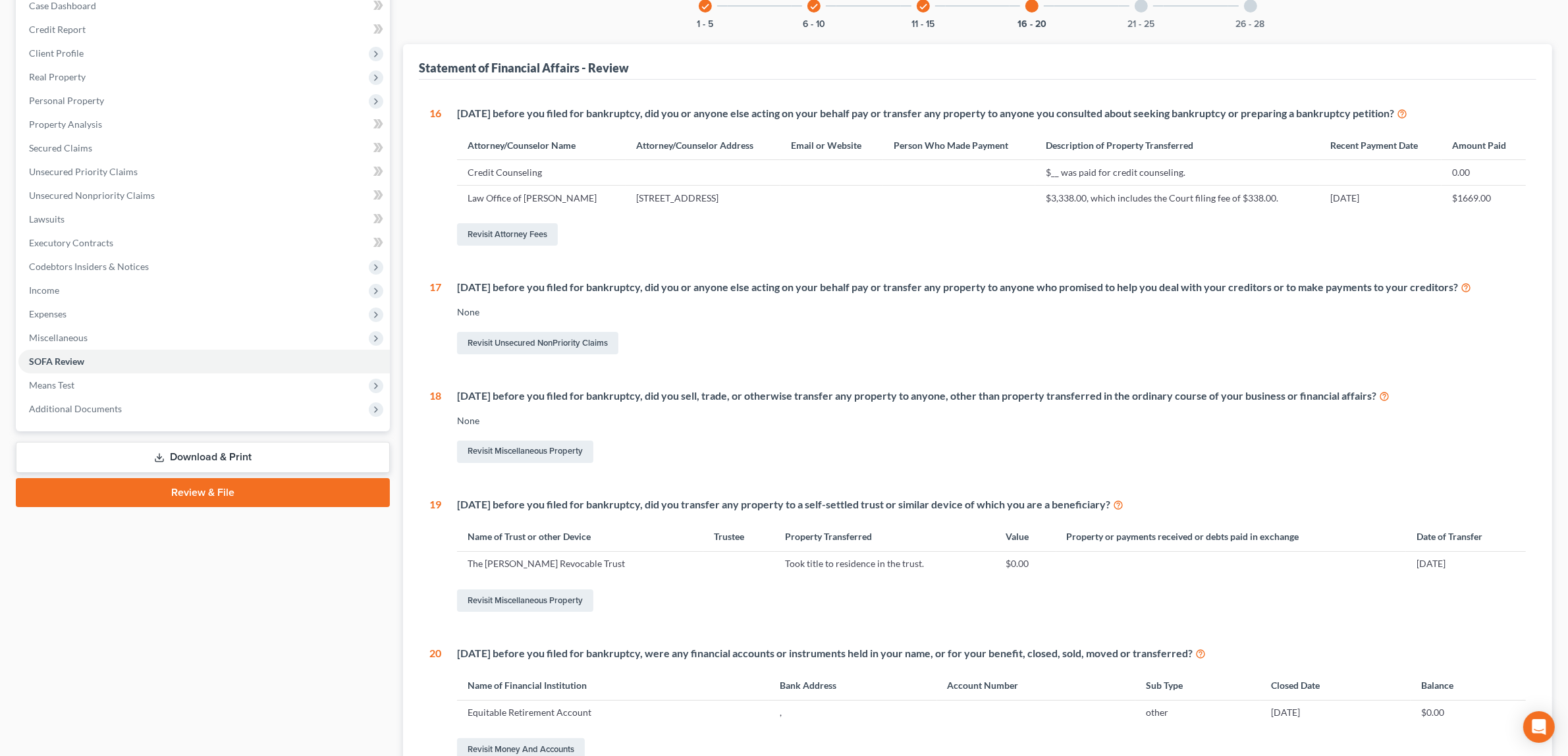
scroll to position [289, 0]
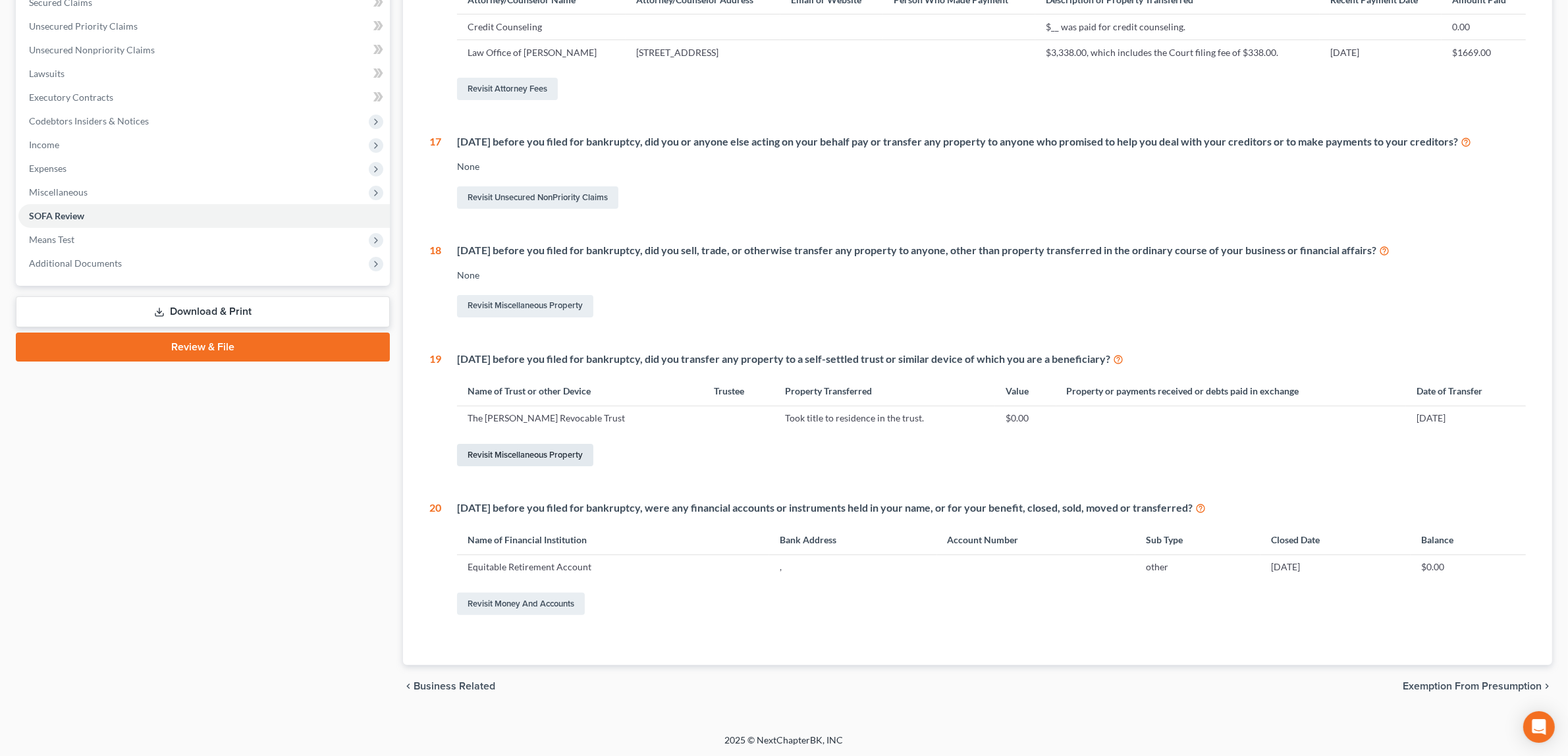
click at [502, 446] on link "Revisit Miscellaneous Property" at bounding box center [525, 455] width 136 height 23
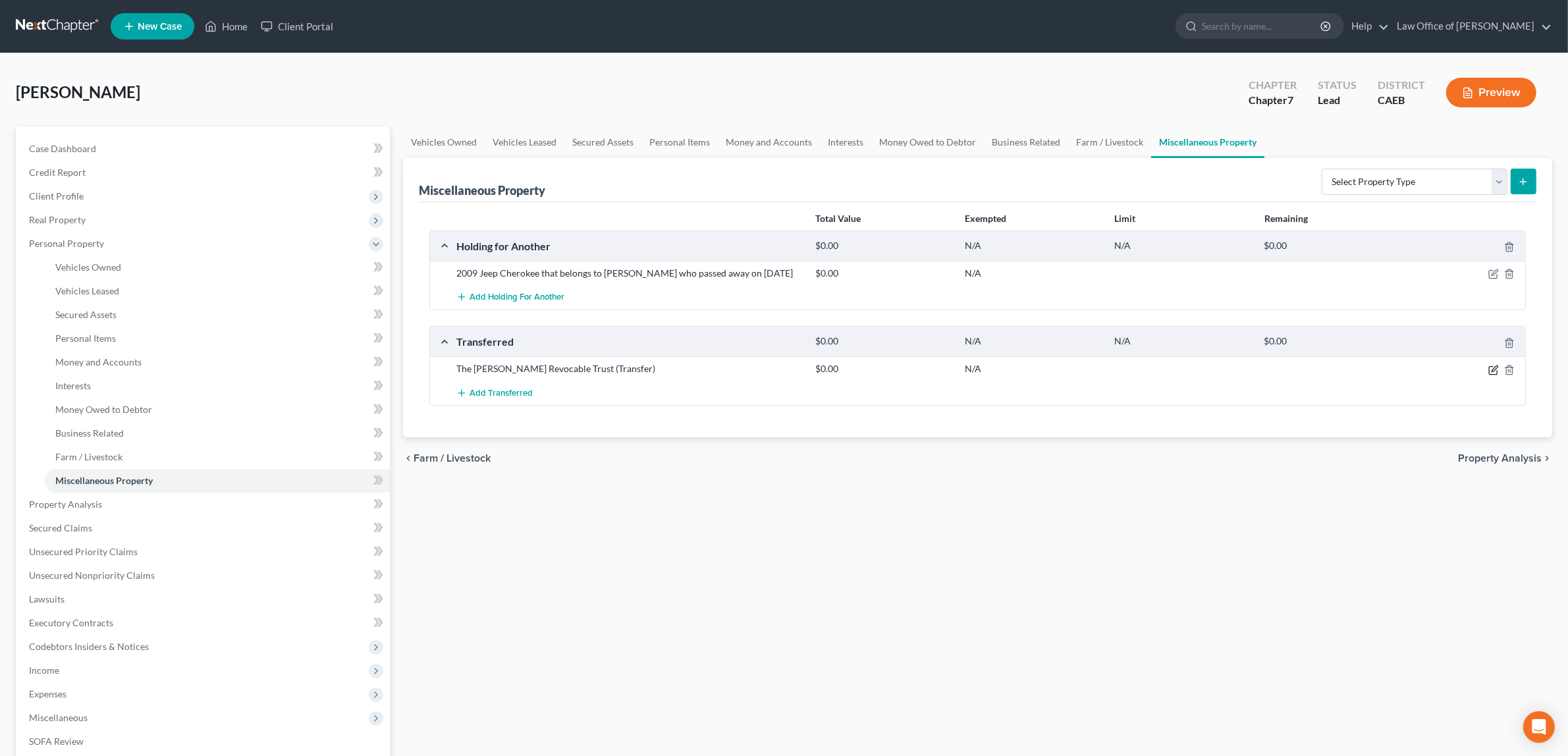
click at [1492, 369] on icon "button" at bounding box center [1493, 370] width 10 height 10
select select "[DATE]"
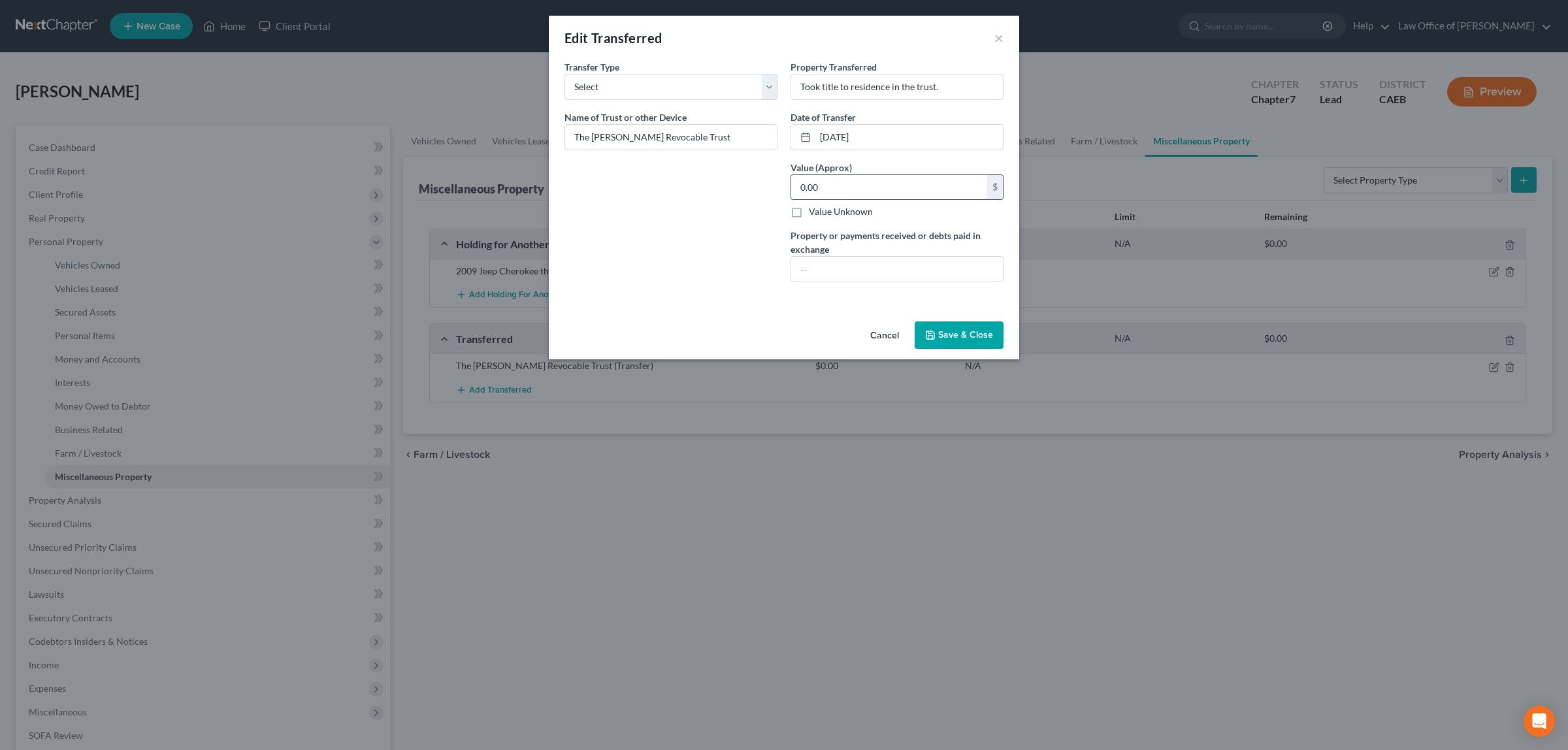
click at [818, 189] on input "0.00" at bounding box center [889, 187] width 196 height 25
type input "610,000.00"
click at [971, 332] on button "Save & Close" at bounding box center [959, 335] width 89 height 28
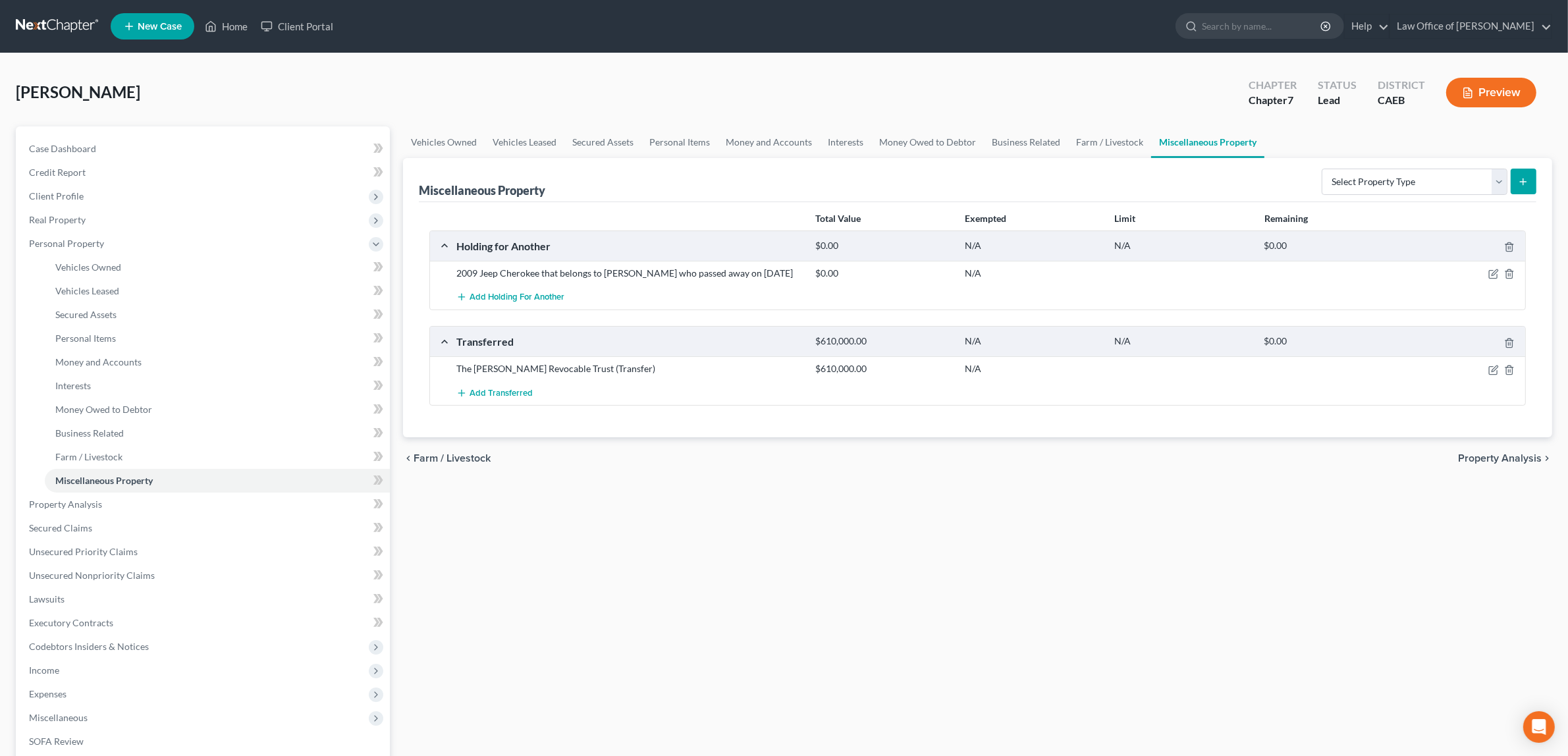
click at [1505, 88] on button "Preview" at bounding box center [1491, 93] width 90 height 29
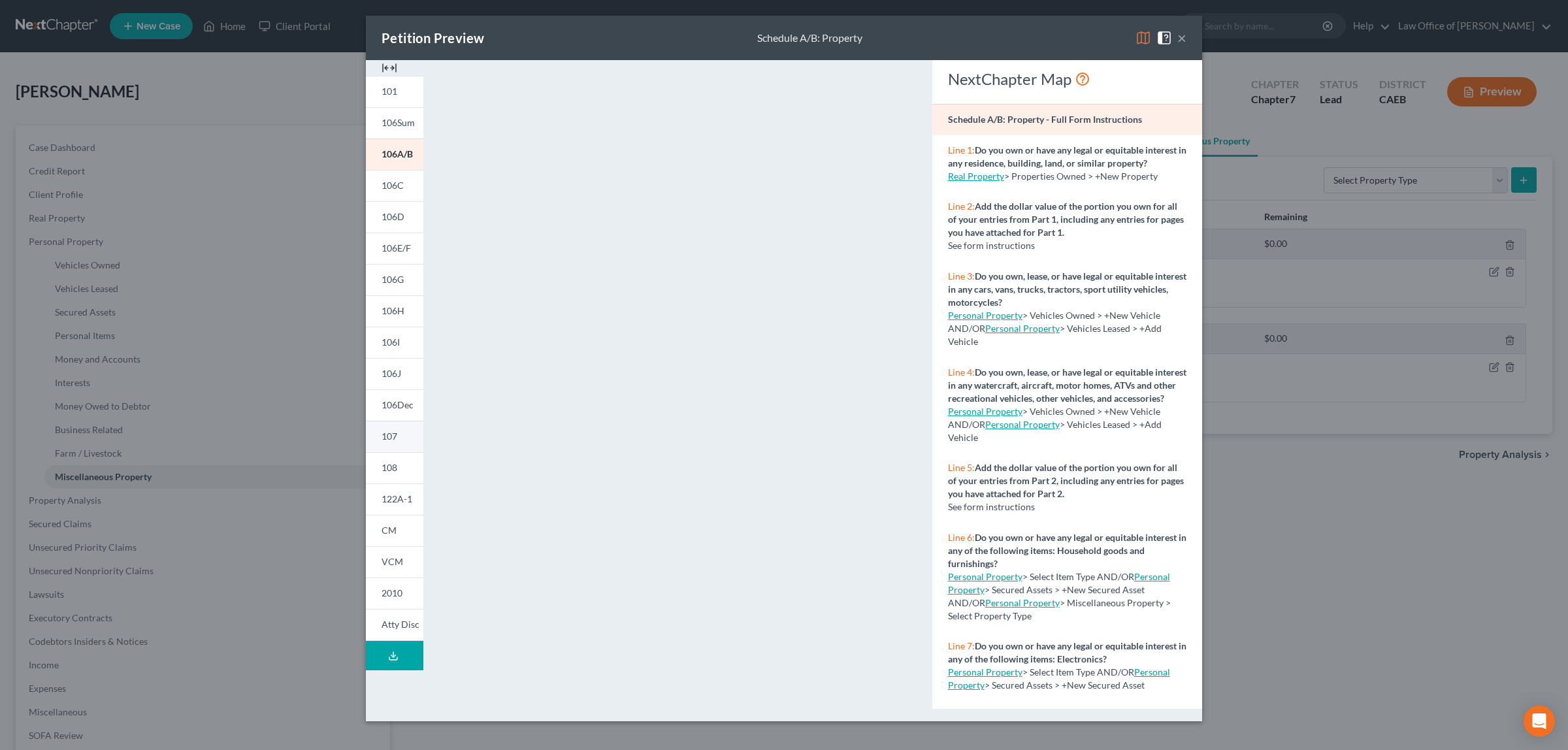
click at [390, 432] on span "107" at bounding box center [389, 435] width 15 height 11
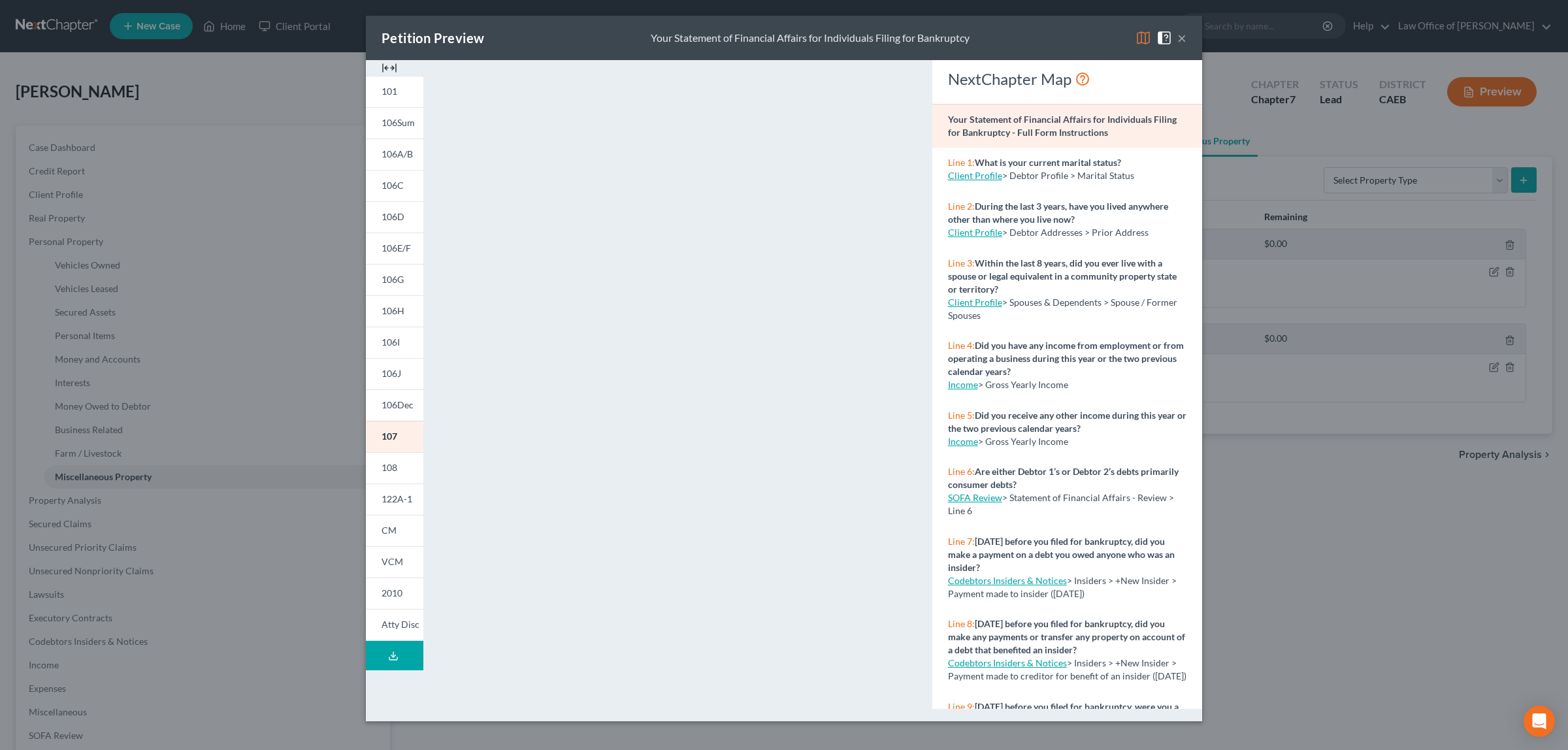
click at [1182, 40] on button "×" at bounding box center [1182, 38] width 9 height 15
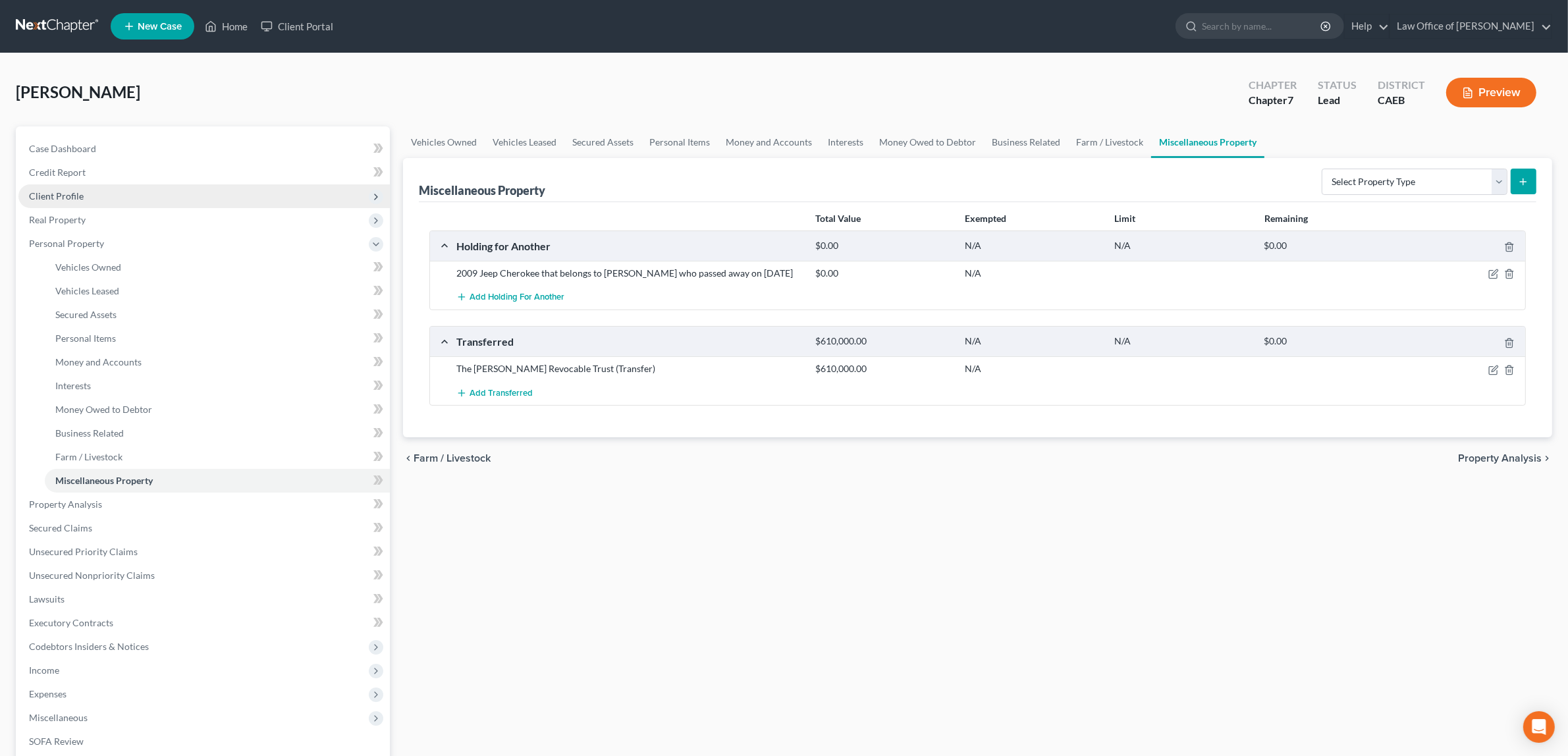
click at [103, 190] on span "Client Profile" at bounding box center [204, 196] width 371 height 23
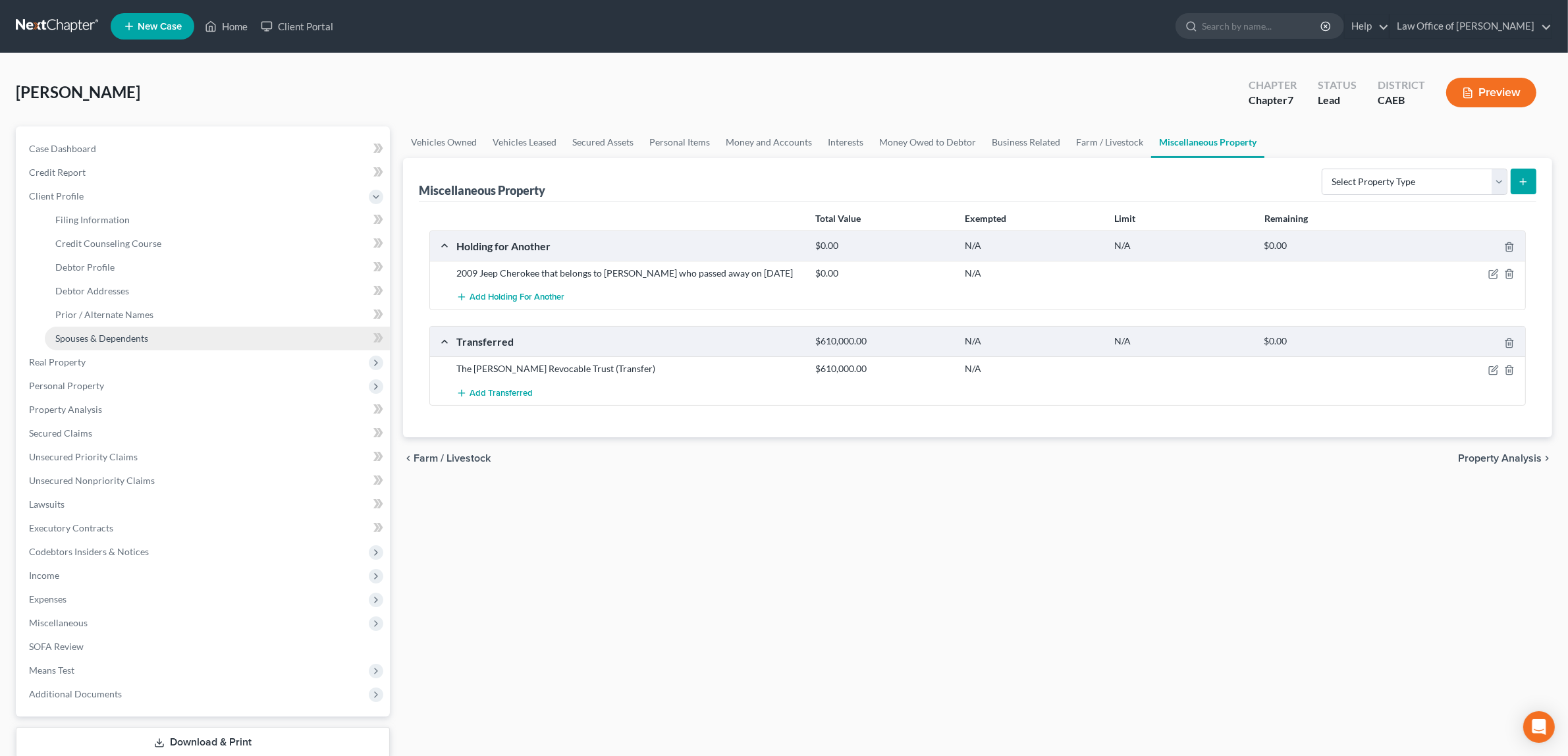
click at [139, 332] on span "Spouses & Dependents" at bounding box center [101, 337] width 93 height 11
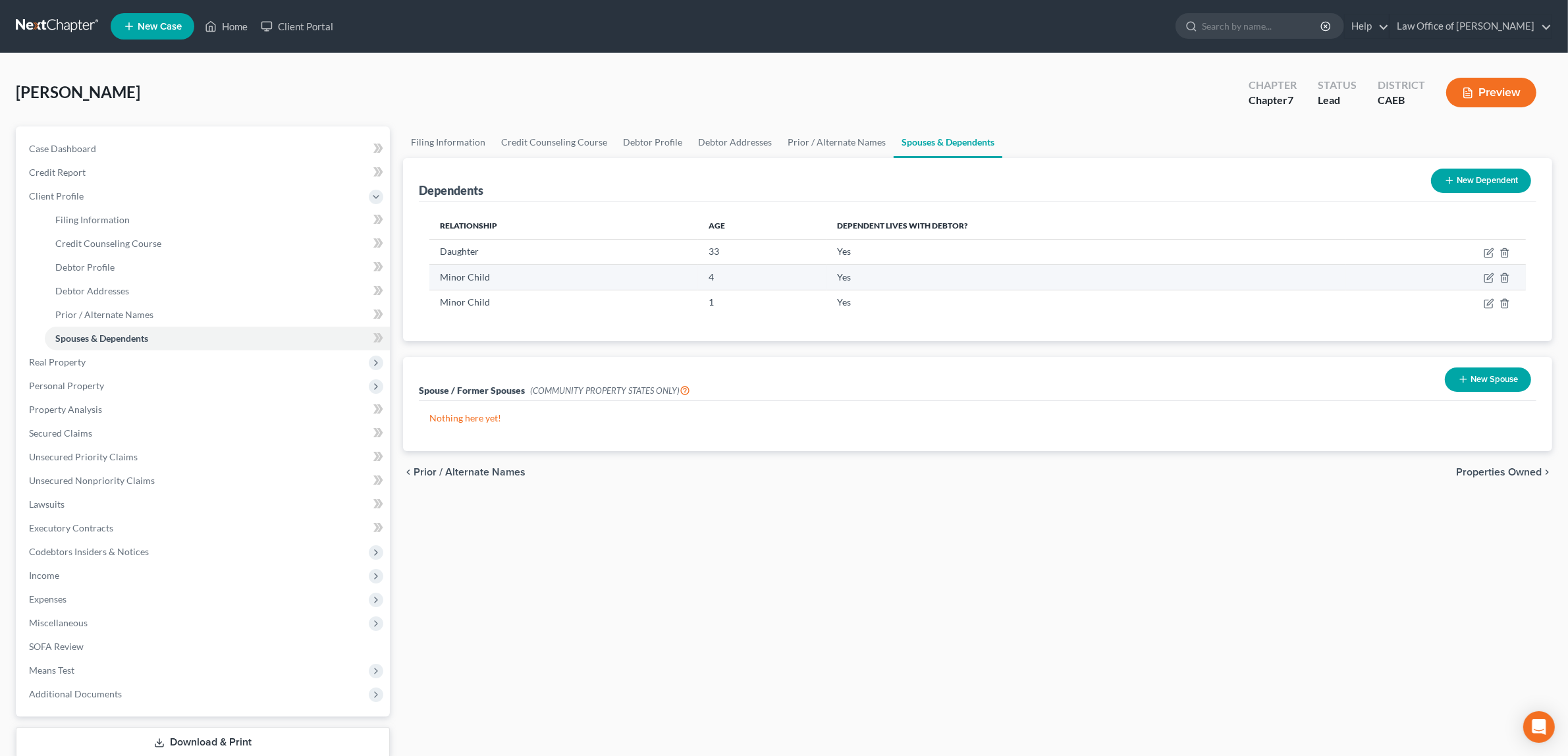
drag, startPoint x: 1489, startPoint y: 270, endPoint x: 1482, endPoint y: 273, distance: 7.6
click at [1486, 271] on td at bounding box center [1435, 277] width 180 height 25
click at [1486, 273] on icon "button" at bounding box center [1488, 277] width 10 height 10
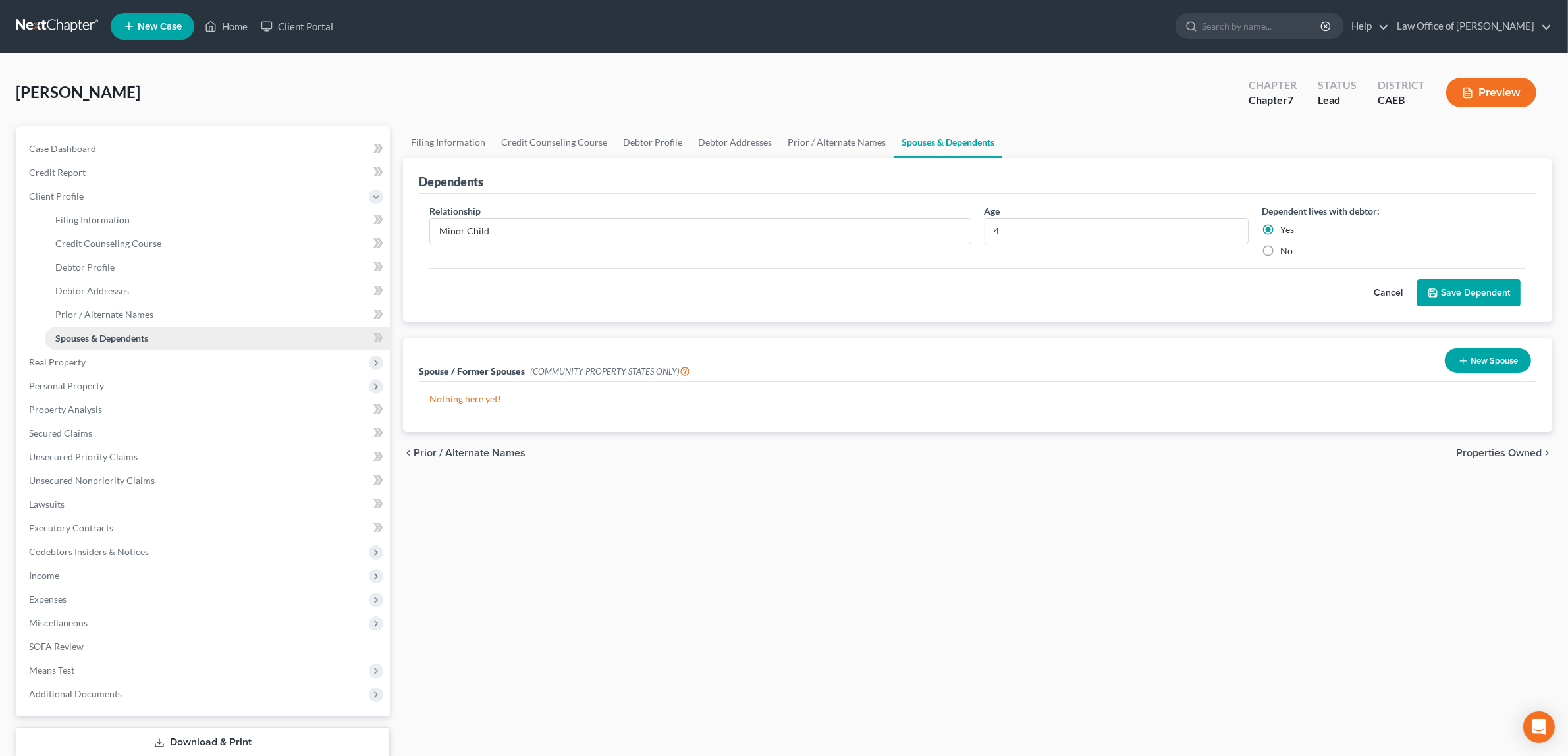
click at [199, 330] on link "Spouses & Dependents" at bounding box center [218, 338] width 345 height 23
click at [186, 310] on link "Prior / Alternate Names" at bounding box center [218, 314] width 345 height 23
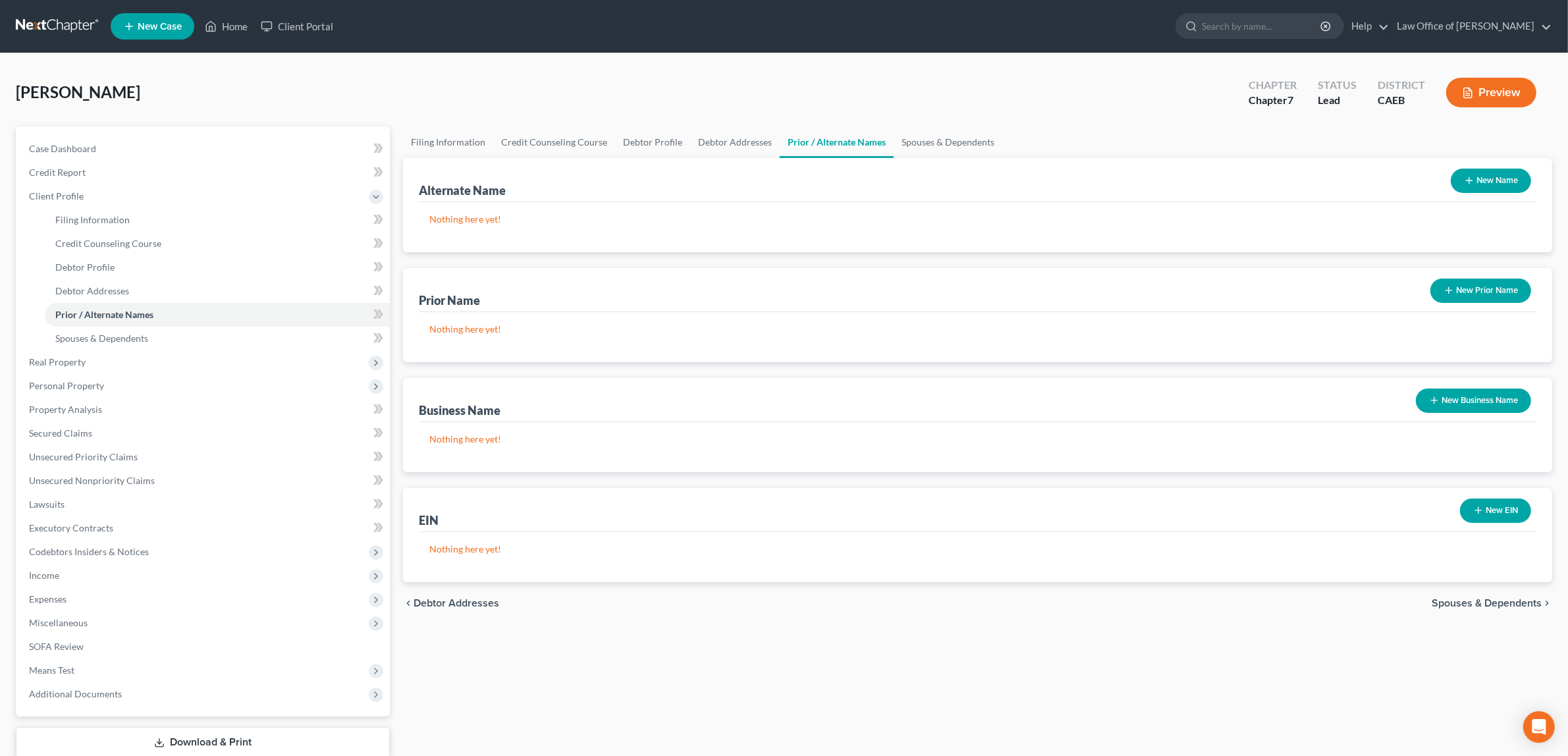
click at [1470, 597] on span "Spouses & Dependents" at bounding box center [1486, 603] width 110 height 10
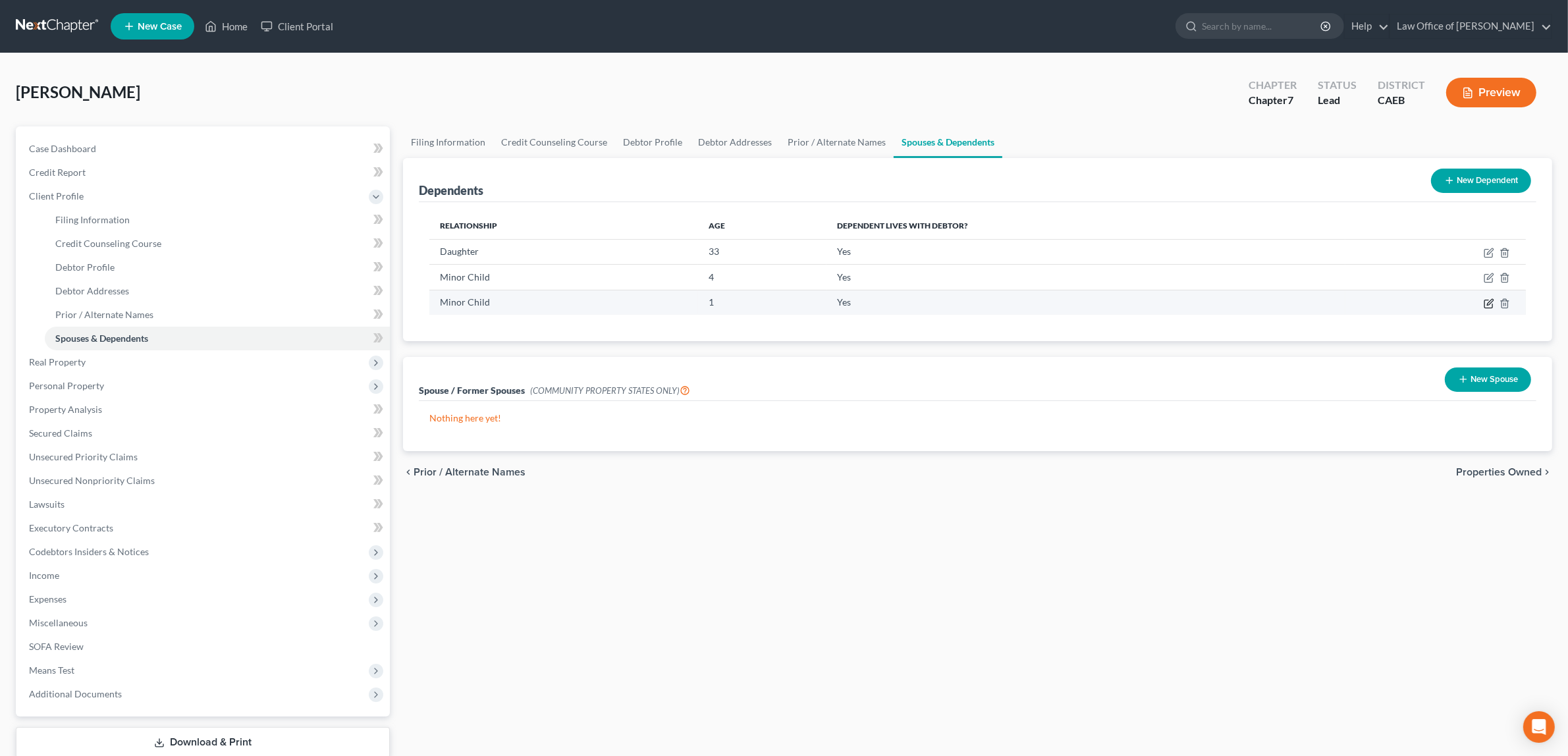
click at [1486, 300] on icon "button" at bounding box center [1488, 303] width 10 height 10
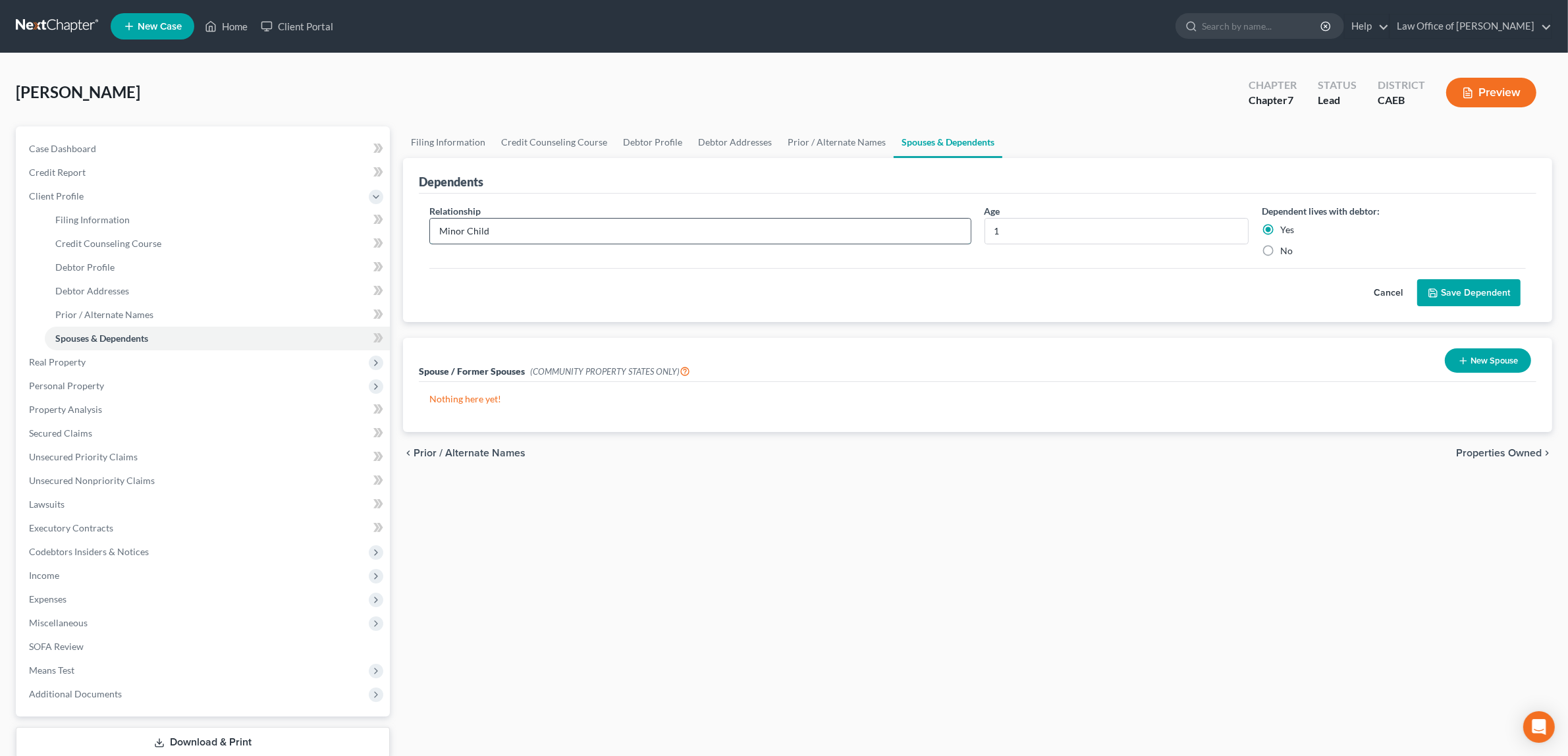
click at [471, 231] on input "Minor Child" at bounding box center [700, 231] width 540 height 25
type input "Grandchild"
click at [1486, 291] on button "Save Dependent" at bounding box center [1468, 293] width 103 height 28
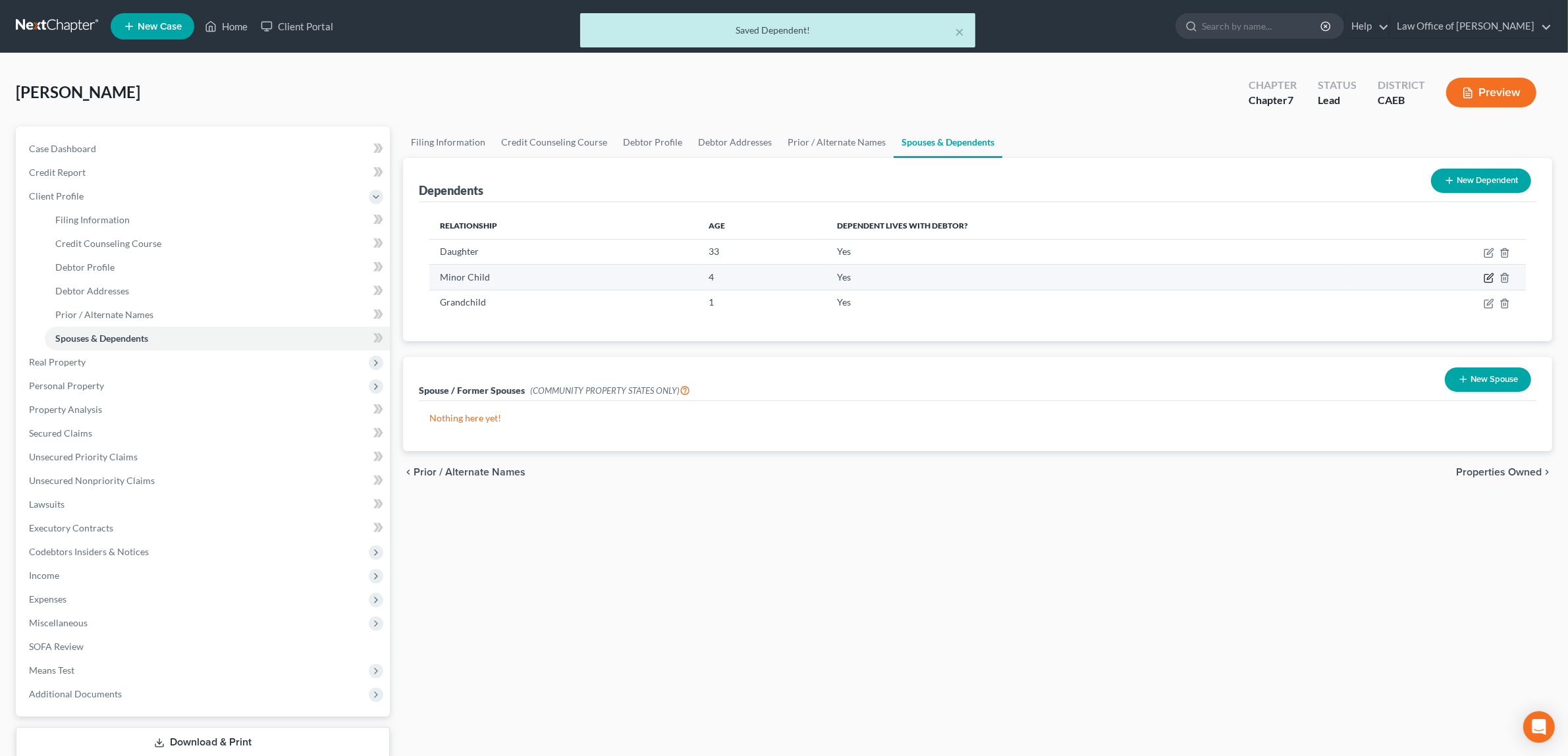
click at [1488, 272] on icon "button" at bounding box center [1488, 277] width 10 height 10
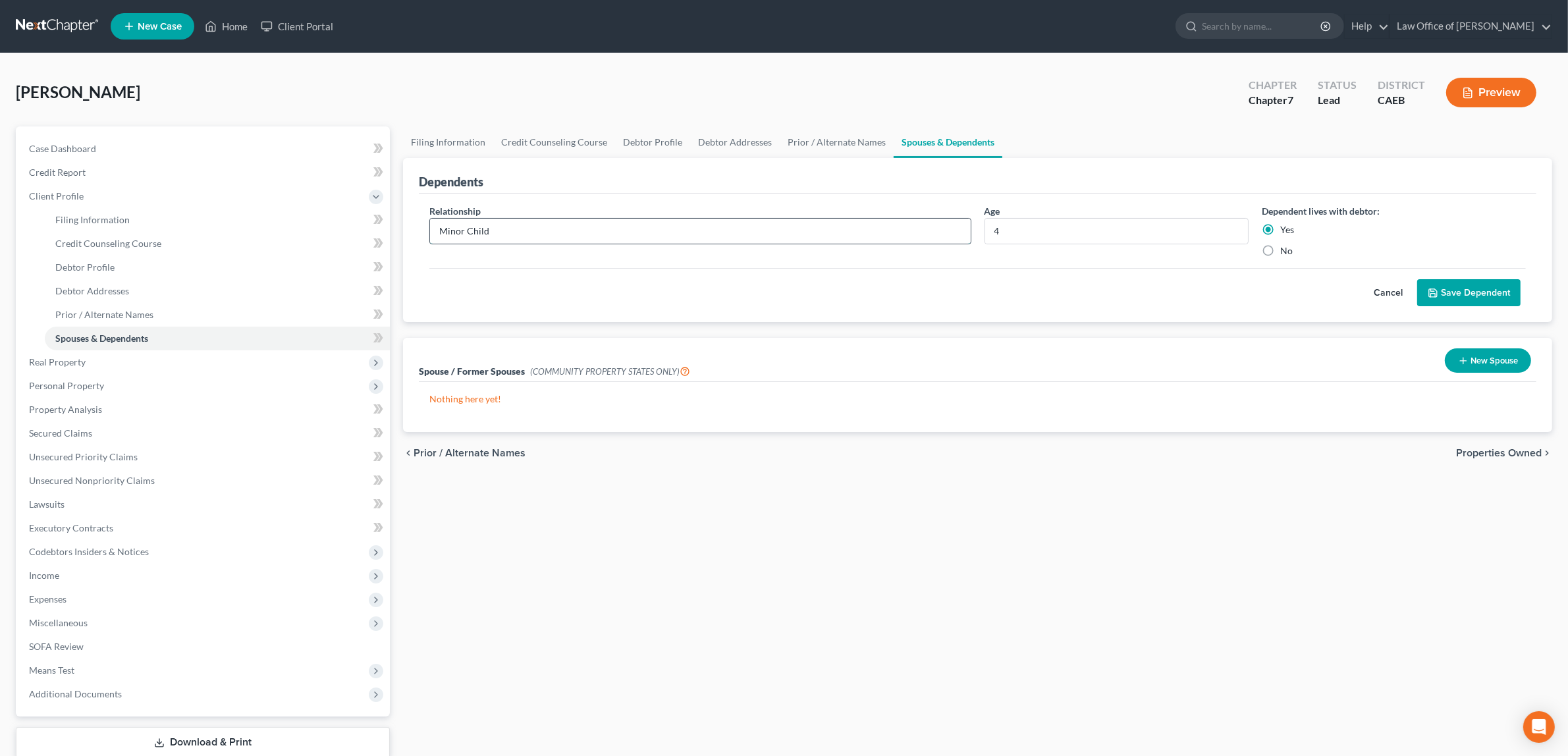
click at [471, 231] on input "Minor Child" at bounding box center [700, 231] width 540 height 25
type input "Grandchild"
click at [1450, 290] on button "Save Dependent" at bounding box center [1468, 293] width 103 height 28
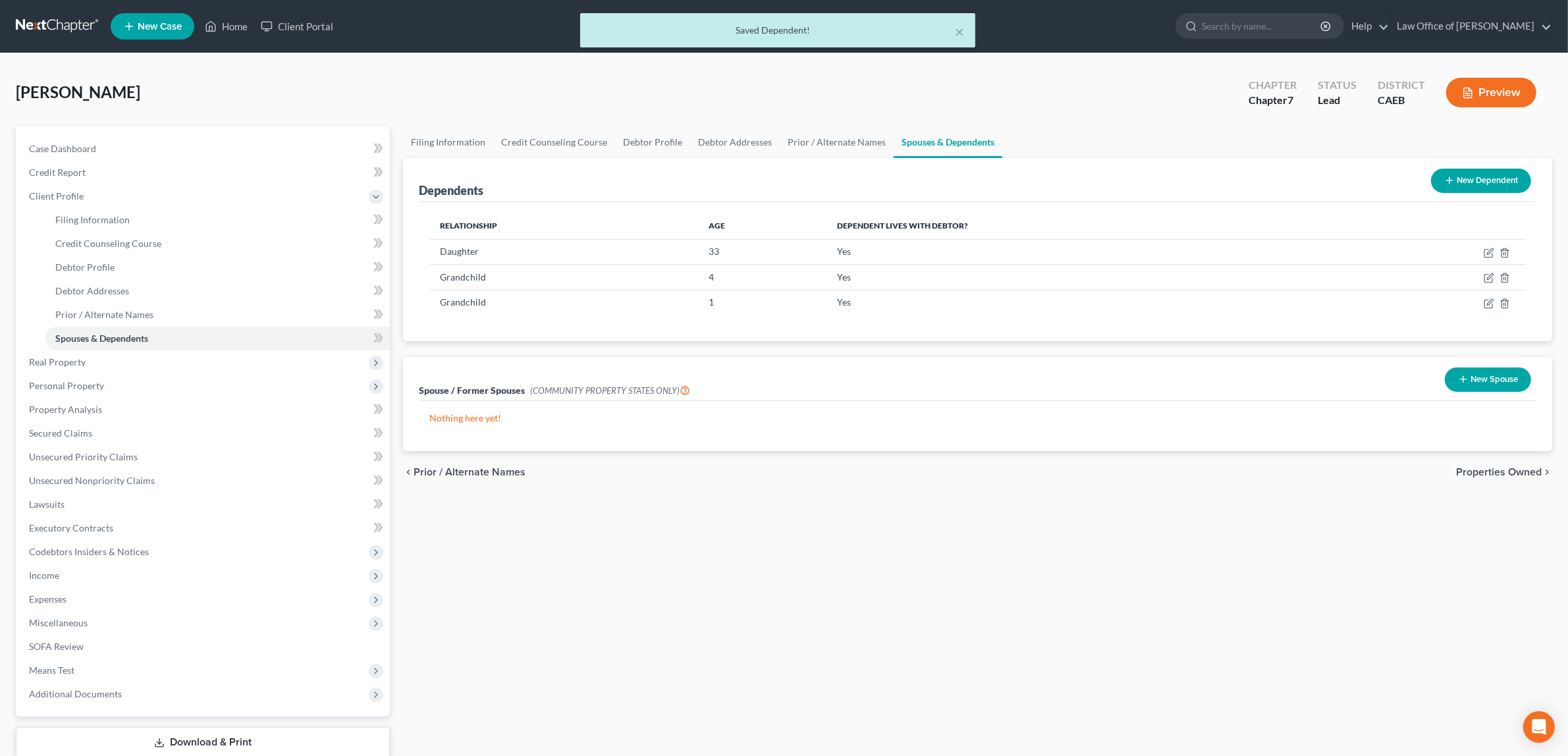
click at [1499, 86] on button "Preview" at bounding box center [1491, 93] width 90 height 29
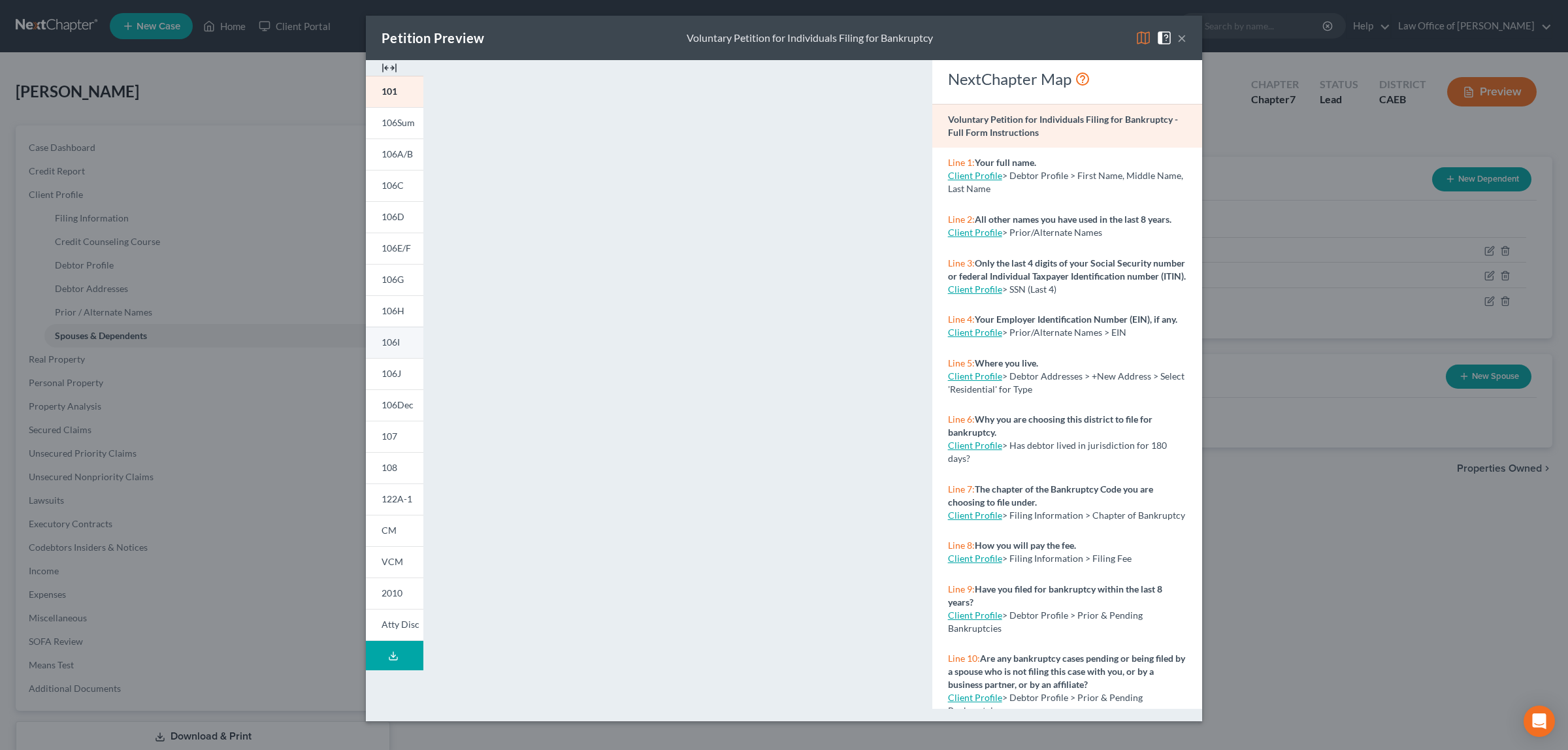
click at [403, 343] on link "106I" at bounding box center [394, 342] width 58 height 31
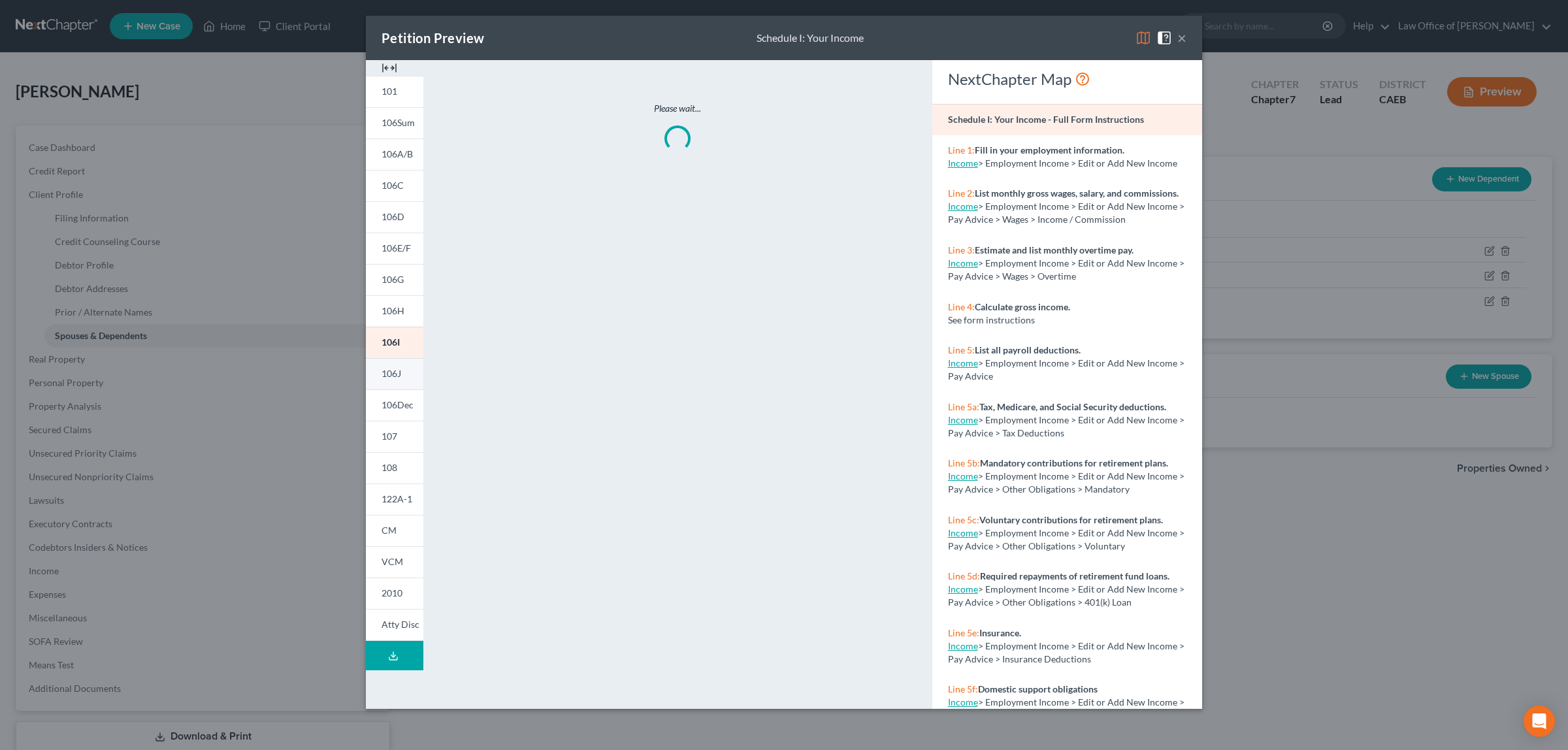
click at [398, 367] on span "106J" at bounding box center [391, 372] width 20 height 11
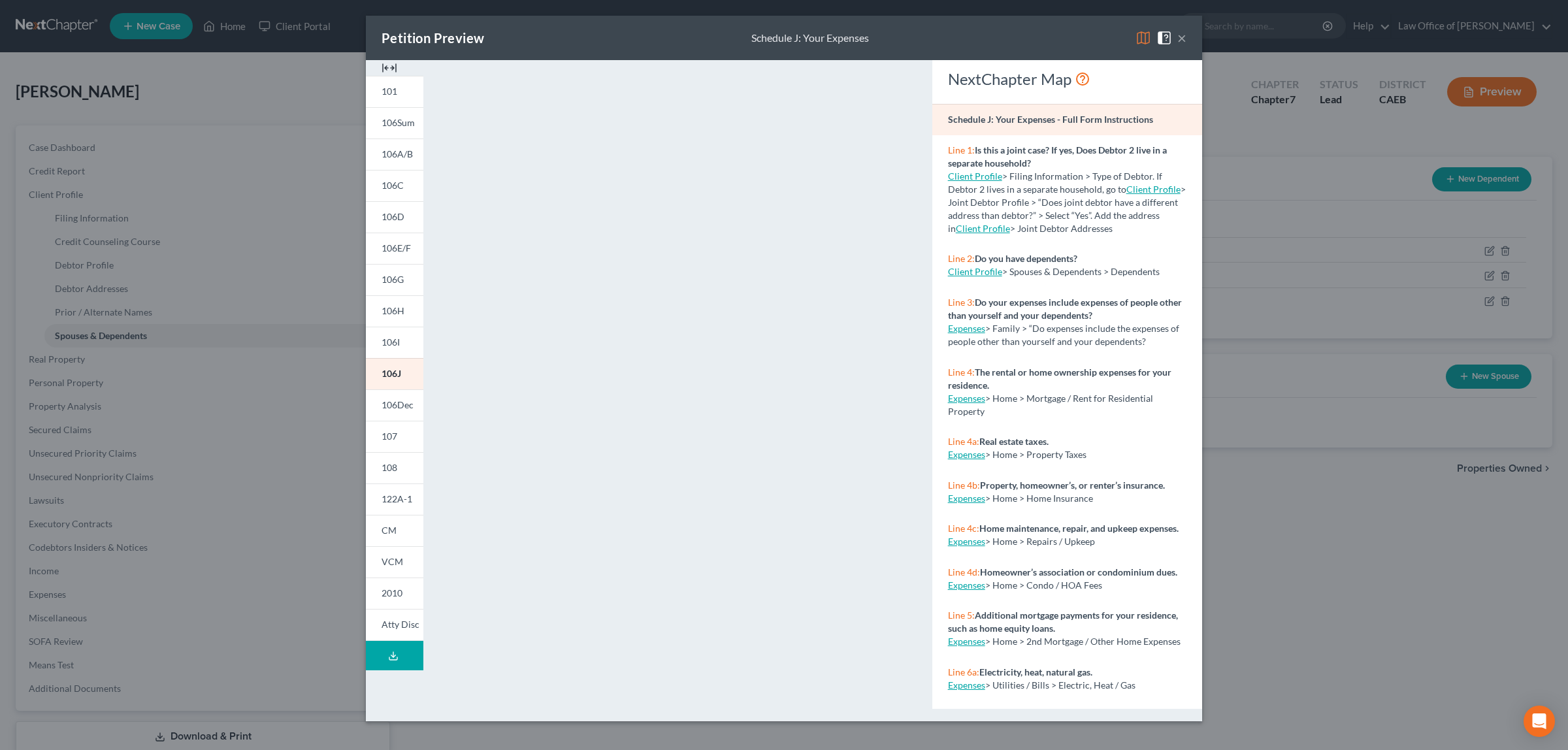
click at [1182, 36] on button "×" at bounding box center [1182, 38] width 9 height 15
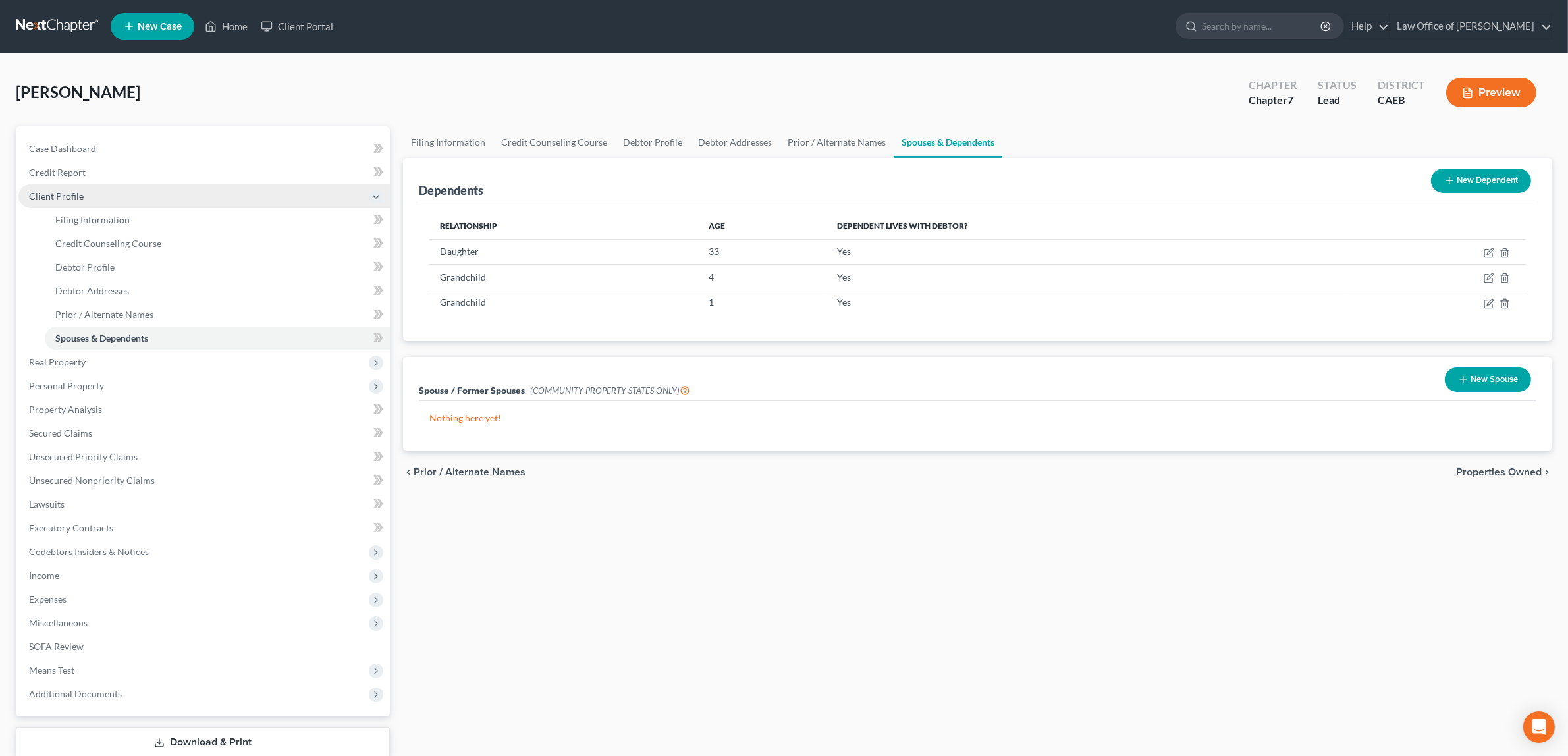
click at [87, 192] on span "Client Profile" at bounding box center [204, 196] width 371 height 23
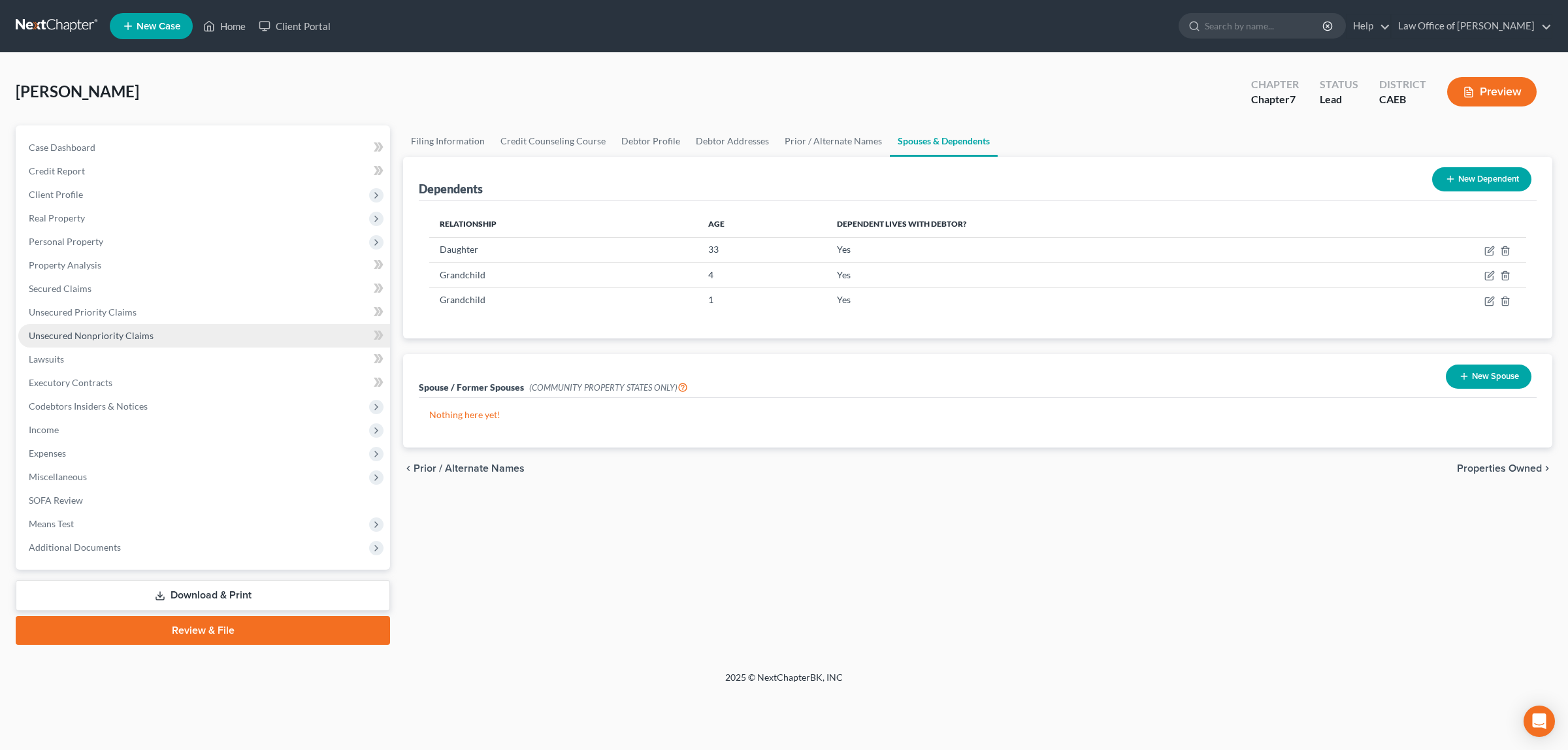
click at [99, 336] on span "Unsecured Nonpriority Claims" at bounding box center [90, 335] width 125 height 11
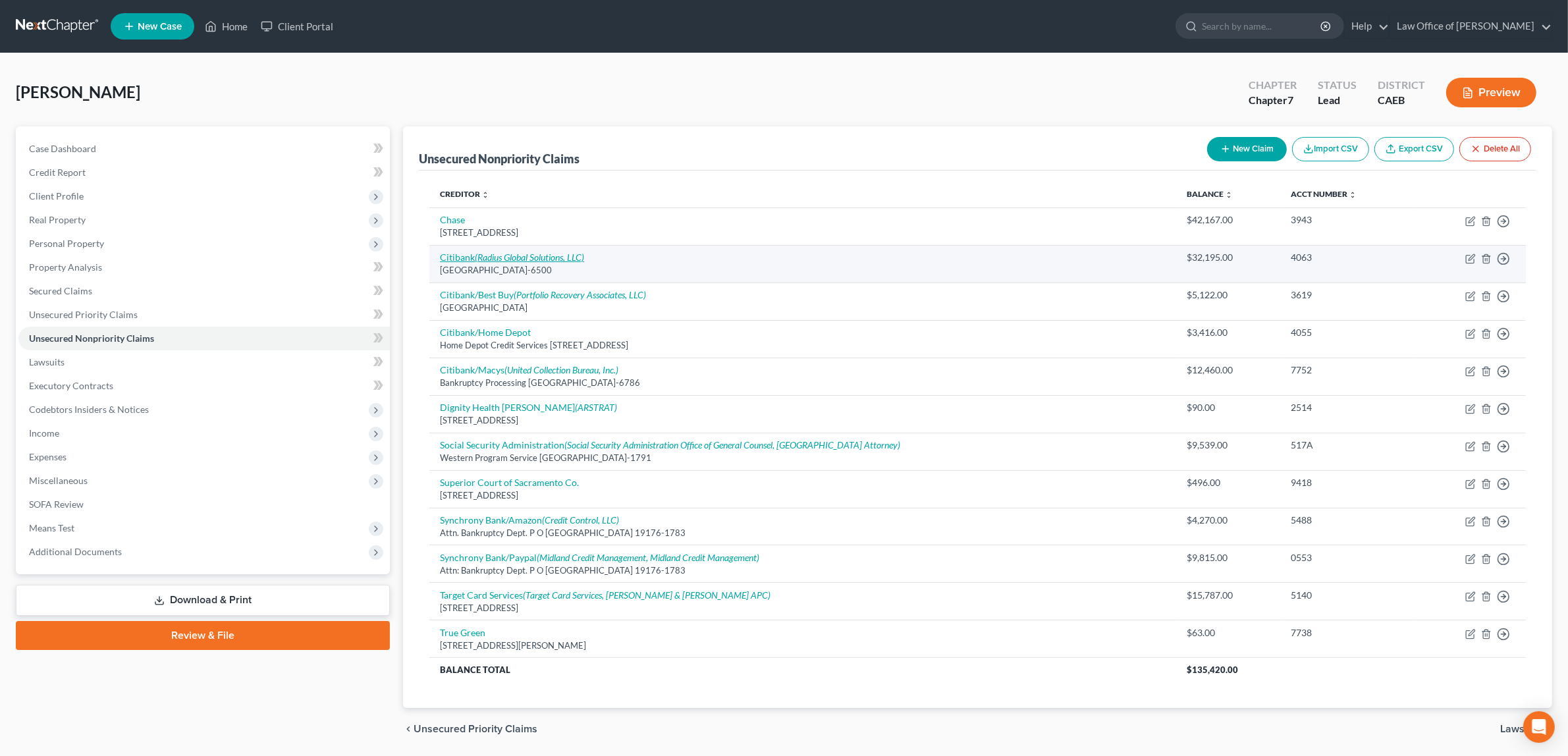
click at [540, 253] on icon "(Radius Global Solutions, LLC)" at bounding box center [529, 257] width 109 height 11
select select "43"
select select "2"
select select "0"
select select "24"
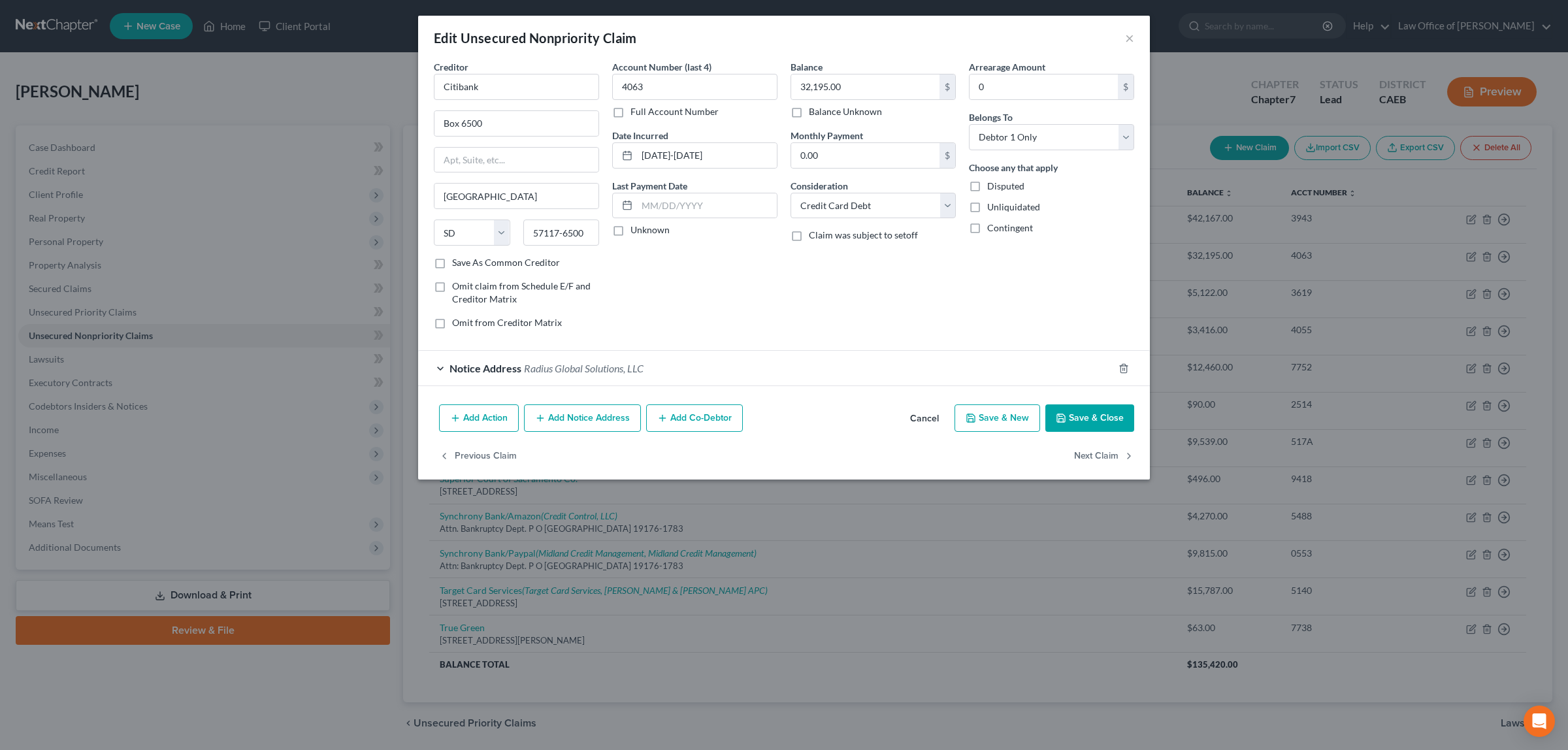
click at [587, 363] on span "Radius Global Solutions, LLC" at bounding box center [583, 368] width 120 height 12
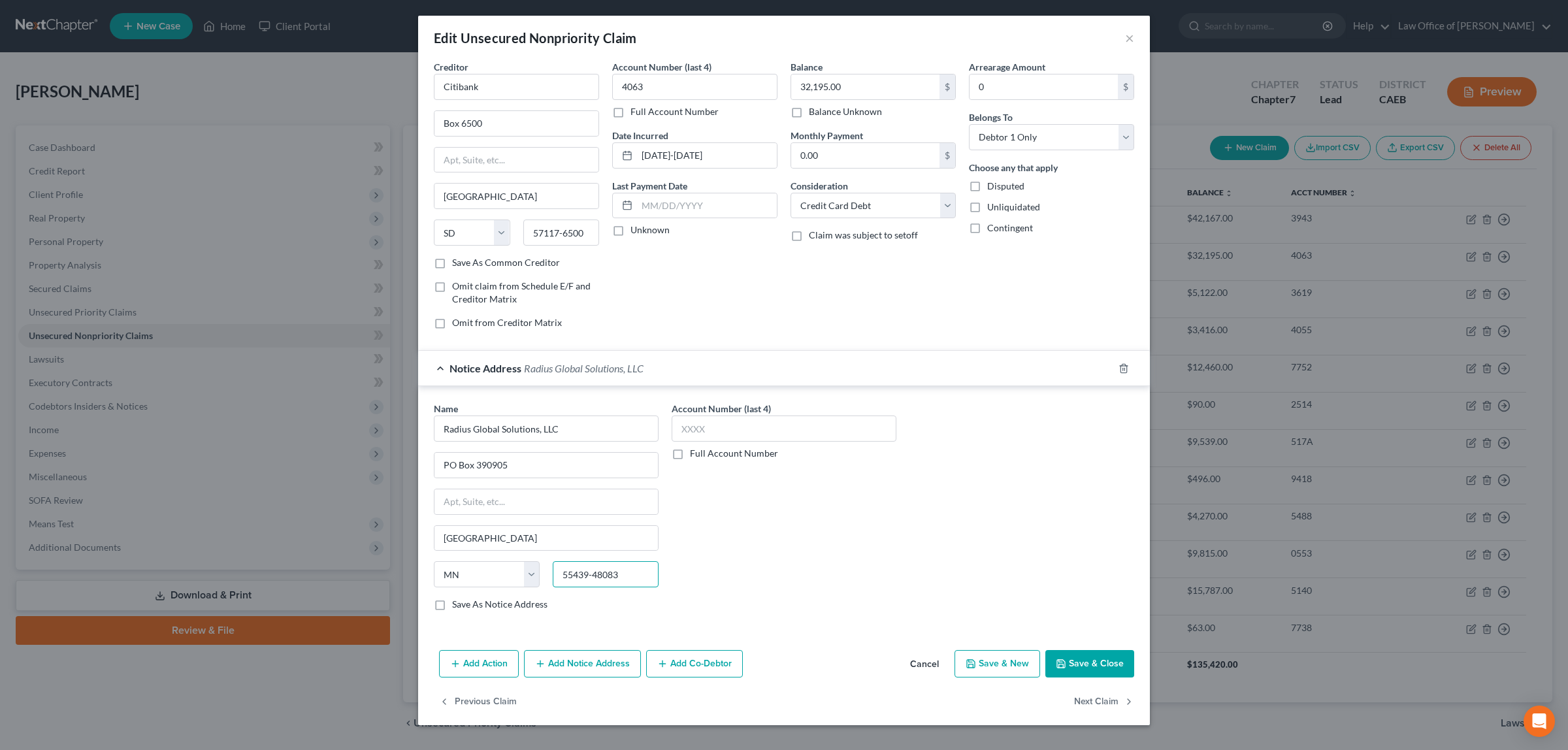
click at [625, 579] on input "55439-48083" at bounding box center [605, 574] width 106 height 26
type input "55439"
click at [1112, 667] on button "Save & Close" at bounding box center [1090, 663] width 89 height 28
